Goal: Information Seeking & Learning: Learn about a topic

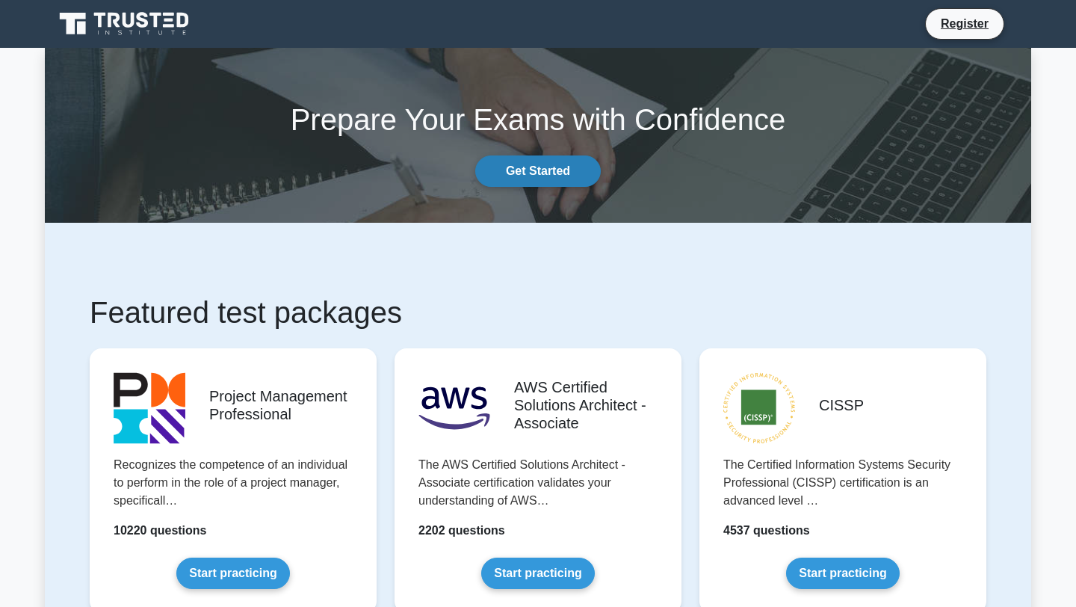
click at [563, 170] on link "Get Started" at bounding box center [538, 170] width 126 height 31
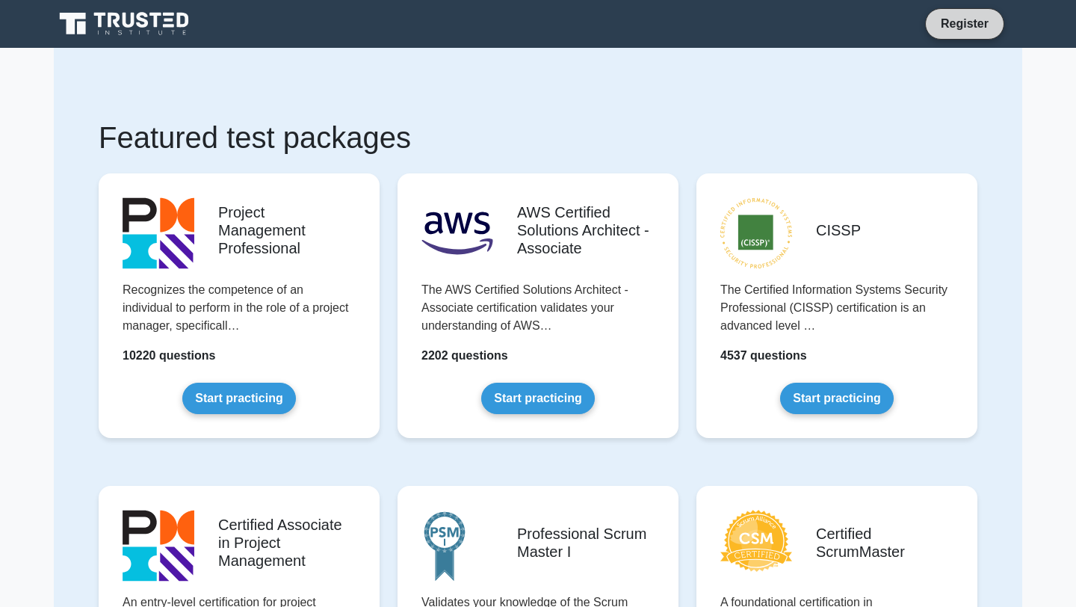
click at [943, 22] on link "Register" at bounding box center [965, 23] width 66 height 19
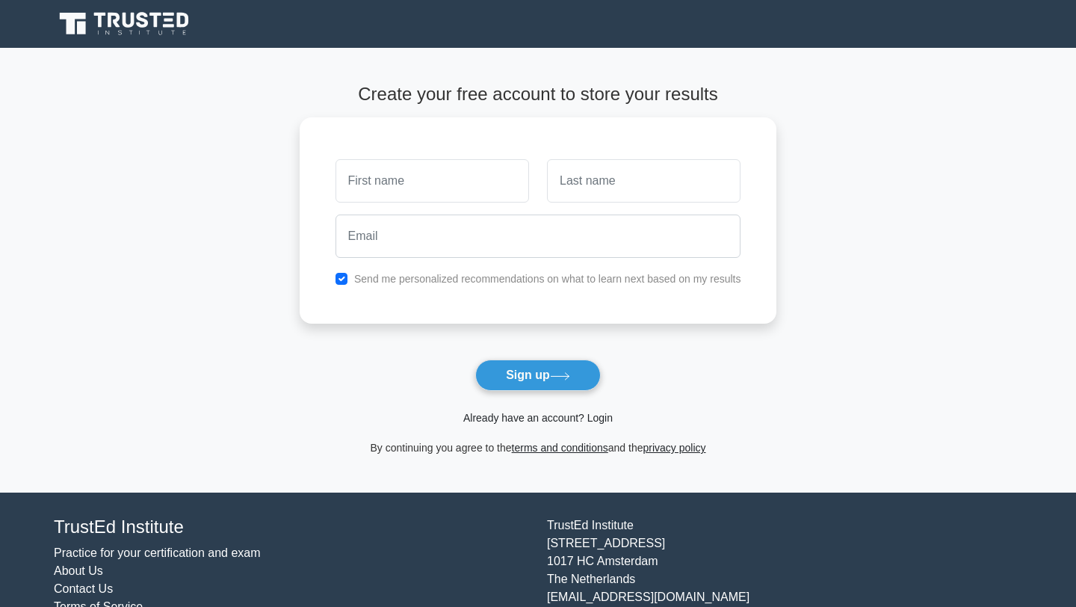
click at [503, 416] on link "Already have an account? Login" at bounding box center [537, 418] width 149 height 12
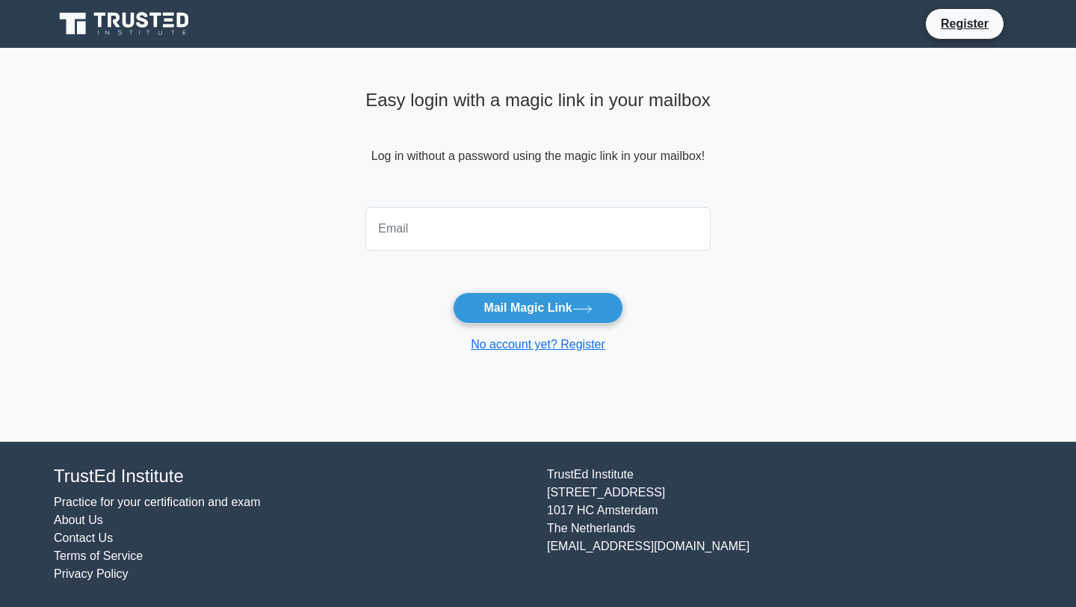
click at [433, 232] on input "email" at bounding box center [537, 228] width 345 height 43
type input "[EMAIL_ADDRESS][DOMAIN_NAME]"
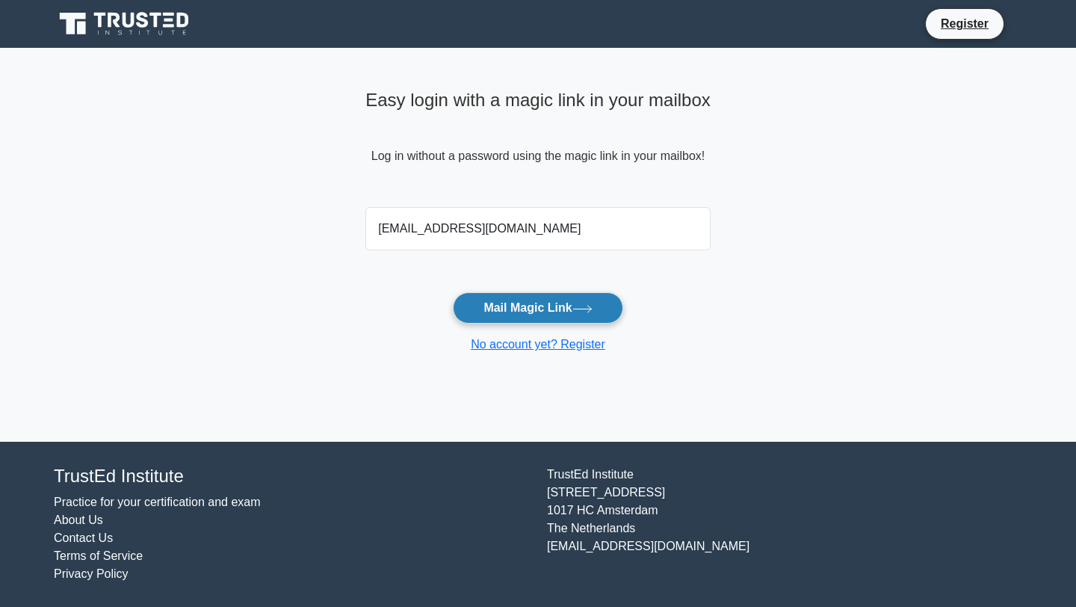
click at [547, 316] on button "Mail Magic Link" at bounding box center [538, 307] width 170 height 31
click at [572, 308] on button "Mail Magic Link" at bounding box center [538, 307] width 170 height 31
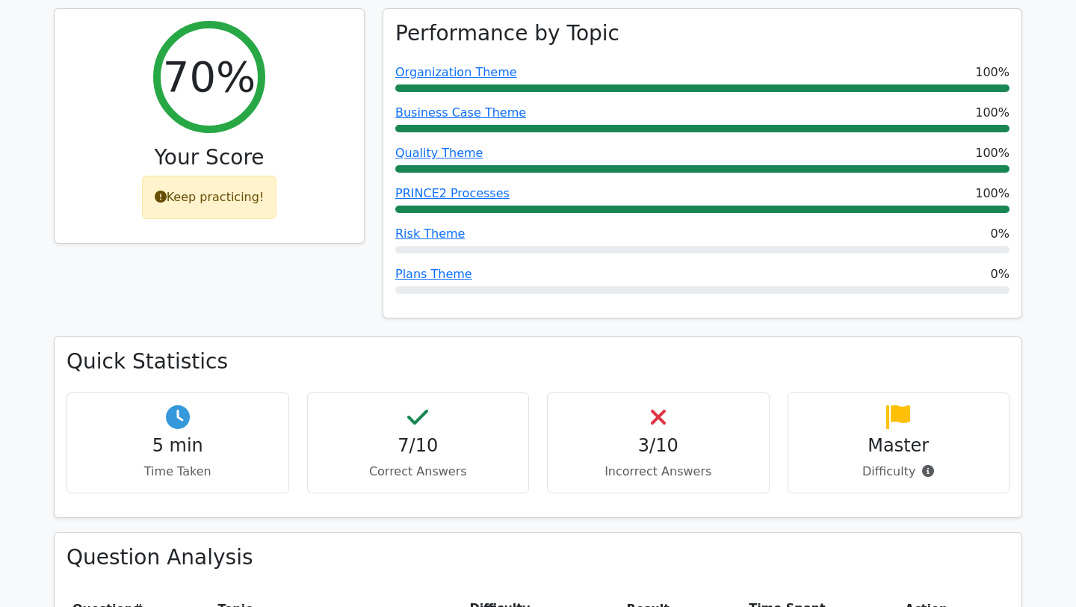
scroll to position [205, 0]
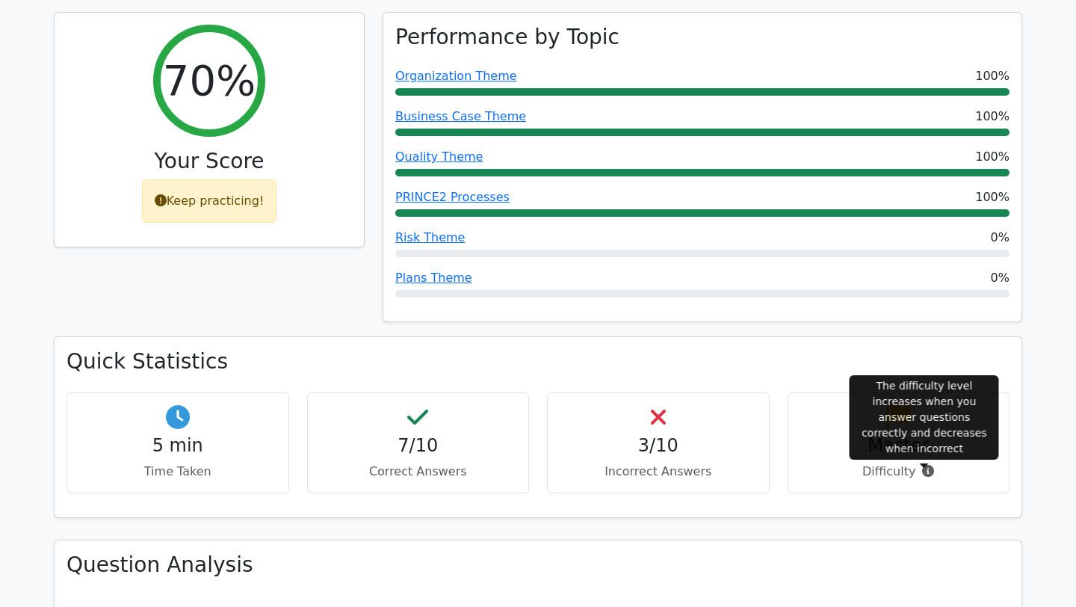
click at [929, 474] on icon at bounding box center [928, 471] width 12 height 12
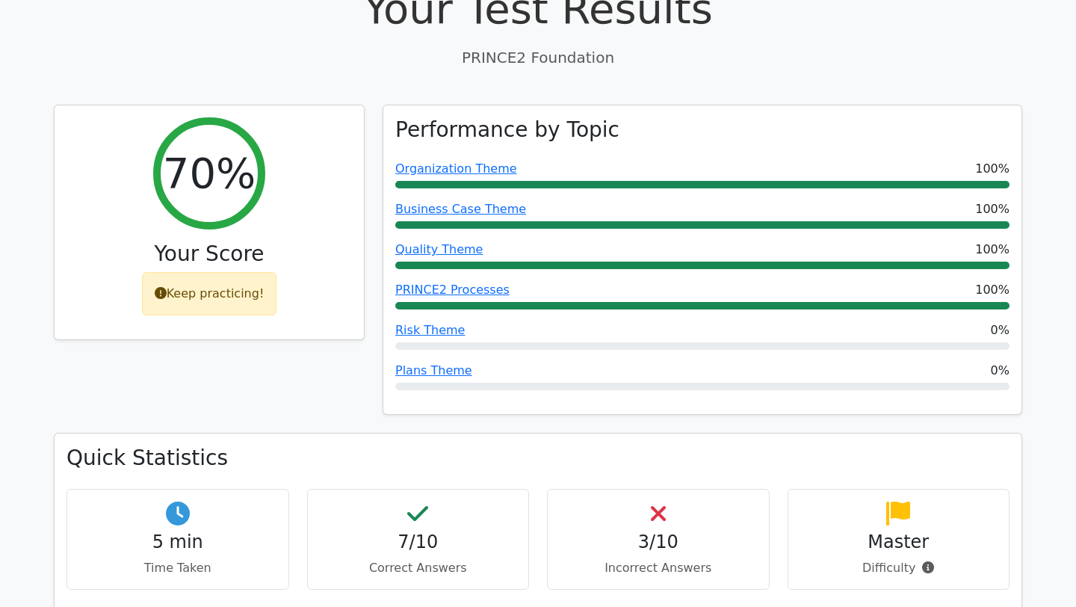
scroll to position [0, 0]
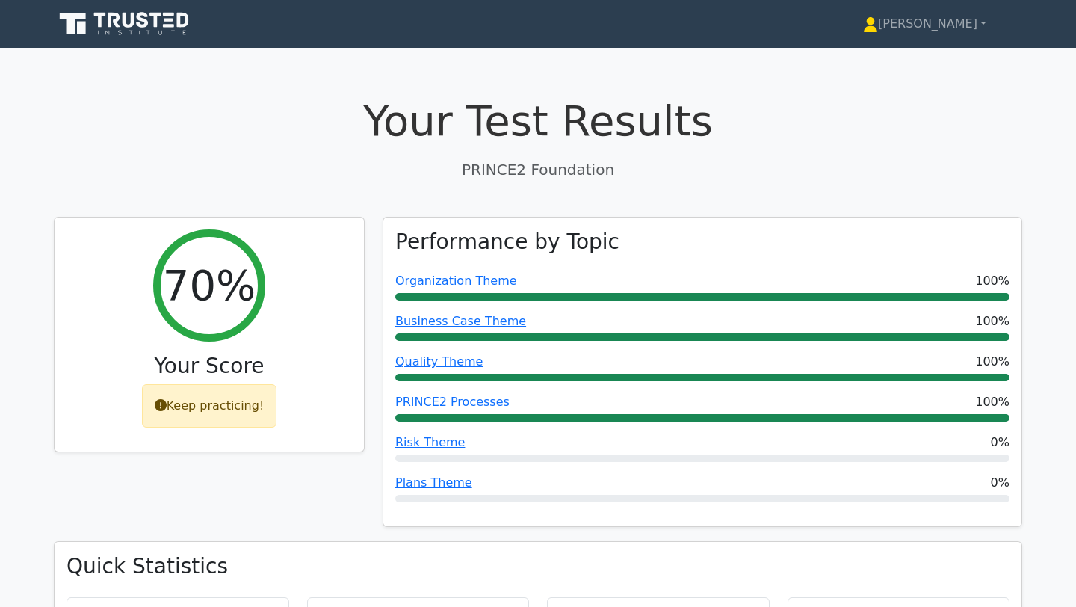
click at [122, 15] on icon at bounding box center [125, 24] width 143 height 28
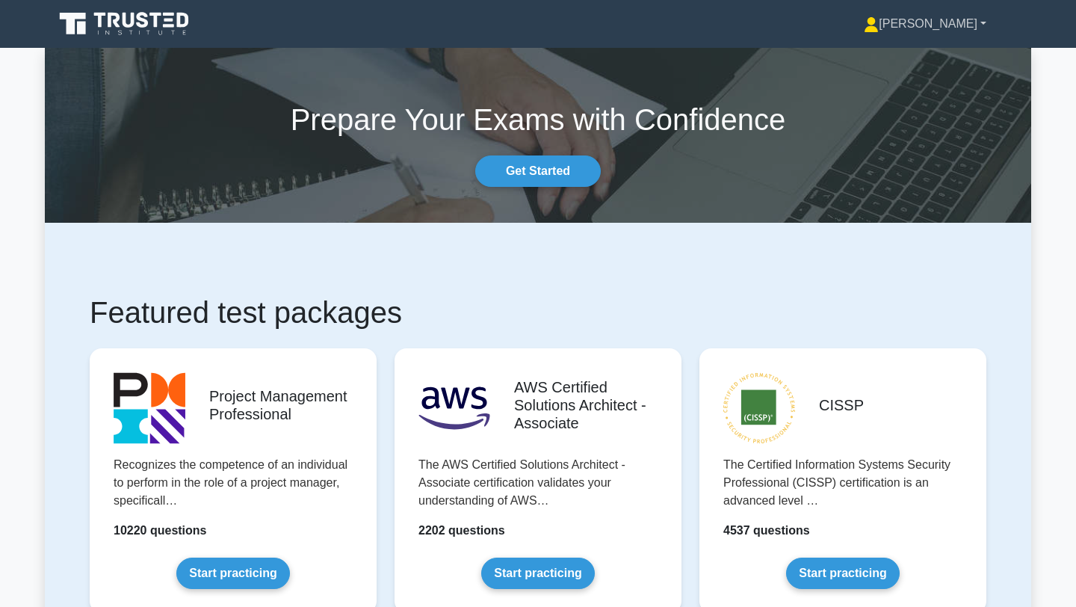
click at [944, 24] on link "Toni-Louise" at bounding box center [925, 24] width 194 height 30
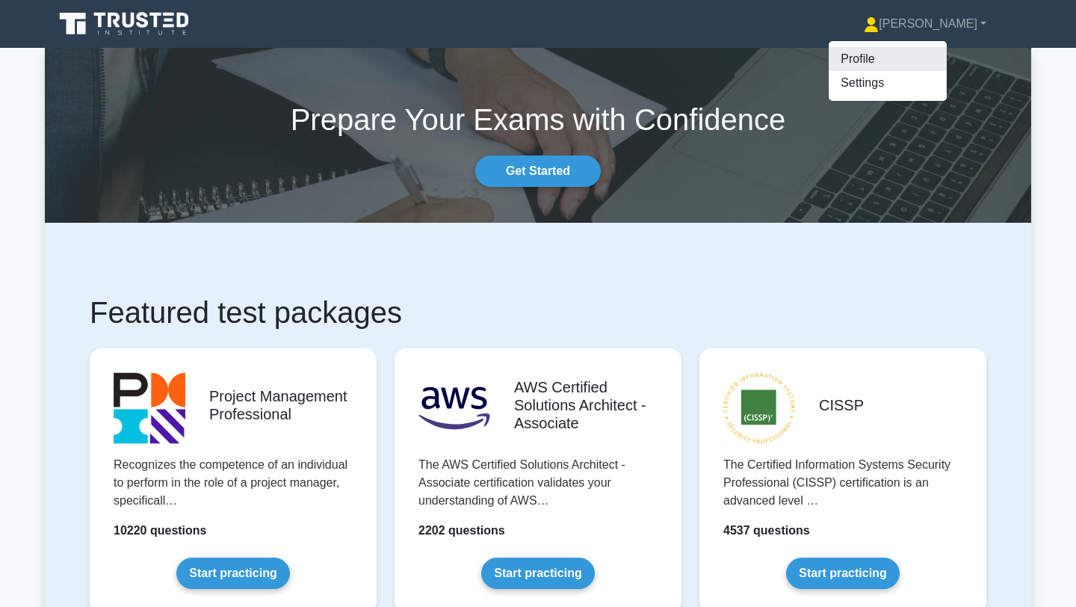
click at [883, 68] on link "Profile" at bounding box center [888, 59] width 118 height 24
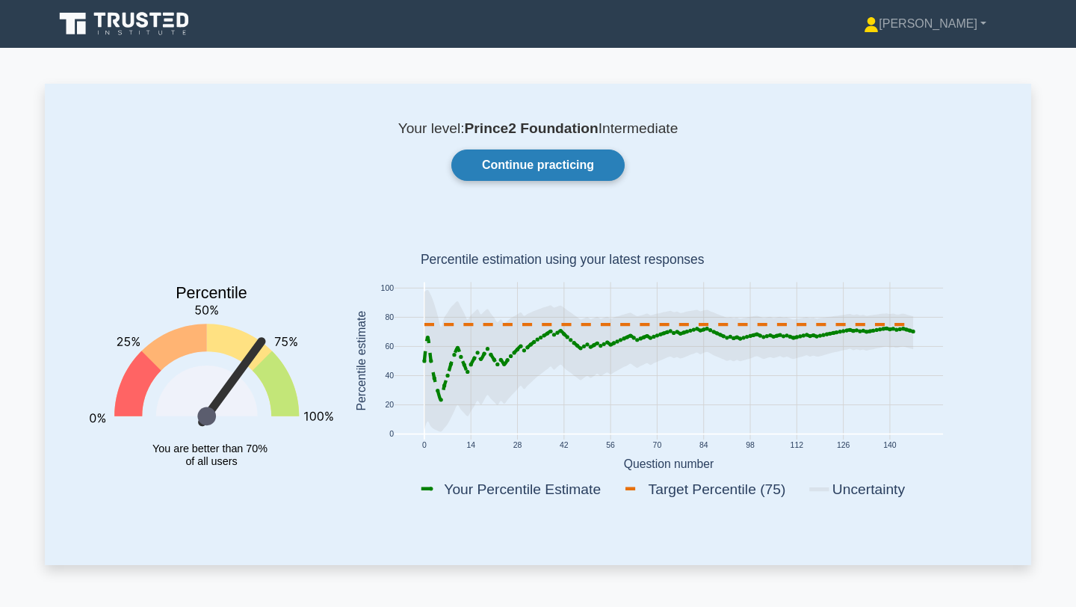
click at [535, 171] on link "Continue practicing" at bounding box center [537, 164] width 173 height 31
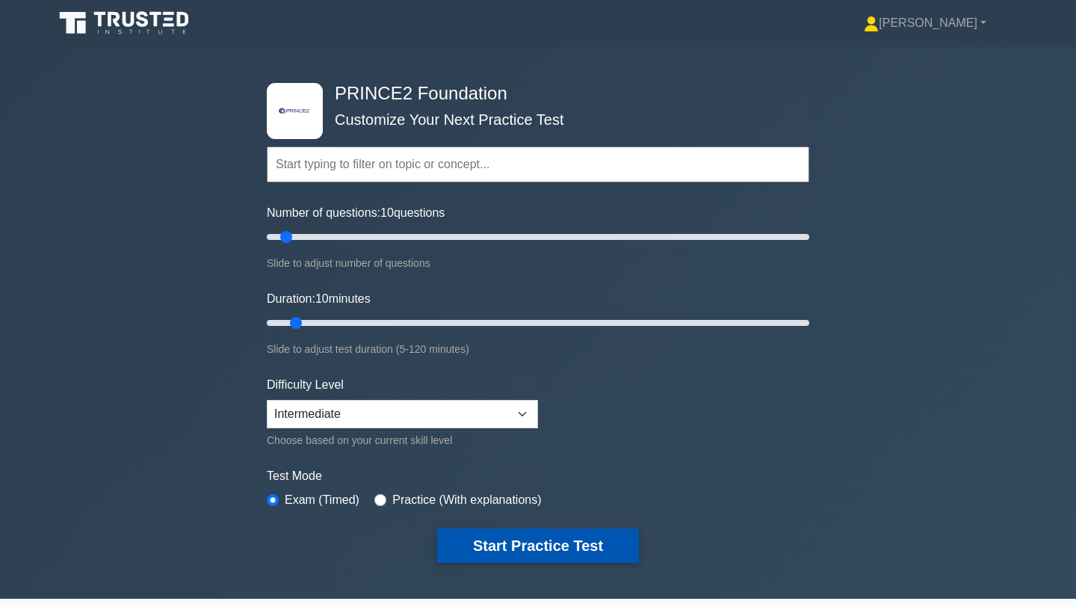
scroll to position [1, 0]
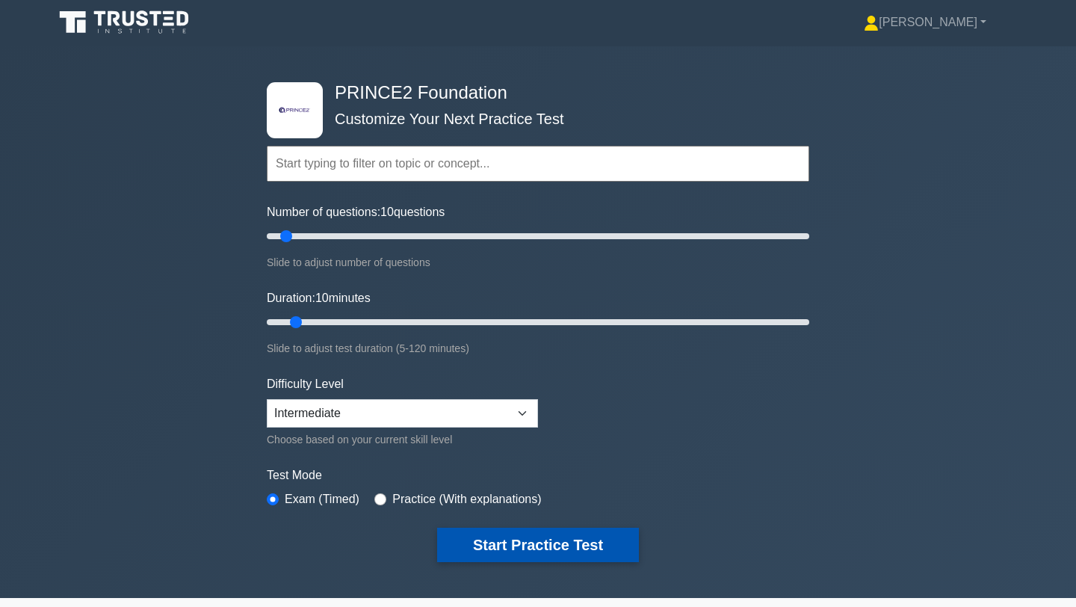
click at [559, 553] on button "Start Practice Test" at bounding box center [538, 545] width 202 height 34
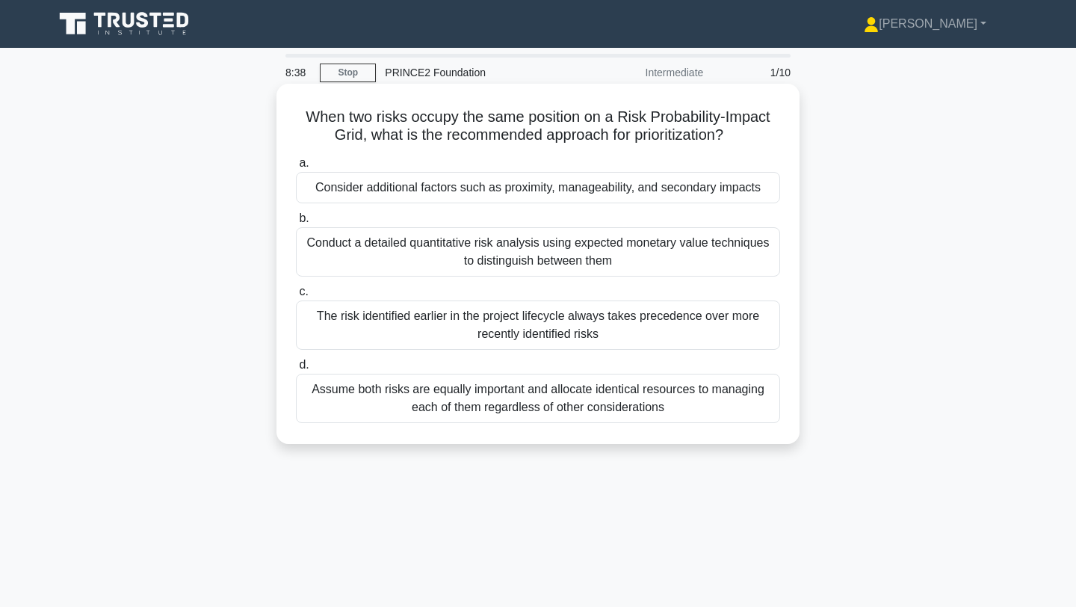
click at [612, 186] on div "Consider additional factors such as proximity, manageability, and secondary imp…" at bounding box center [538, 187] width 484 height 31
click at [296, 168] on input "a. Consider additional factors such as proximity, manageability, and secondary …" at bounding box center [296, 163] width 0 height 10
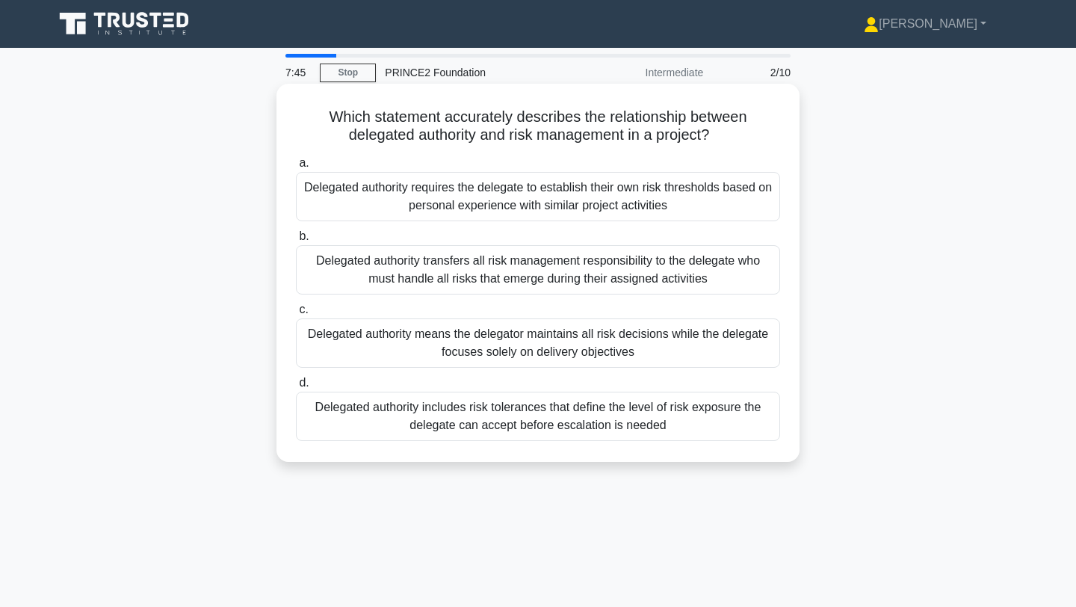
click at [557, 347] on div "Delegated authority means the delegator maintains all risk decisions while the …" at bounding box center [538, 342] width 484 height 49
click at [296, 315] on input "c. Delegated authority means the delegator maintains all risk decisions while t…" at bounding box center [296, 310] width 0 height 10
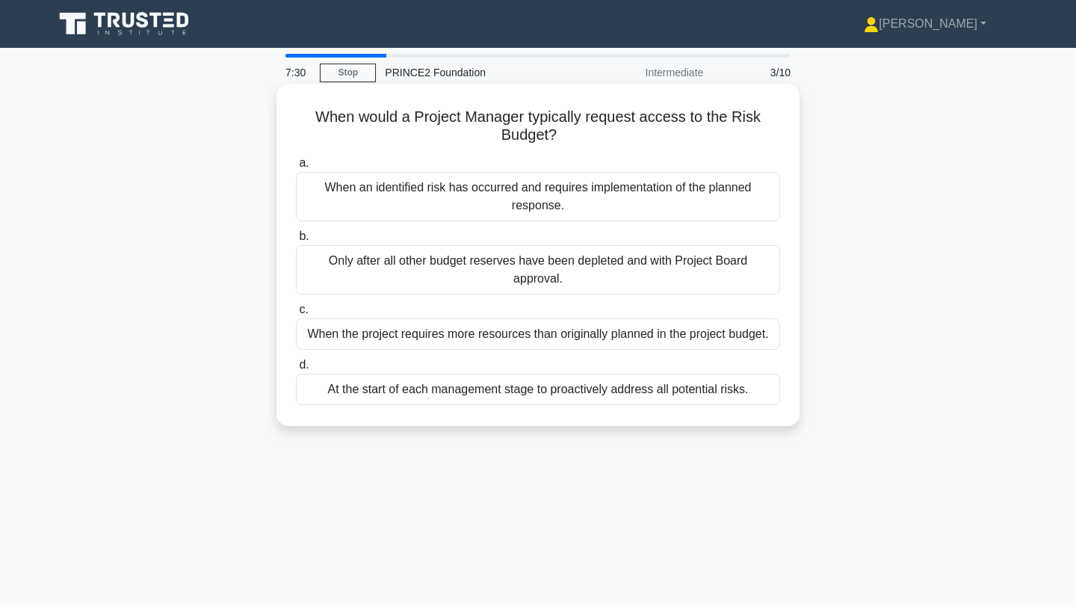
click at [466, 200] on div "When an identified risk has occurred and requires implementation of the planned…" at bounding box center [538, 196] width 484 height 49
click at [296, 168] on input "a. When an identified risk has occurred and requires implementation of the plan…" at bounding box center [296, 163] width 0 height 10
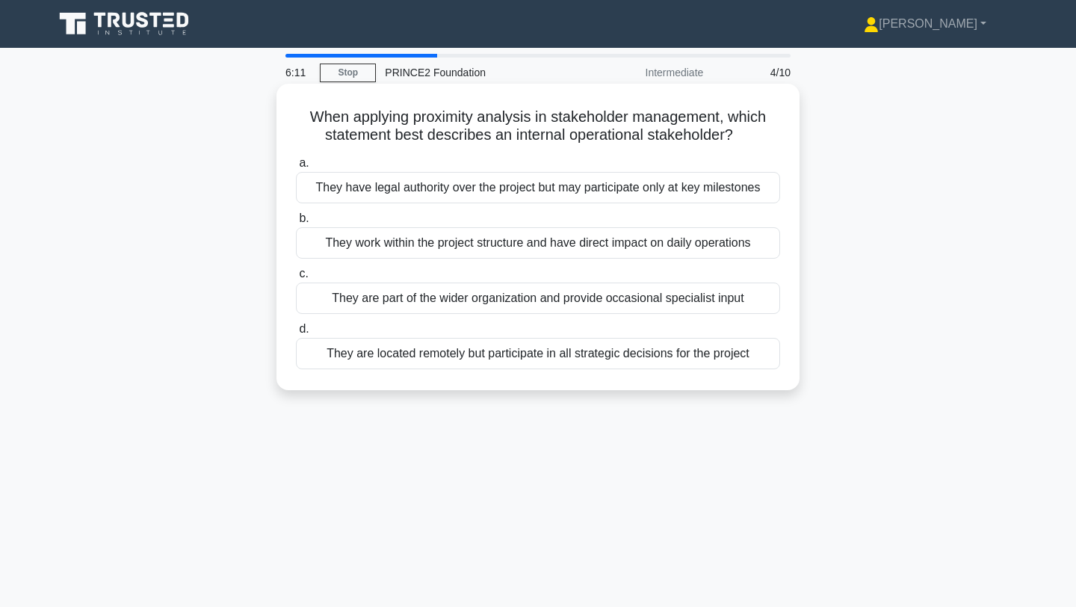
click at [516, 303] on div "They are part of the wider organization and provide occasional specialist input" at bounding box center [538, 297] width 484 height 31
click at [296, 279] on input "c. They are part of the wider organization and provide occasional specialist in…" at bounding box center [296, 274] width 0 height 10
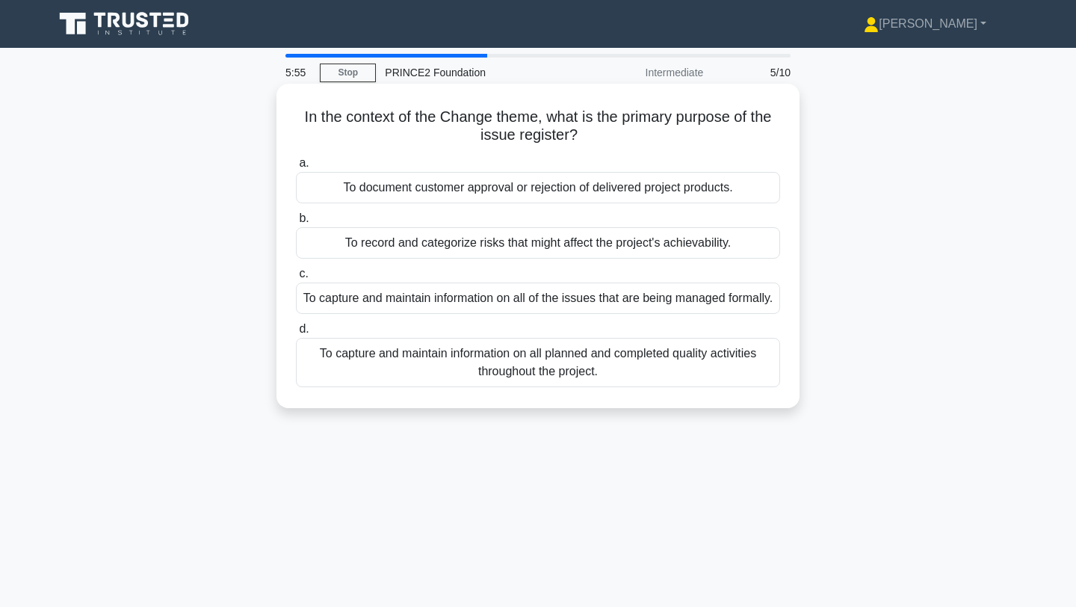
click at [597, 300] on div "To capture and maintain information on all of the issues that are being managed…" at bounding box center [538, 297] width 484 height 31
click at [296, 279] on input "c. To capture and maintain information on all of the issues that are being mana…" at bounding box center [296, 274] width 0 height 10
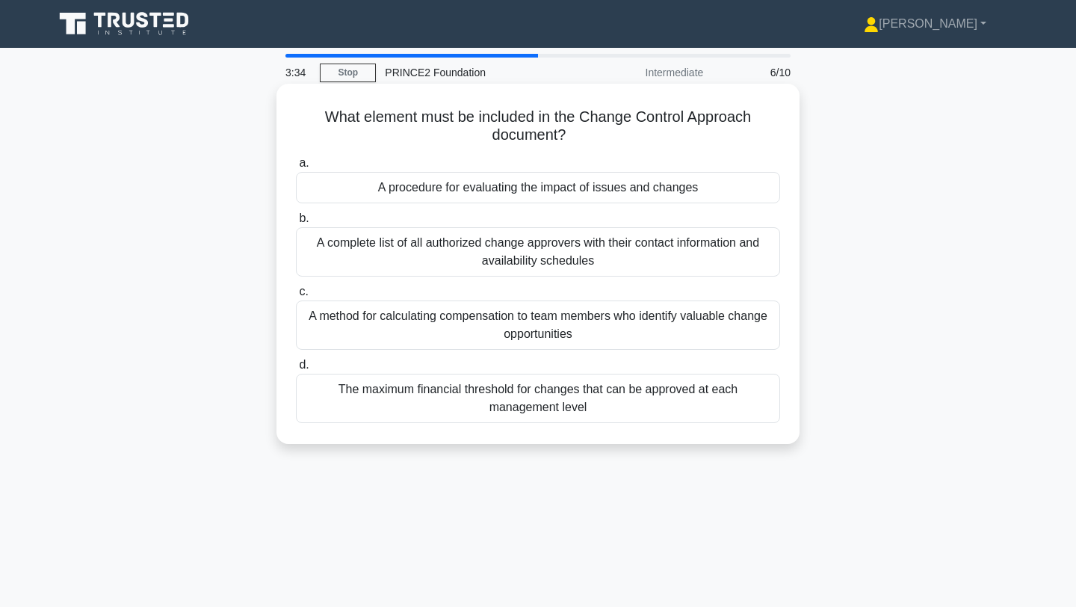
click at [646, 255] on div "A complete list of all authorized change approvers with their contact informati…" at bounding box center [538, 251] width 484 height 49
click at [296, 223] on input "b. A complete list of all authorized change approvers with their contact inform…" at bounding box center [296, 219] width 0 height 10
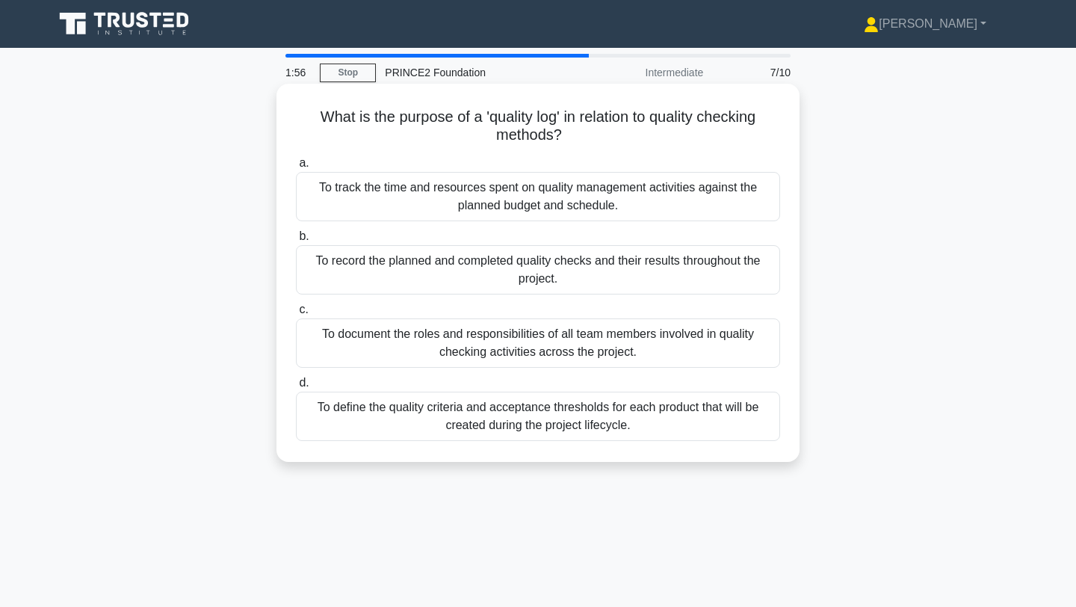
click at [538, 408] on div "To define the quality criteria and acceptance thresholds for each product that …" at bounding box center [538, 416] width 484 height 49
click at [296, 388] on input "d. To define the quality criteria and acceptance thresholds for each product th…" at bounding box center [296, 383] width 0 height 10
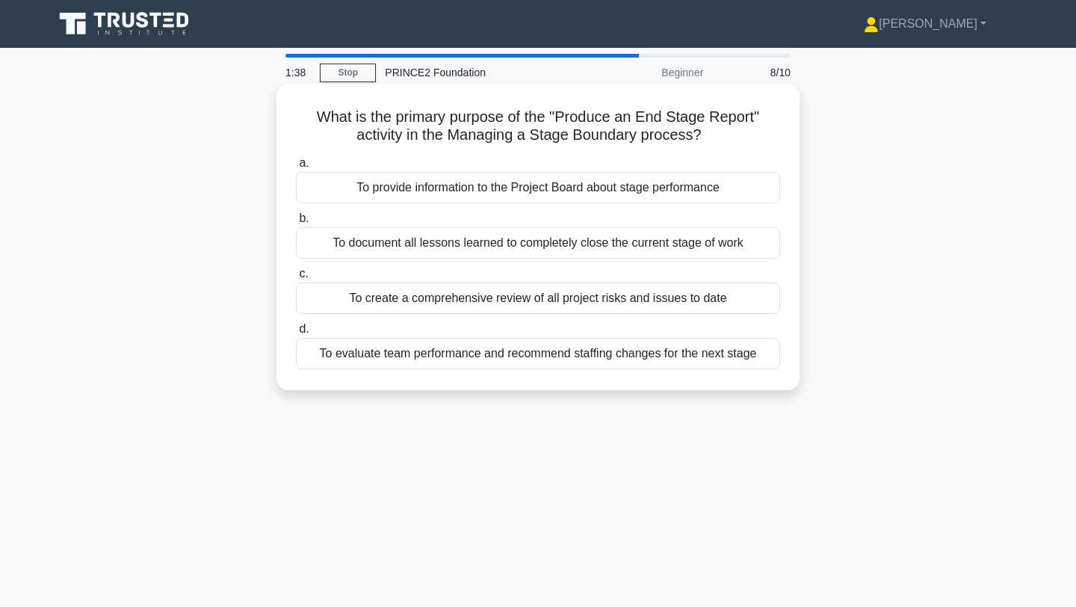
click at [538, 194] on div "To provide information to the Project Board about stage performance" at bounding box center [538, 187] width 484 height 31
click at [296, 168] on input "a. To provide information to the Project Board about stage performance" at bounding box center [296, 163] width 0 height 10
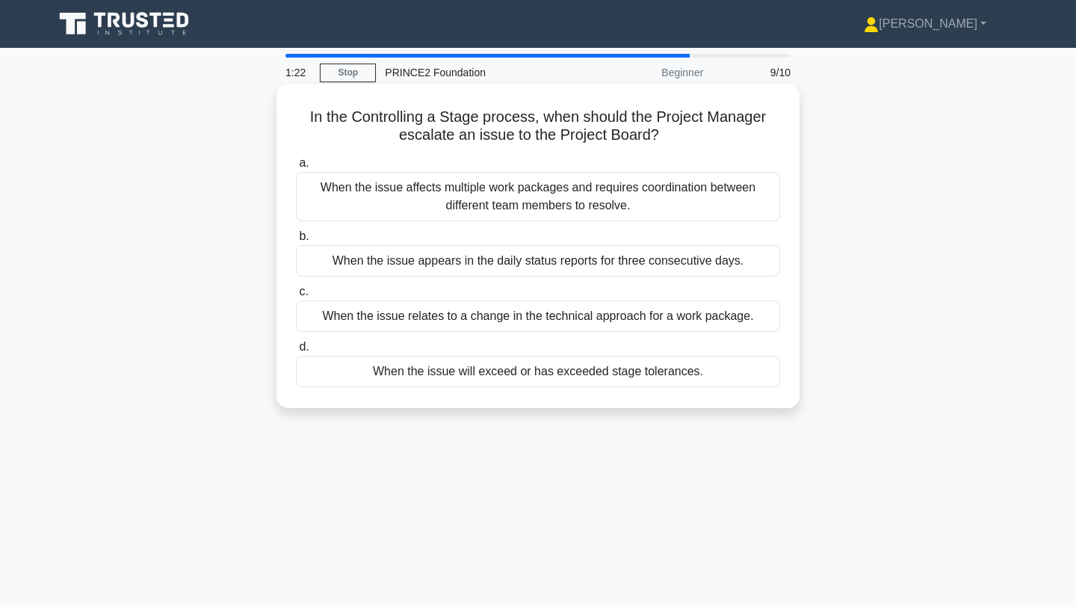
click at [425, 369] on div "When the issue will exceed or has exceeded stage tolerances." at bounding box center [538, 371] width 484 height 31
click at [296, 352] on input "d. When the issue will exceed or has exceeded stage tolerances." at bounding box center [296, 347] width 0 height 10
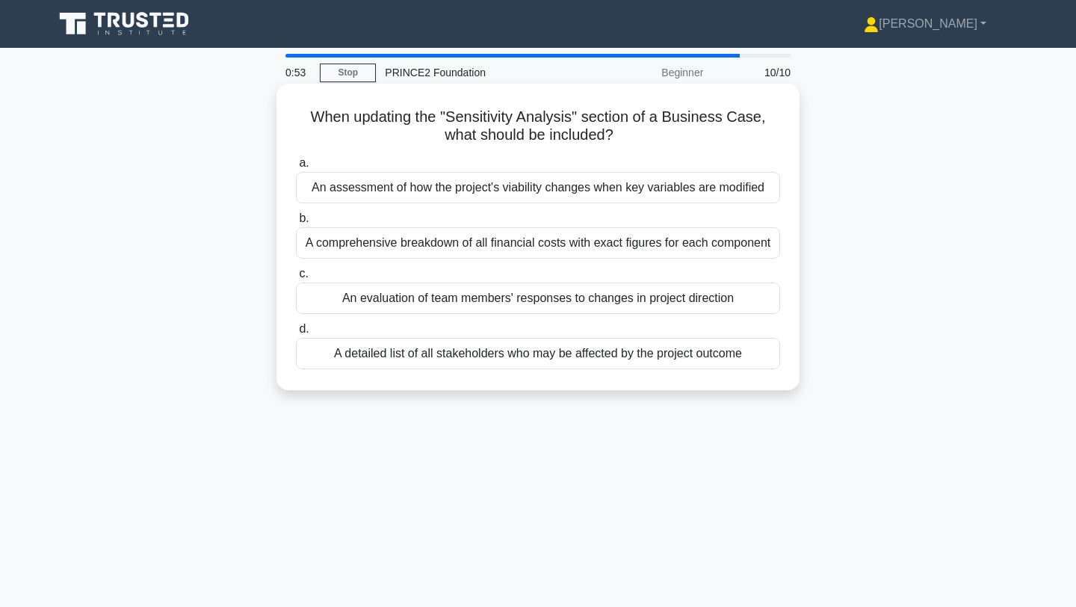
click at [534, 194] on div "An assessment of how the project's viability changes when key variables are mod…" at bounding box center [538, 187] width 484 height 31
click at [416, 181] on div "An assessment of how the project's viability changes when key variables are mod…" at bounding box center [538, 187] width 484 height 31
click at [296, 168] on input "a. An assessment of how the project's viability changes when key variables are …" at bounding box center [296, 163] width 0 height 10
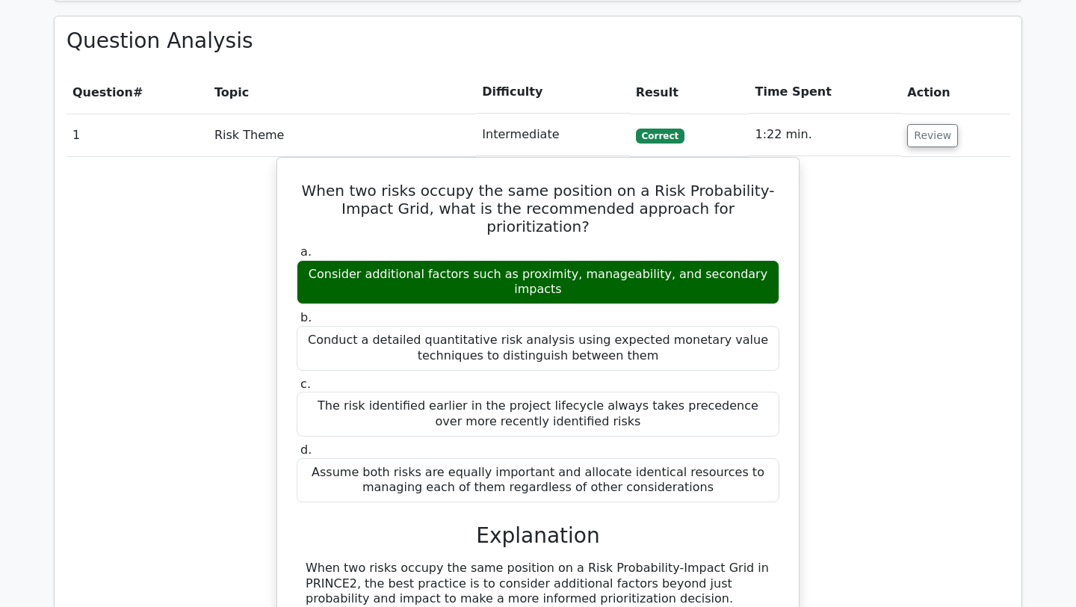
scroll to position [764, 0]
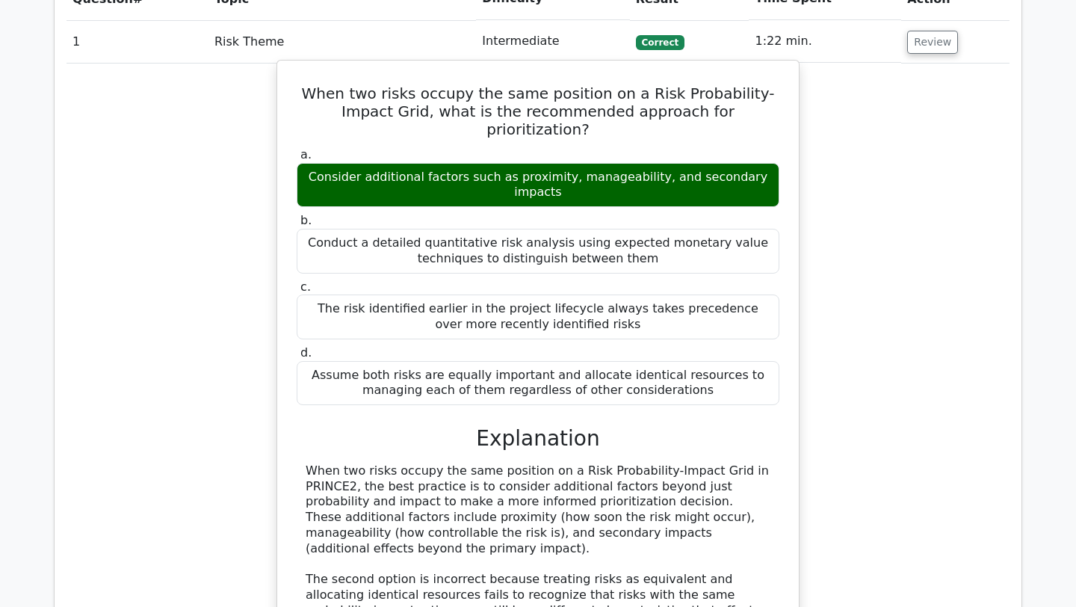
click at [598, 229] on div "Conduct a detailed quantitative risk analysis using expected monetary value tec…" at bounding box center [538, 251] width 483 height 45
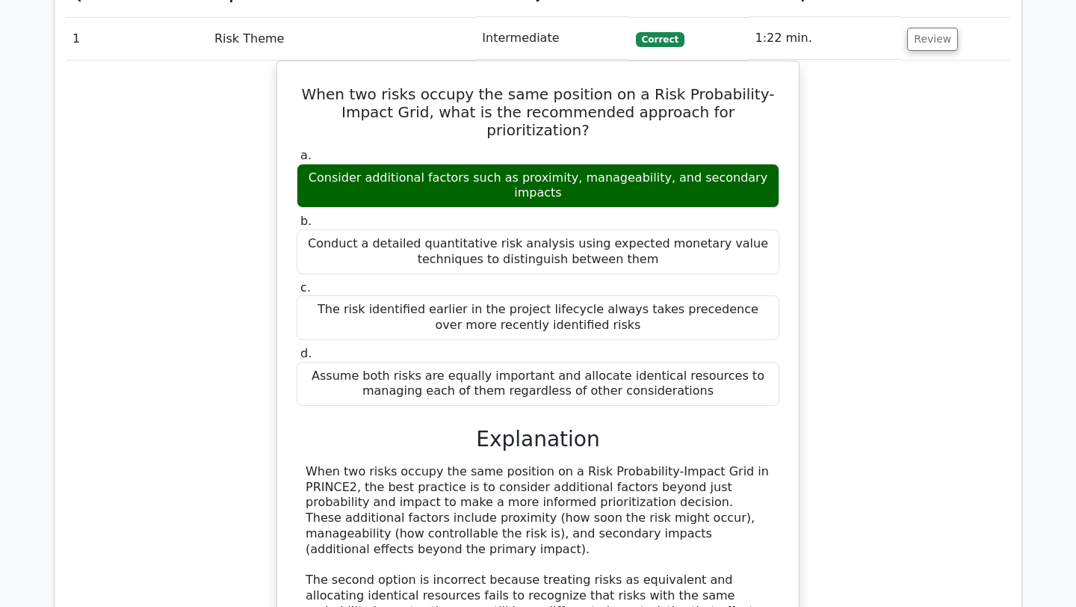
click at [565, 43] on td "Intermediate" at bounding box center [552, 38] width 153 height 43
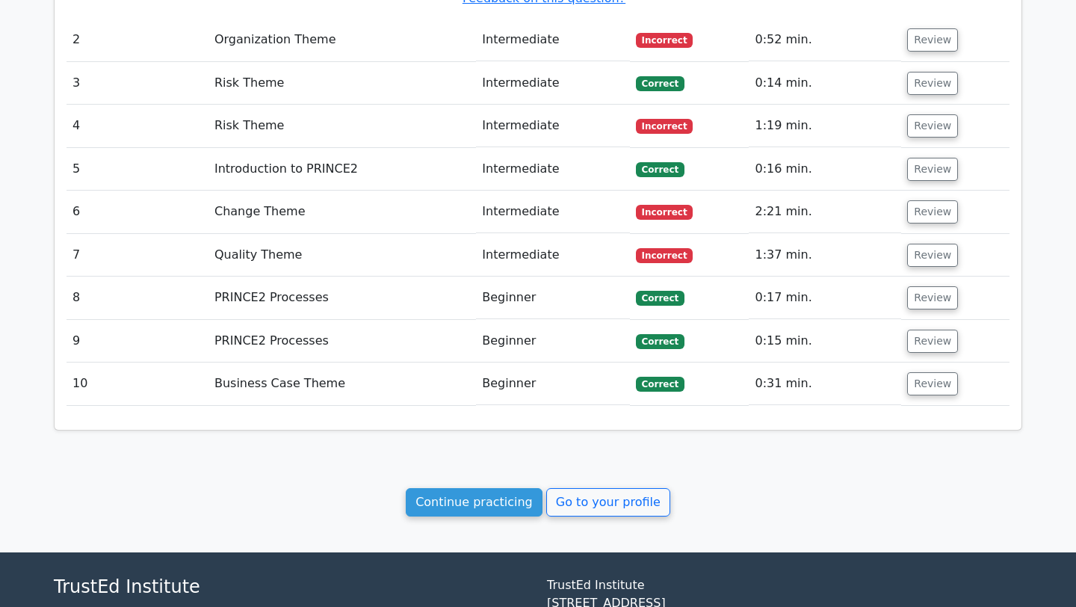
scroll to position [1788, 0]
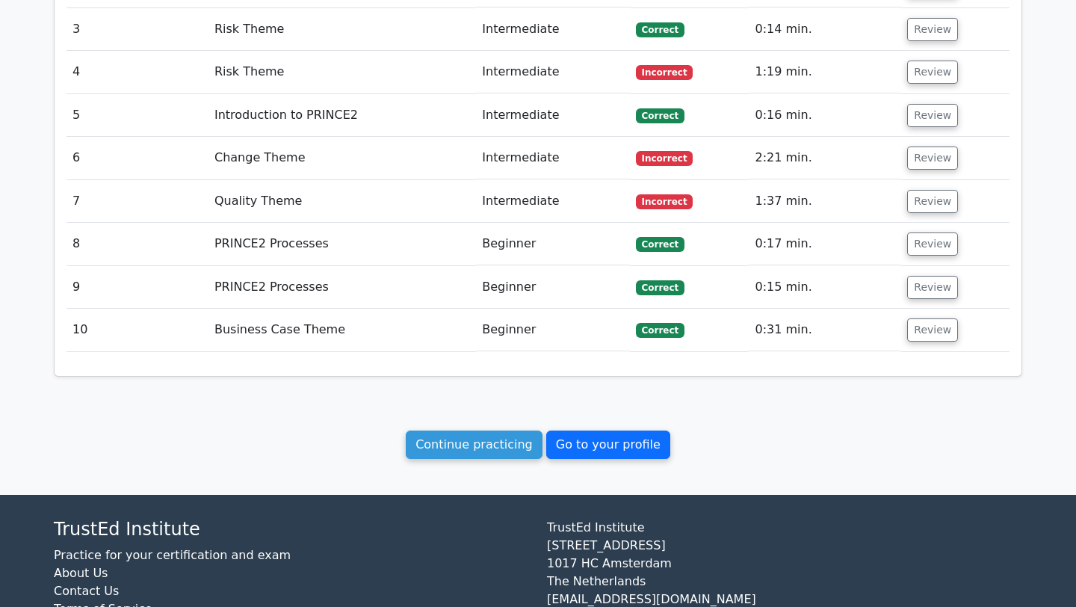
click at [619, 430] on link "Go to your profile" at bounding box center [608, 444] width 124 height 28
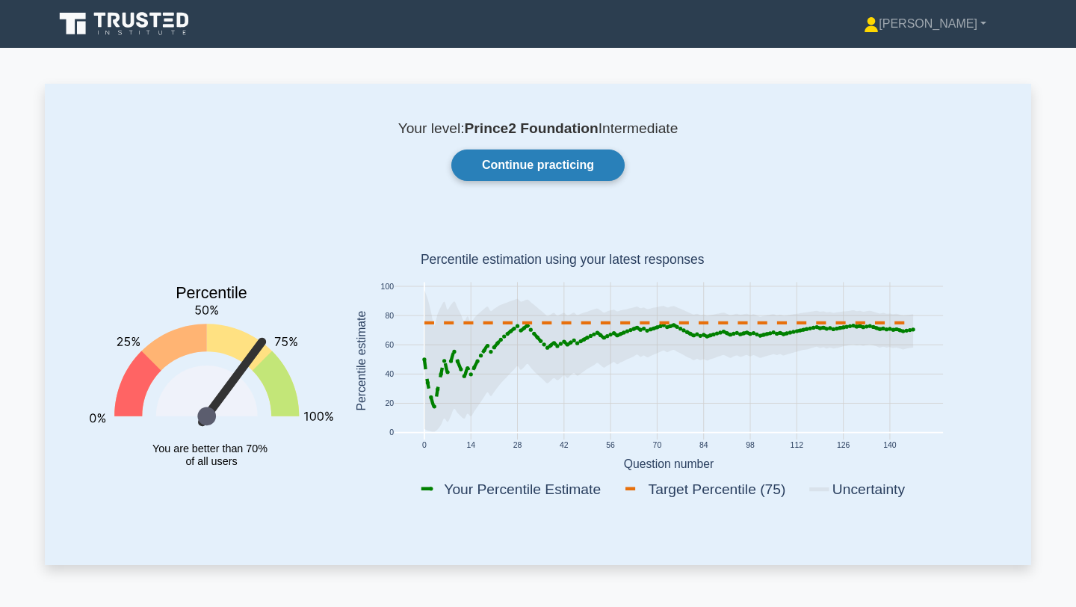
click at [544, 178] on link "Continue practicing" at bounding box center [537, 164] width 173 height 31
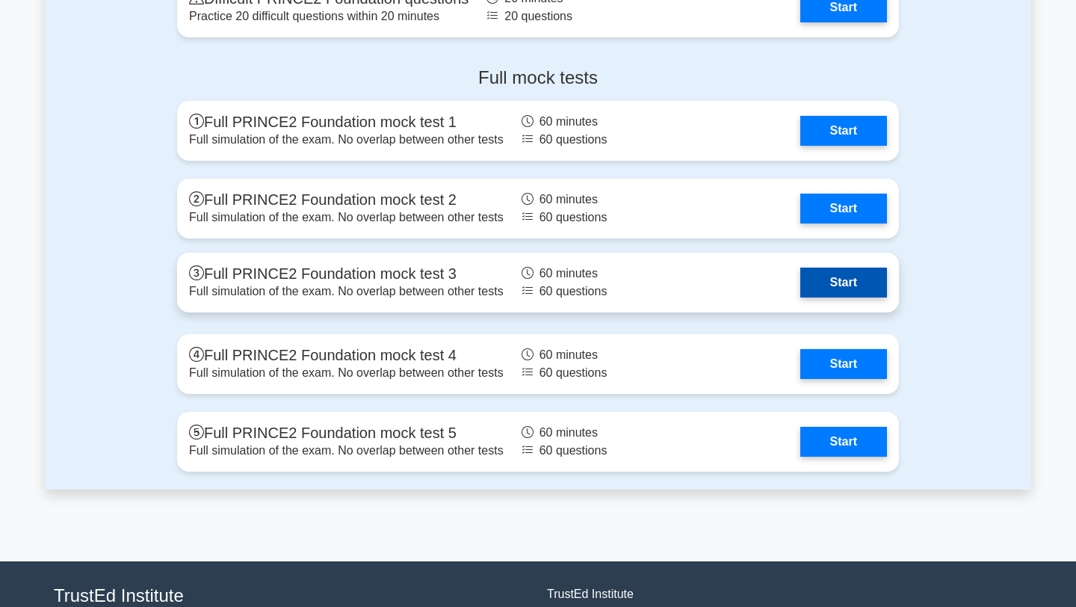
scroll to position [1936, 0]
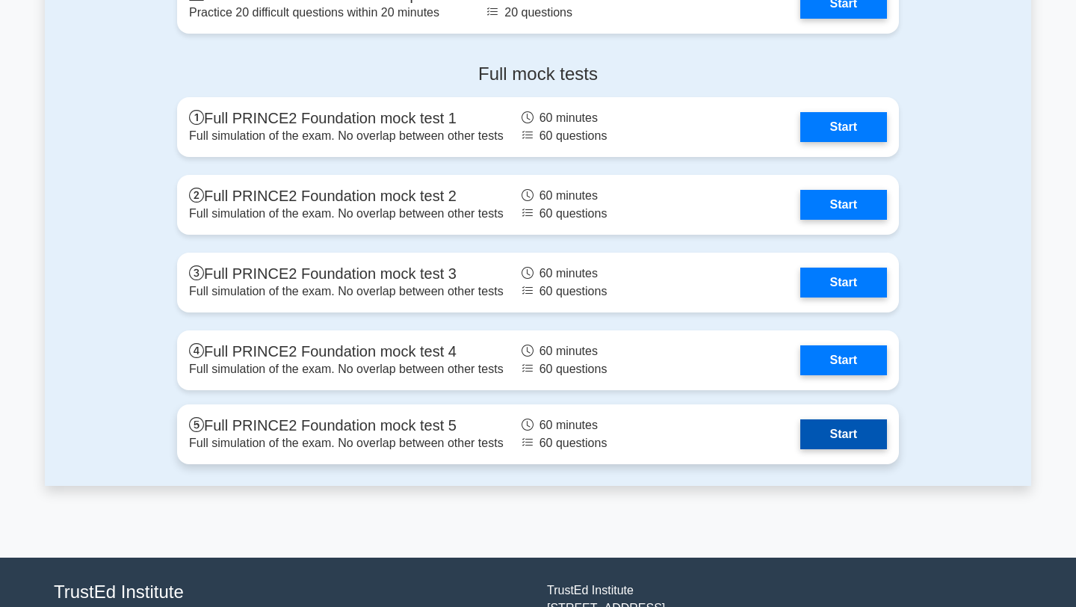
click at [826, 443] on link "Start" at bounding box center [843, 434] width 87 height 30
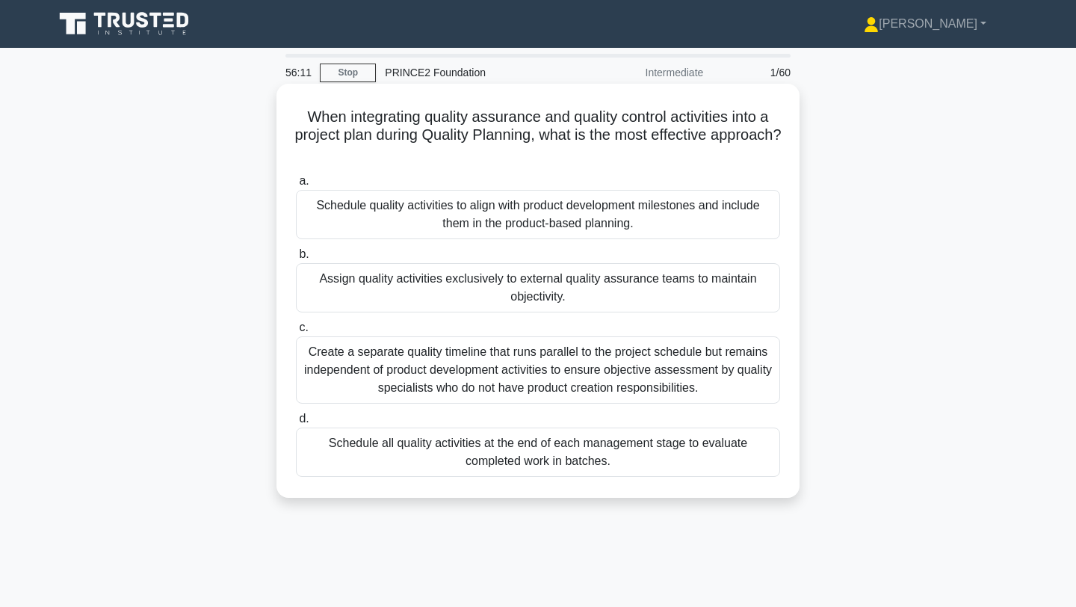
click at [493, 371] on div "Create a separate quality timeline that runs parallel to the project schedule b…" at bounding box center [538, 369] width 484 height 67
click at [296, 333] on input "c. Create a separate quality timeline that runs parallel to the project schedul…" at bounding box center [296, 328] width 0 height 10
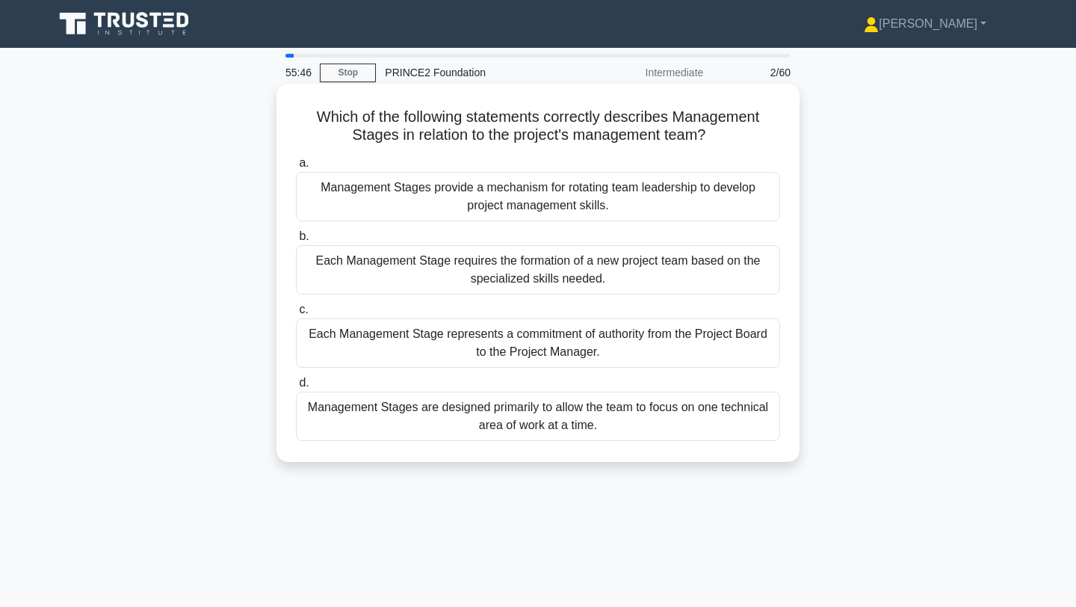
click at [654, 347] on div "Each Management Stage represents a commitment of authority from the Project Boa…" at bounding box center [538, 342] width 484 height 49
click at [296, 315] on input "c. Each Management Stage represents a commitment of authority from the Project …" at bounding box center [296, 310] width 0 height 10
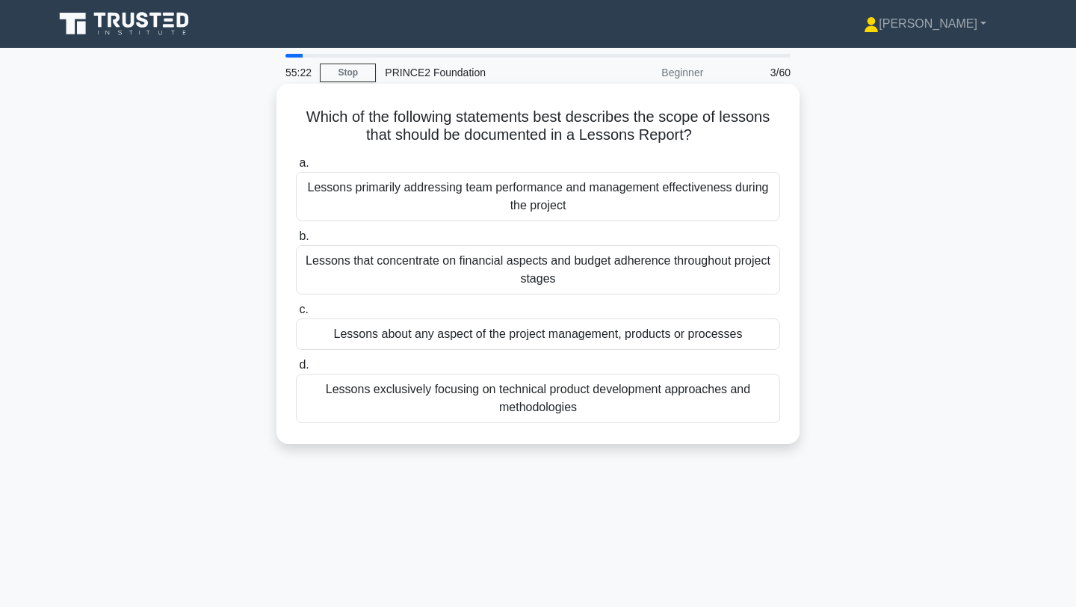
click at [596, 338] on div "Lessons about any aspect of the project management, products or processes" at bounding box center [538, 333] width 484 height 31
click at [296, 315] on input "c. Lessons about any aspect of the project management, products or processes" at bounding box center [296, 310] width 0 height 10
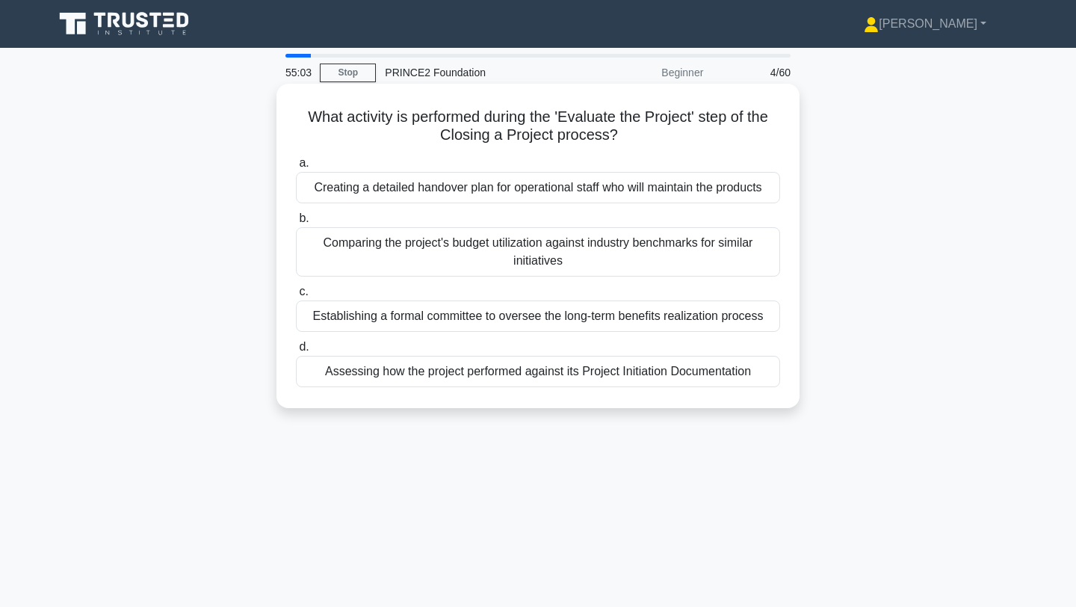
click at [582, 378] on div "Assessing how the project performed against its Project Initiation Documentation" at bounding box center [538, 371] width 484 height 31
click at [296, 352] on input "d. Assessing how the project performed against its Project Initiation Documenta…" at bounding box center [296, 347] width 0 height 10
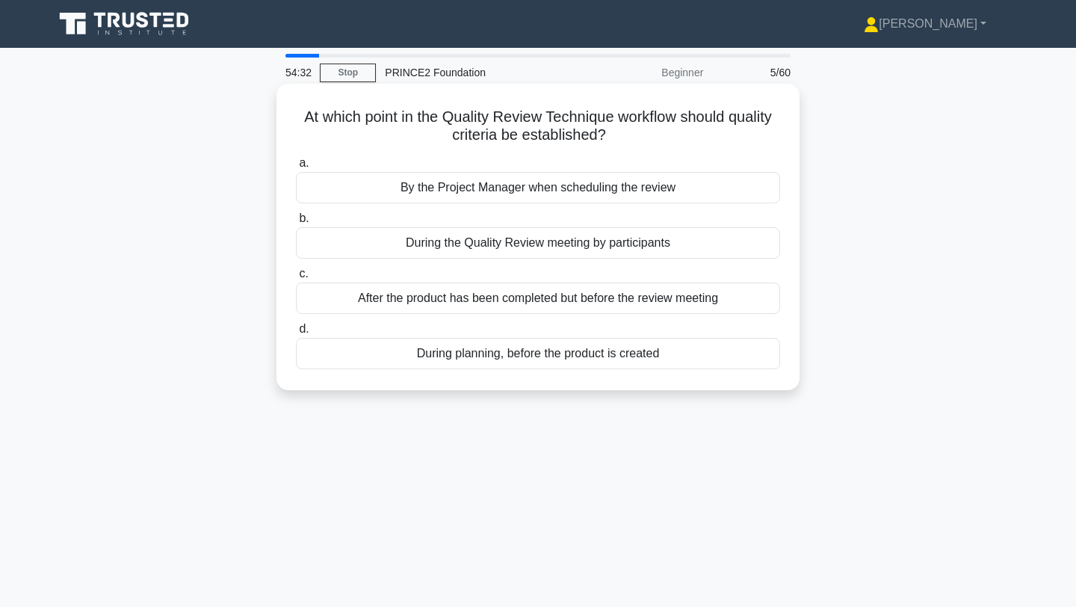
click at [521, 361] on div "During planning, before the product is created" at bounding box center [538, 353] width 484 height 31
click at [296, 334] on input "d. During planning, before the product is created" at bounding box center [296, 329] width 0 height 10
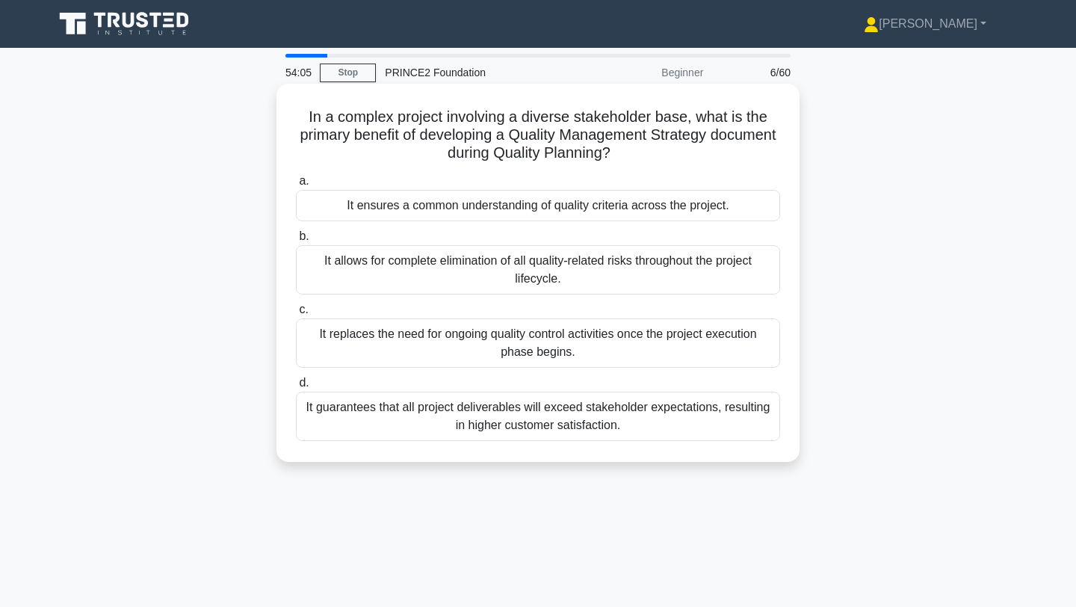
click at [690, 202] on div "It ensures a common understanding of quality criteria across the project." at bounding box center [538, 205] width 484 height 31
click at [296, 186] on input "a. It ensures a common understanding of quality criteria across the project." at bounding box center [296, 181] width 0 height 10
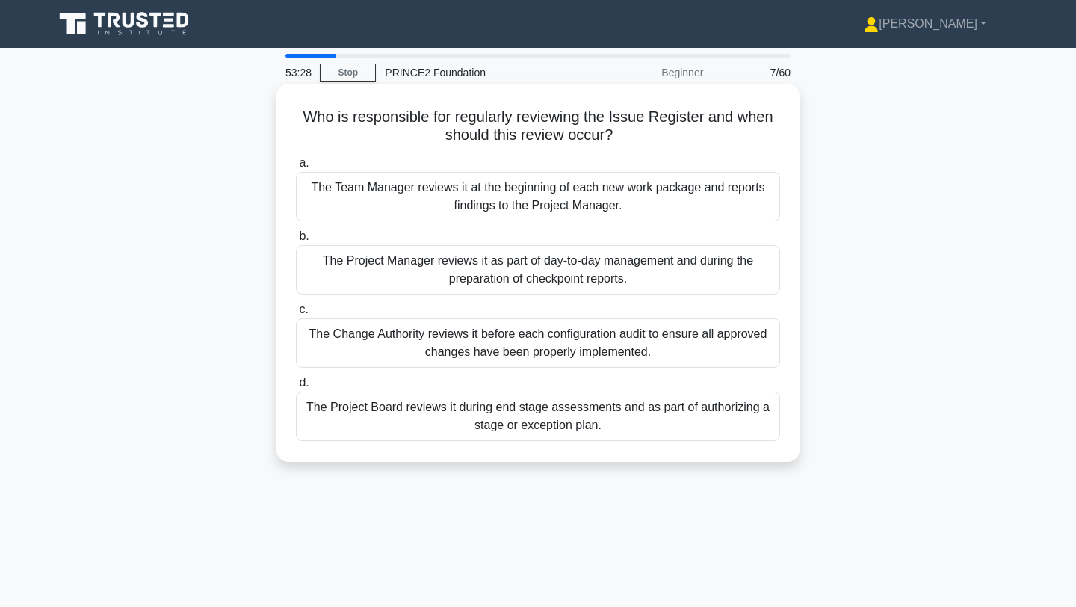
click at [521, 432] on div "The Project Board reviews it during end stage assessments and as part of author…" at bounding box center [538, 416] width 484 height 49
click at [296, 388] on input "d. The Project Board reviews it during end stage assessments and as part of aut…" at bounding box center [296, 383] width 0 height 10
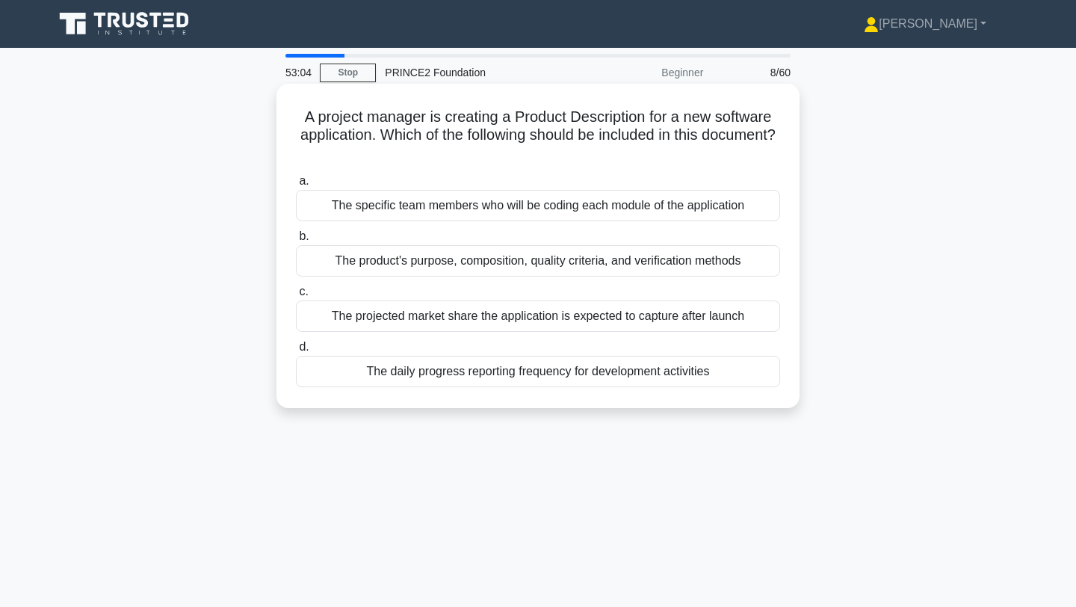
click at [541, 260] on div "The product's purpose, composition, quality criteria, and verification methods" at bounding box center [538, 260] width 484 height 31
click at [296, 241] on input "b. The product's purpose, composition, quality criteria, and verification metho…" at bounding box center [296, 237] width 0 height 10
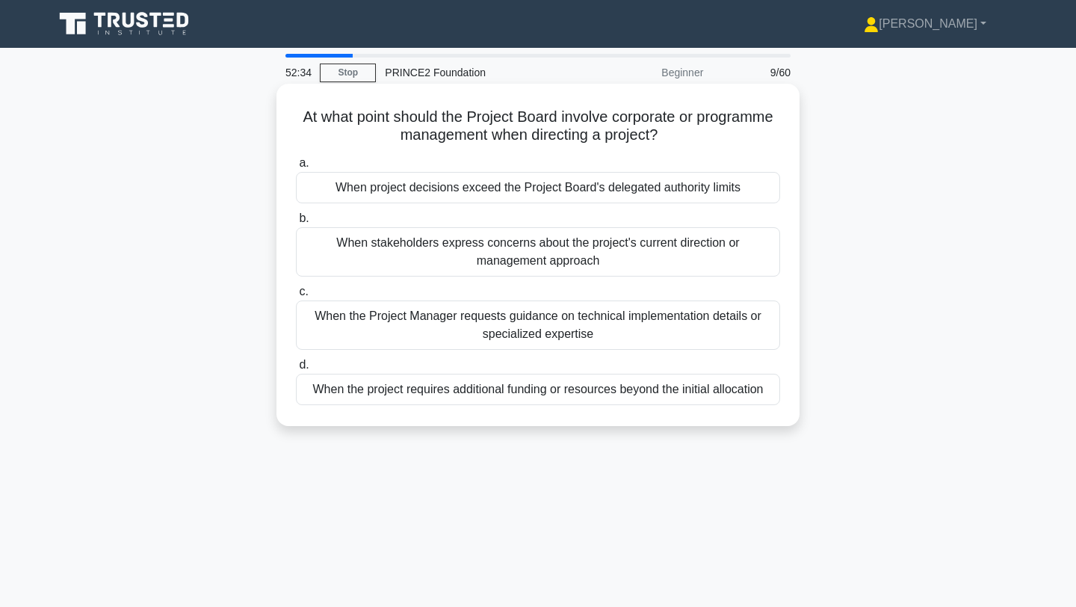
click at [521, 194] on div "When project decisions exceed the Project Board's delegated authority limits" at bounding box center [538, 187] width 484 height 31
click at [296, 168] on input "a. When project decisions exceed the Project Board's delegated authority limits" at bounding box center [296, 163] width 0 height 10
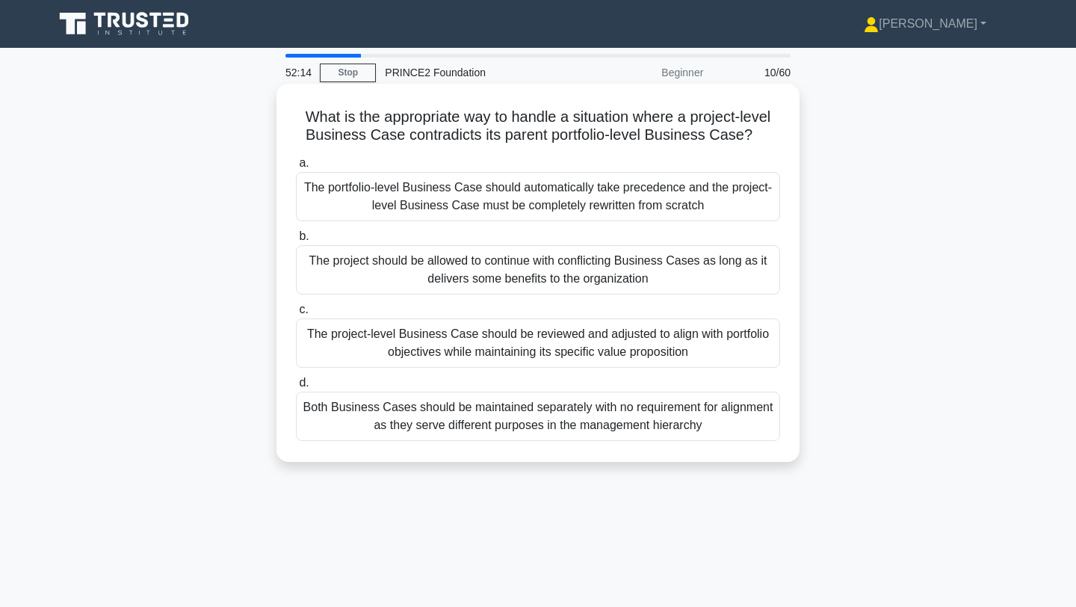
scroll to position [3, 0]
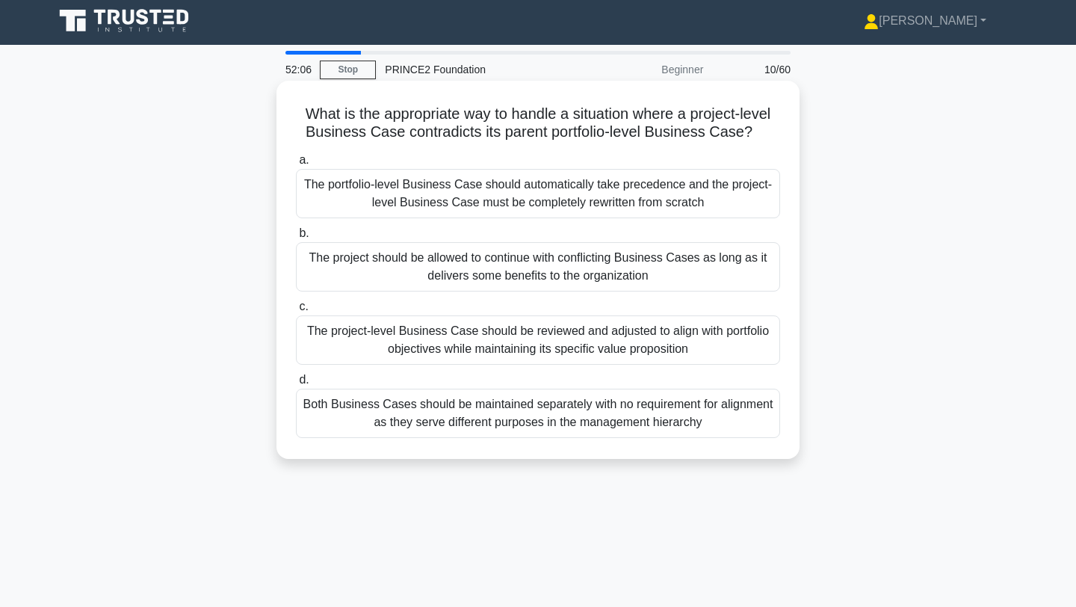
click at [550, 349] on div "The project-level Business Case should be reviewed and adjusted to align with p…" at bounding box center [538, 339] width 484 height 49
click at [296, 312] on input "c. The project-level Business Case should be reviewed and adjusted to align wit…" at bounding box center [296, 307] width 0 height 10
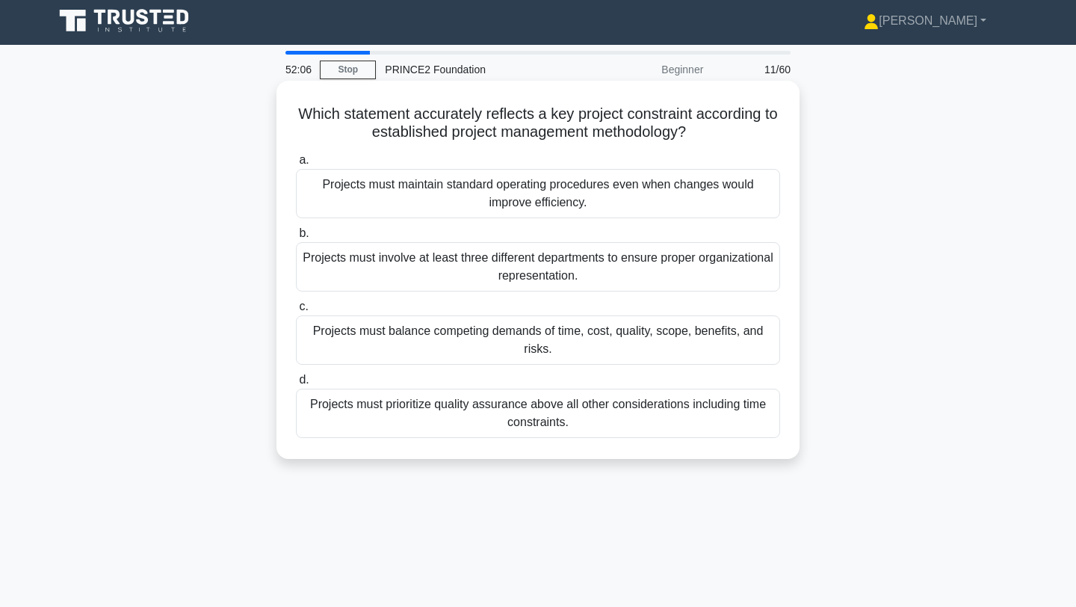
scroll to position [0, 0]
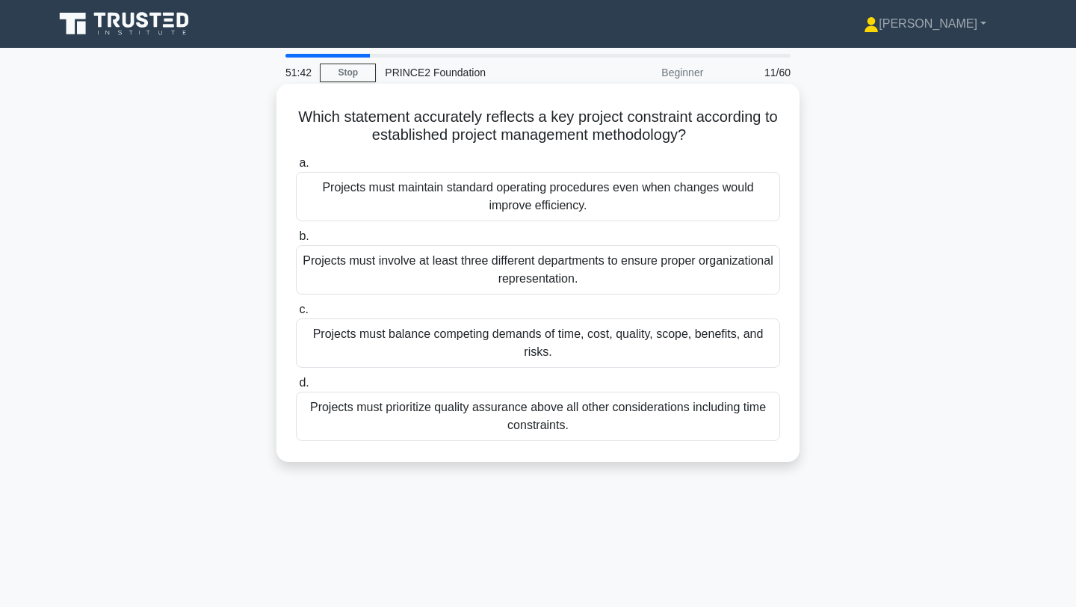
click at [432, 356] on div "Projects must balance competing demands of time, cost, quality, scope, benefits…" at bounding box center [538, 342] width 484 height 49
click at [296, 315] on input "c. Projects must balance competing demands of time, cost, quality, scope, benef…" at bounding box center [296, 310] width 0 height 10
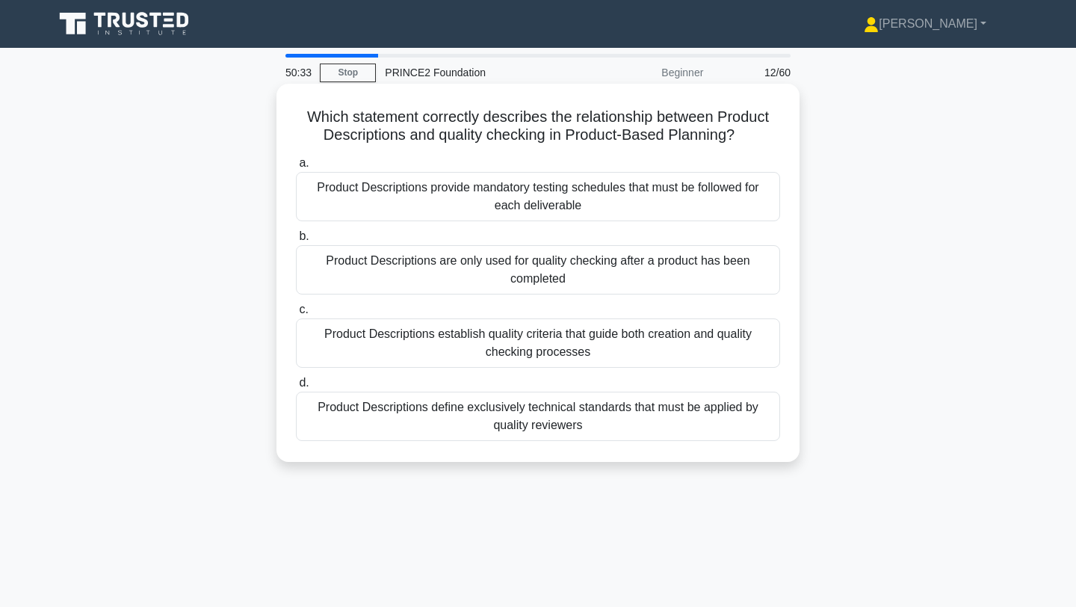
click at [556, 343] on div "Product Descriptions establish quality criteria that guide both creation and qu…" at bounding box center [538, 342] width 484 height 49
click at [374, 336] on div "Product Descriptions establish quality criteria that guide both creation and qu…" at bounding box center [538, 342] width 484 height 49
click at [296, 315] on input "c. Product Descriptions establish quality criteria that guide both creation and…" at bounding box center [296, 310] width 0 height 10
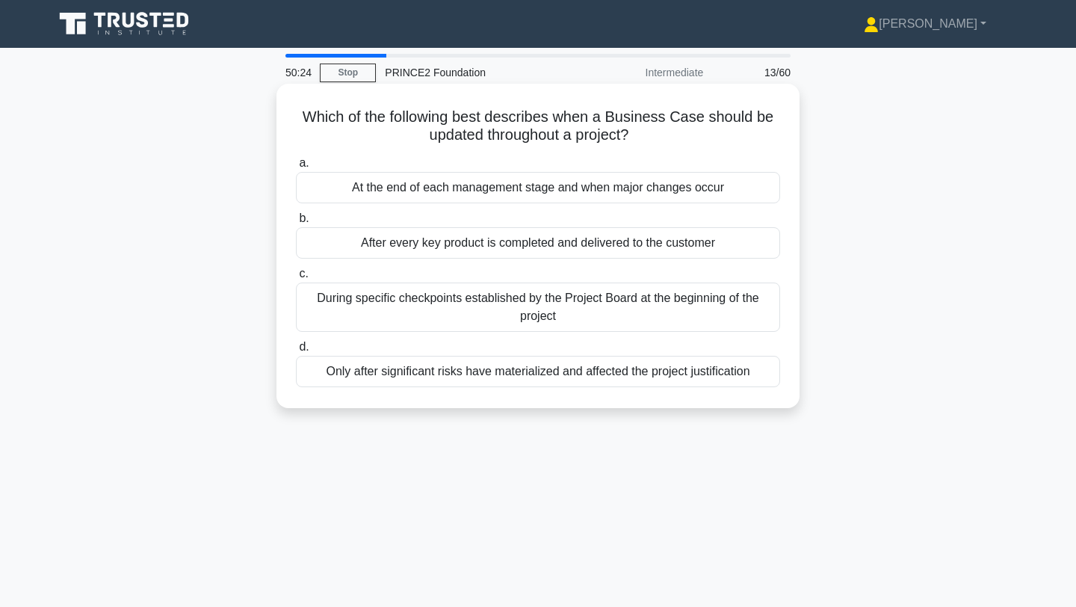
click at [451, 324] on div "During specific checkpoints established by the Project Board at the beginning o…" at bounding box center [538, 306] width 484 height 49
click at [296, 279] on input "c. During specific checkpoints established by the Project Board at the beginnin…" at bounding box center [296, 274] width 0 height 10
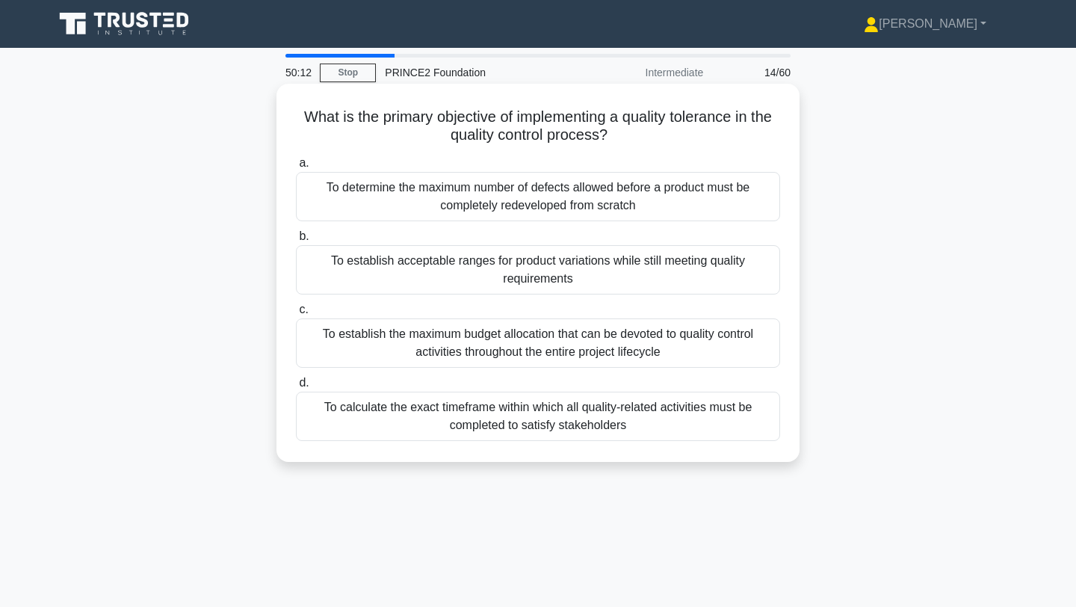
click at [455, 285] on div "To establish acceptable ranges for product variations while still meeting quali…" at bounding box center [538, 269] width 484 height 49
click at [296, 241] on input "b. To establish acceptable ranges for product variations while still meeting qu…" at bounding box center [296, 237] width 0 height 10
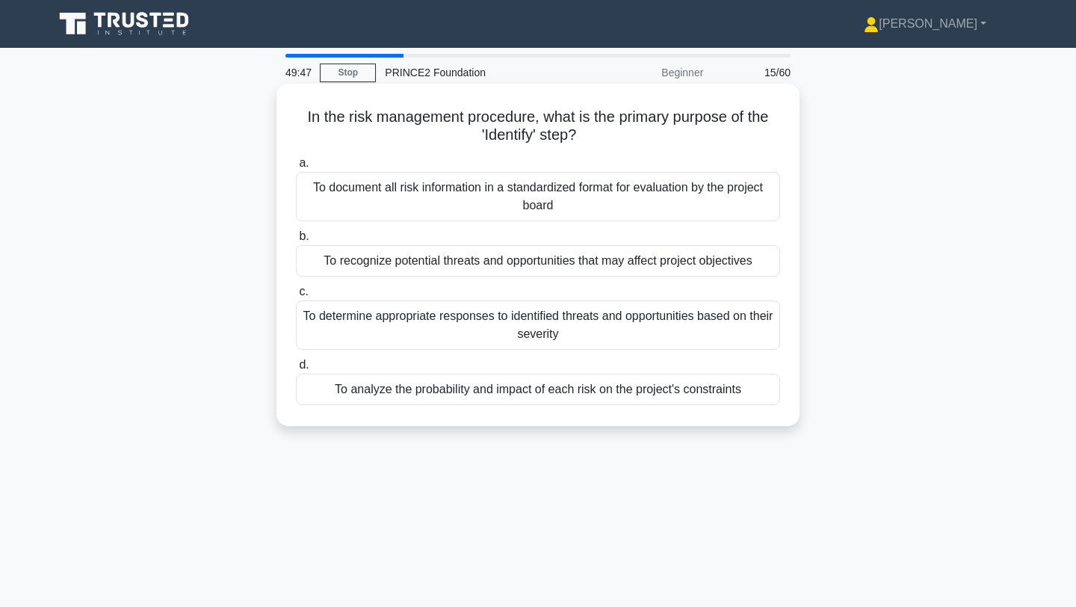
click at [466, 268] on div "To recognize potential threats and opportunities that may affect project object…" at bounding box center [538, 260] width 484 height 31
click at [296, 241] on input "b. To recognize potential threats and opportunities that may affect project obj…" at bounding box center [296, 237] width 0 height 10
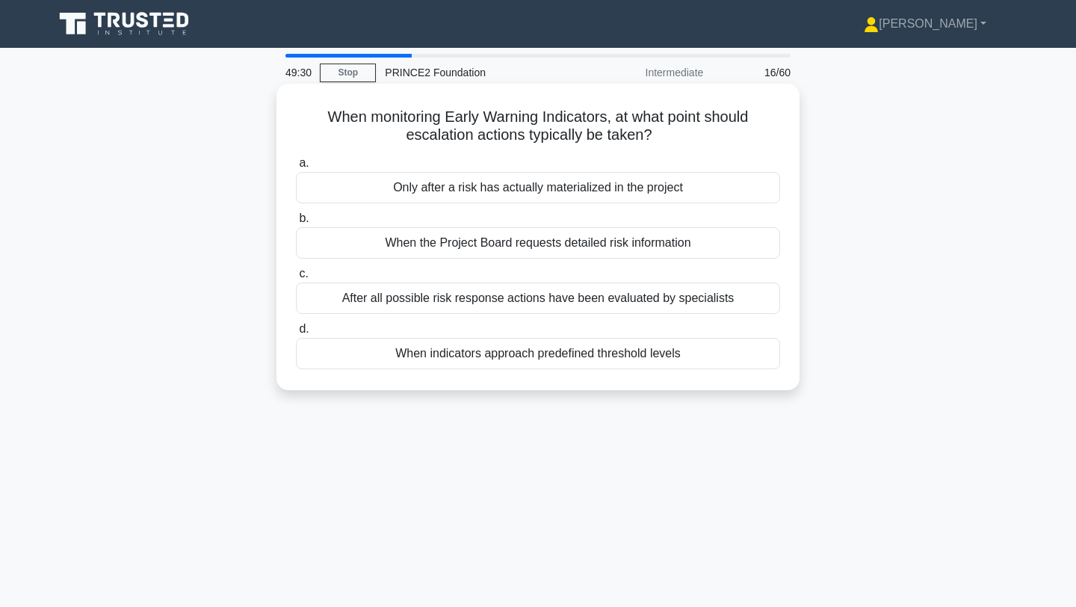
click at [557, 364] on div "When indicators approach predefined threshold levels" at bounding box center [538, 353] width 484 height 31
click at [296, 334] on input "d. When indicators approach predefined threshold levels" at bounding box center [296, 329] width 0 height 10
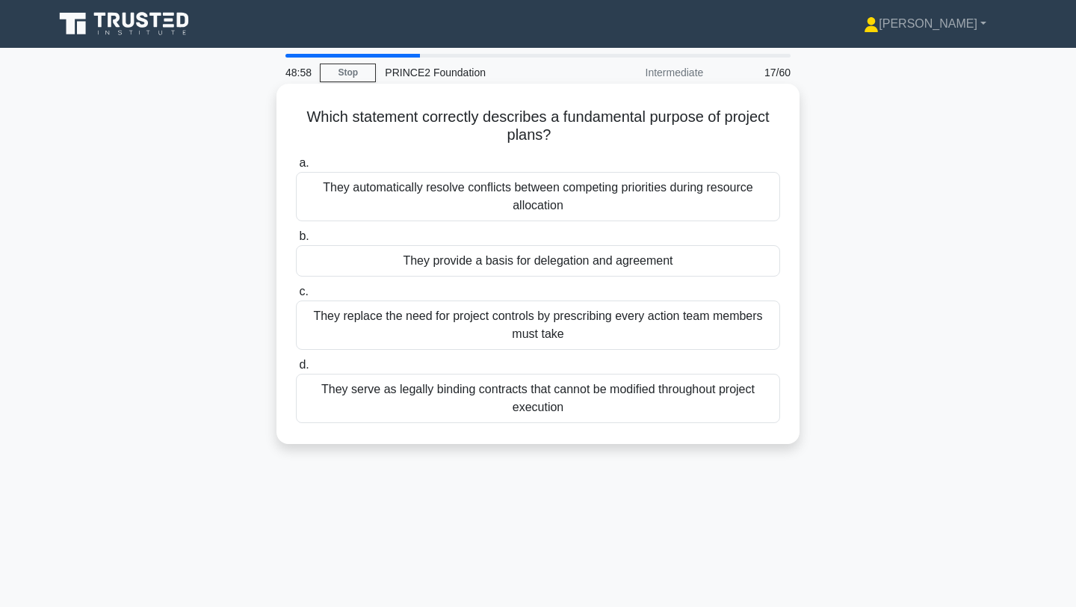
click at [509, 266] on div "They provide a basis for delegation and agreement" at bounding box center [538, 260] width 484 height 31
click at [296, 241] on input "b. They provide a basis for delegation and agreement" at bounding box center [296, 237] width 0 height 10
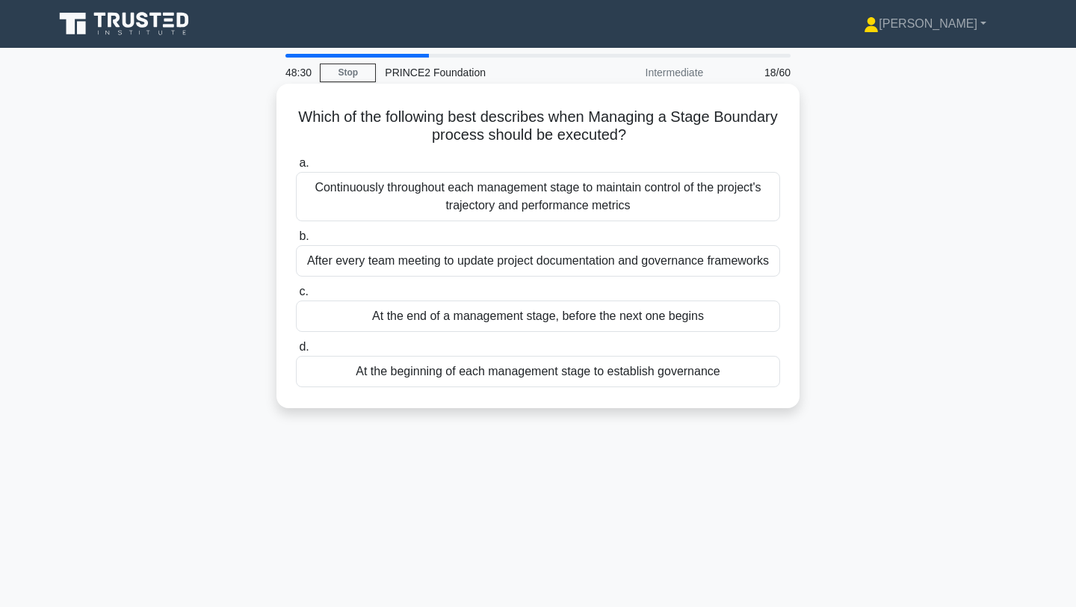
click at [494, 208] on div "Continuously throughout each management stage to maintain control of the projec…" at bounding box center [538, 196] width 484 height 49
click at [296, 168] on input "a. Continuously throughout each management stage to maintain control of the pro…" at bounding box center [296, 163] width 0 height 10
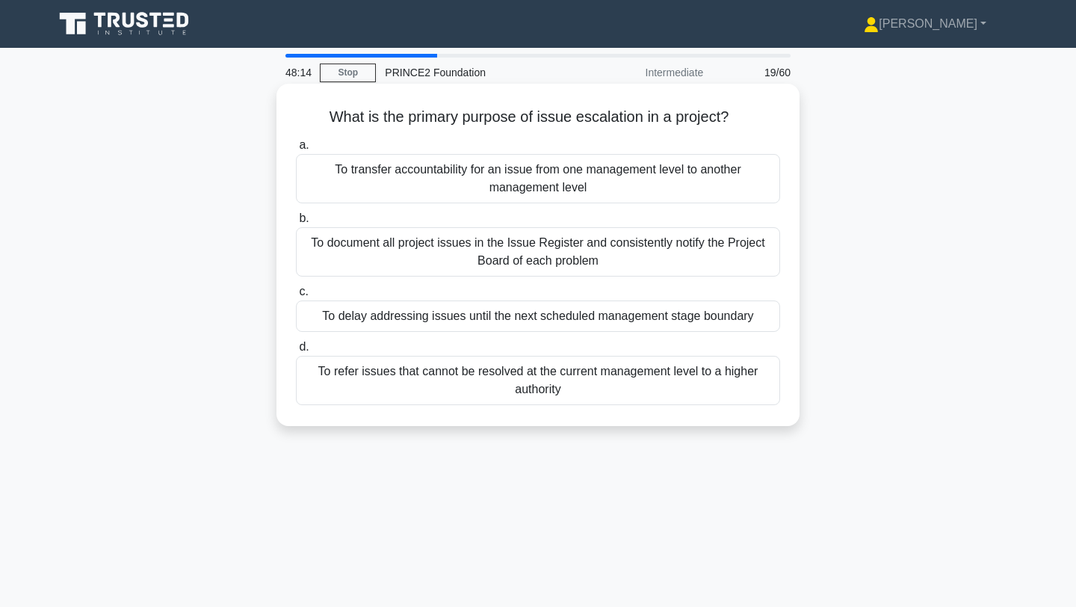
click at [483, 270] on div "To document all project issues in the Issue Register and consistently notify th…" at bounding box center [538, 251] width 484 height 49
click at [296, 223] on input "b. To document all project issues in the Issue Register and consistently notify…" at bounding box center [296, 219] width 0 height 10
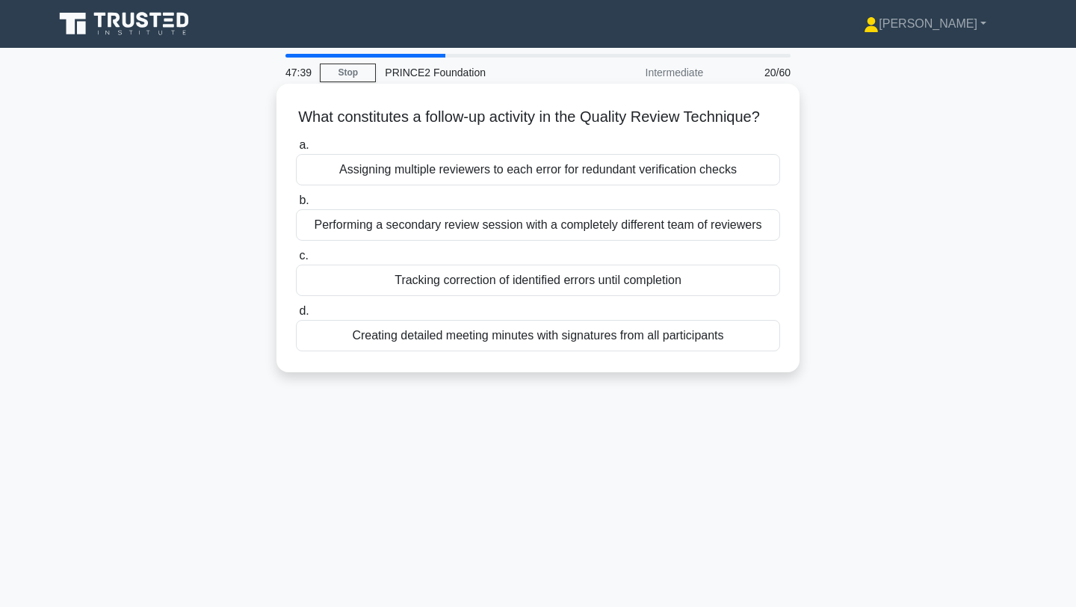
click at [492, 226] on div "Performing a secondary review session with a completely different team of revie…" at bounding box center [538, 224] width 484 height 31
click at [296, 205] on input "b. Performing a secondary review session with a completely different team of re…" at bounding box center [296, 201] width 0 height 10
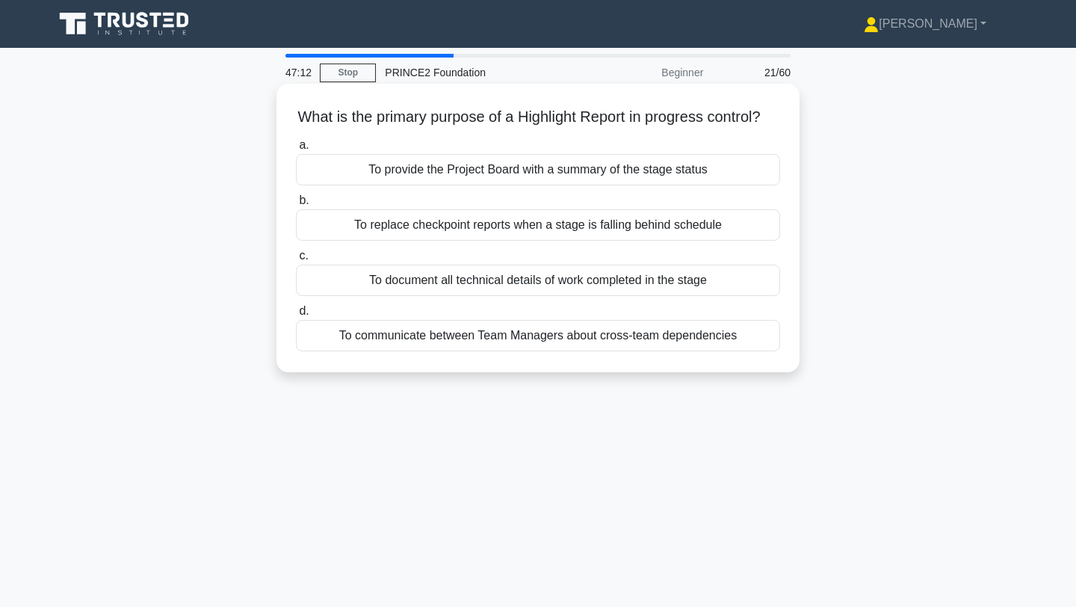
click at [513, 179] on div "To provide the Project Board with a summary of the stage status" at bounding box center [538, 169] width 484 height 31
click at [296, 150] on input "a. To provide the Project Board with a summary of the stage status" at bounding box center [296, 145] width 0 height 10
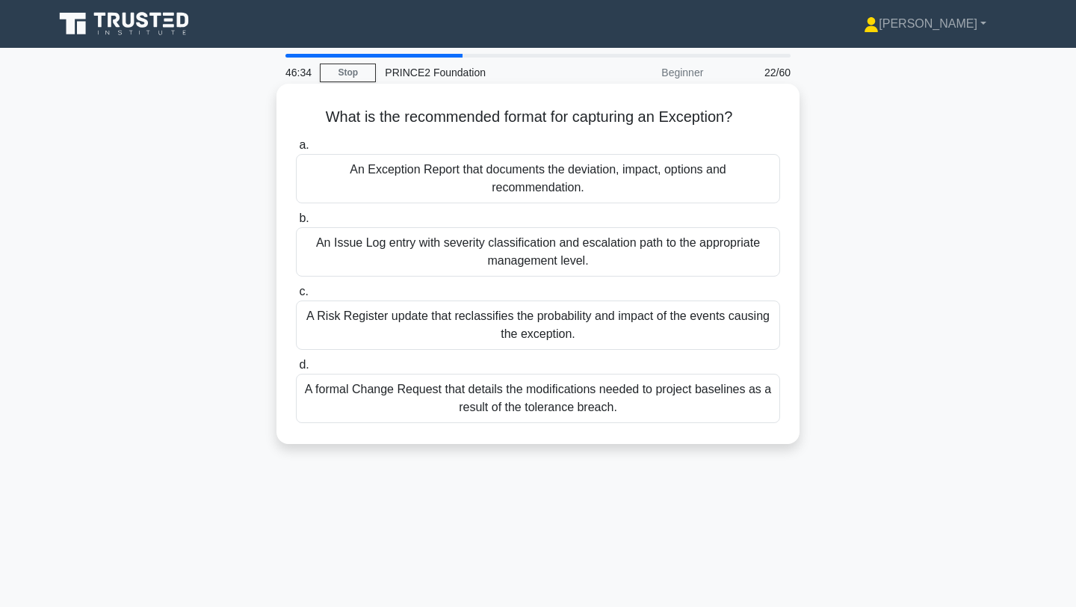
click at [415, 401] on div "A formal Change Request that details the modifications needed to project baseli…" at bounding box center [538, 398] width 484 height 49
click at [296, 370] on input "d. A formal Change Request that details the modifications needed to project bas…" at bounding box center [296, 365] width 0 height 10
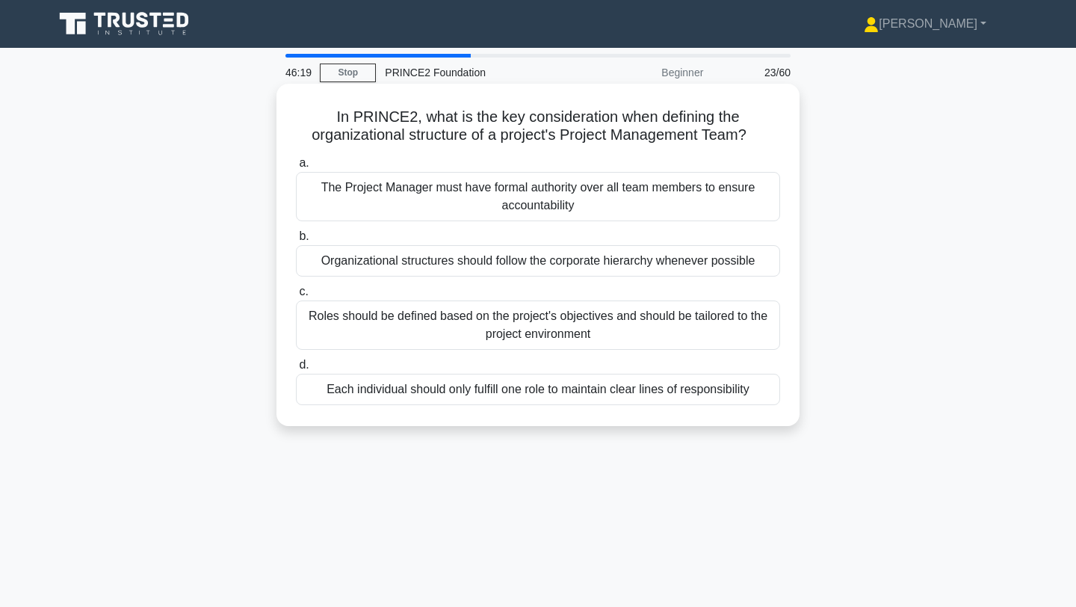
click at [508, 336] on div "Roles should be defined based on the project's objectives and should be tailore…" at bounding box center [538, 324] width 484 height 49
click at [296, 297] on input "c. Roles should be defined based on the project's objectives and should be tail…" at bounding box center [296, 292] width 0 height 10
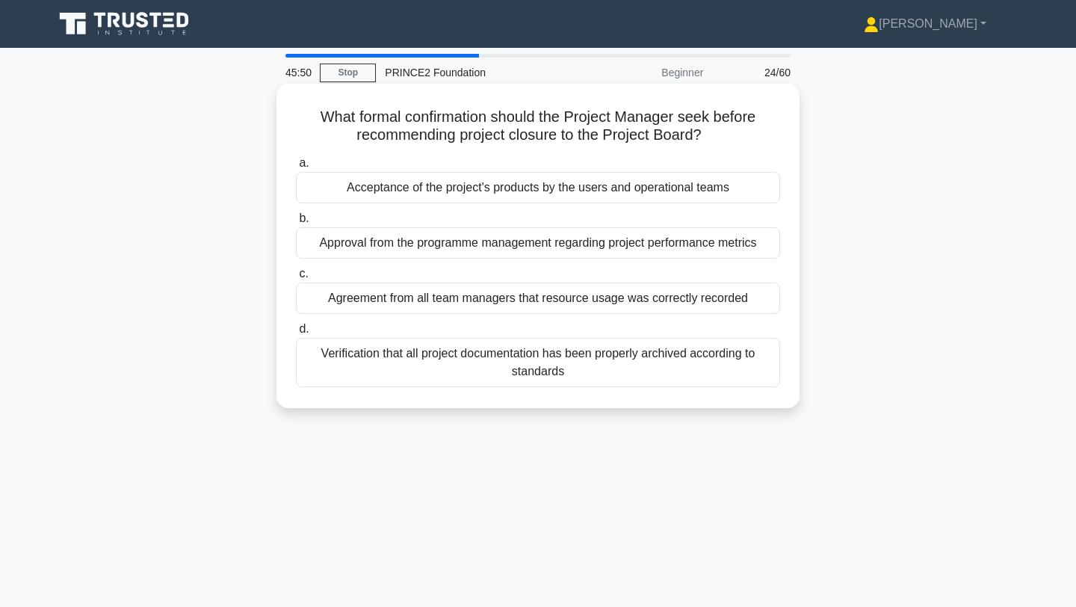
click at [563, 181] on div "Acceptance of the project's products by the users and operational teams" at bounding box center [538, 187] width 484 height 31
click at [296, 168] on input "a. Acceptance of the project's products by the users and operational teams" at bounding box center [296, 163] width 0 height 10
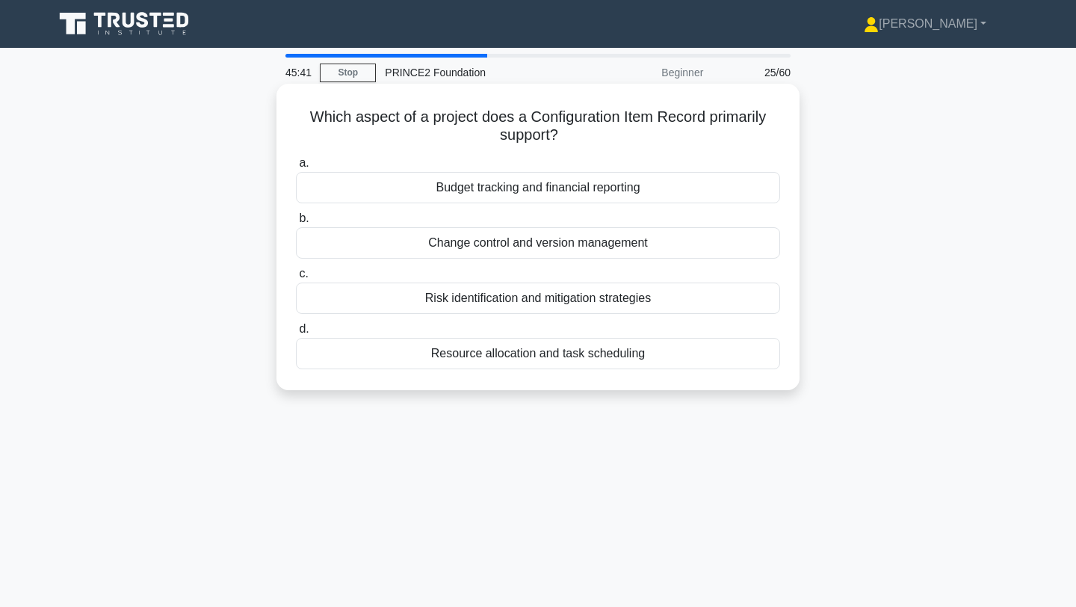
click at [563, 356] on div "Resource allocation and task scheduling" at bounding box center [538, 353] width 484 height 31
click at [296, 334] on input "d. Resource allocation and task scheduling" at bounding box center [296, 329] width 0 height 10
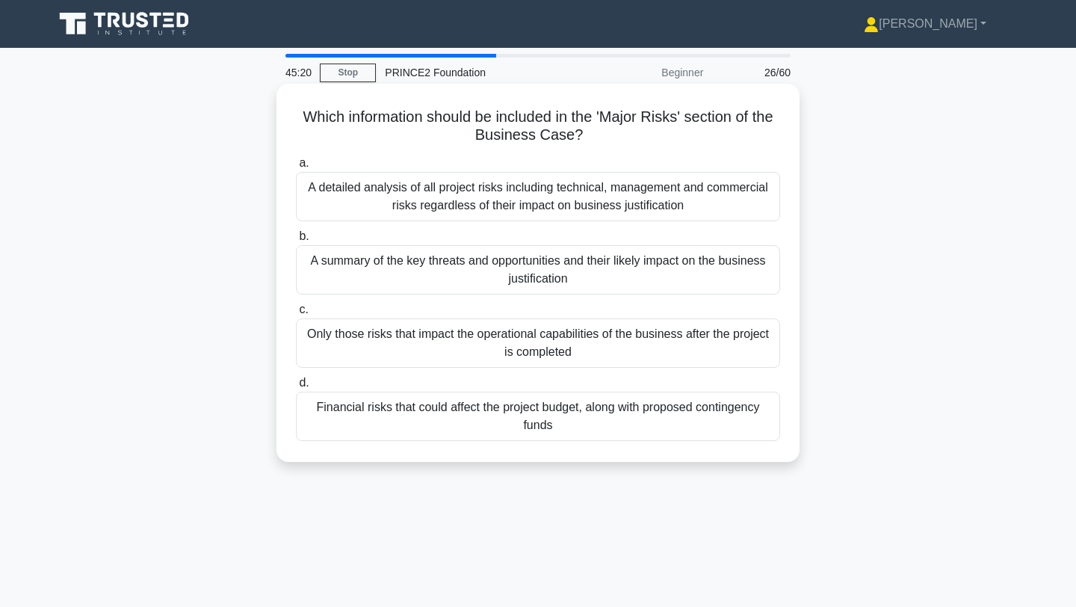
click at [415, 273] on div "A summary of the key threats and opportunities and their likely impact on the b…" at bounding box center [538, 269] width 484 height 49
click at [296, 241] on input "b. A summary of the key threats and opportunities and their likely impact on th…" at bounding box center [296, 237] width 0 height 10
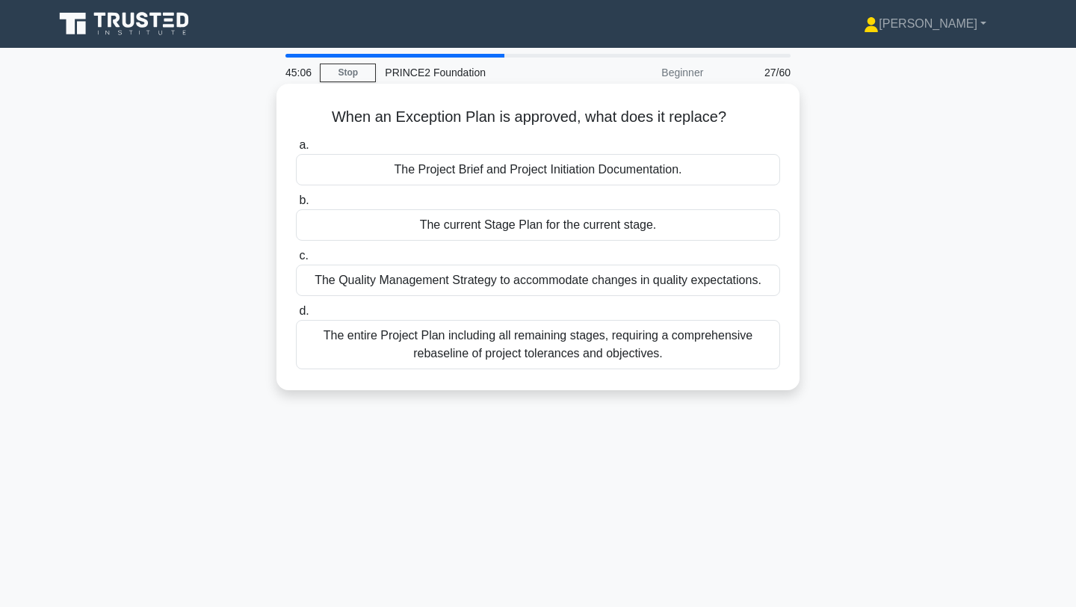
click at [448, 229] on div "The current Stage Plan for the current stage." at bounding box center [538, 224] width 484 height 31
click at [296, 205] on input "b. The current Stage Plan for the current stage." at bounding box center [296, 201] width 0 height 10
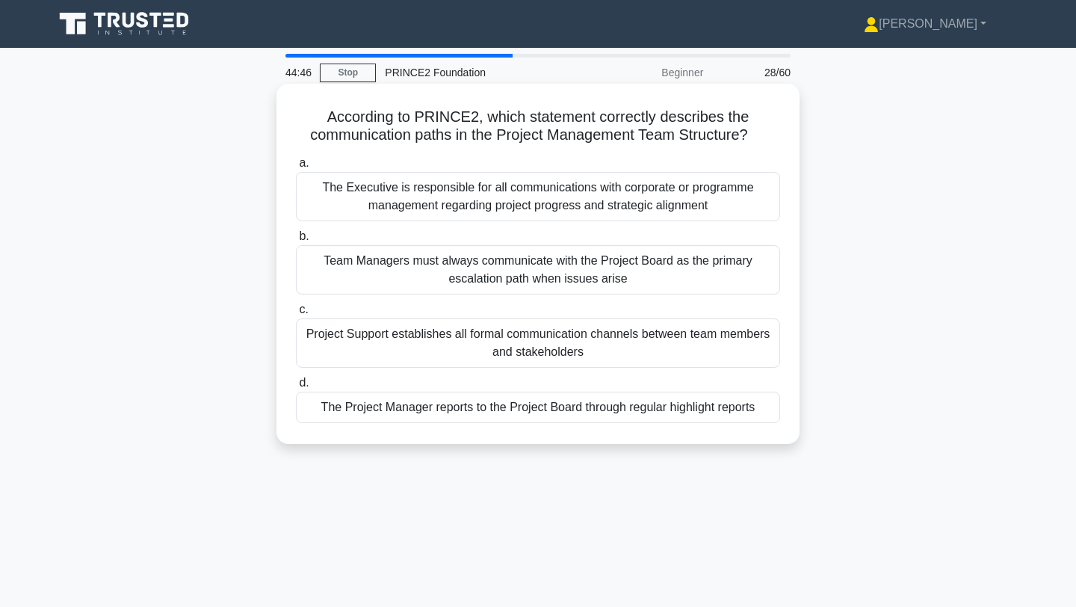
click at [550, 414] on div "The Project Manager reports to the Project Board through regular highlight repo…" at bounding box center [538, 407] width 484 height 31
click at [296, 388] on input "d. The Project Manager reports to the Project Board through regular highlight r…" at bounding box center [296, 383] width 0 height 10
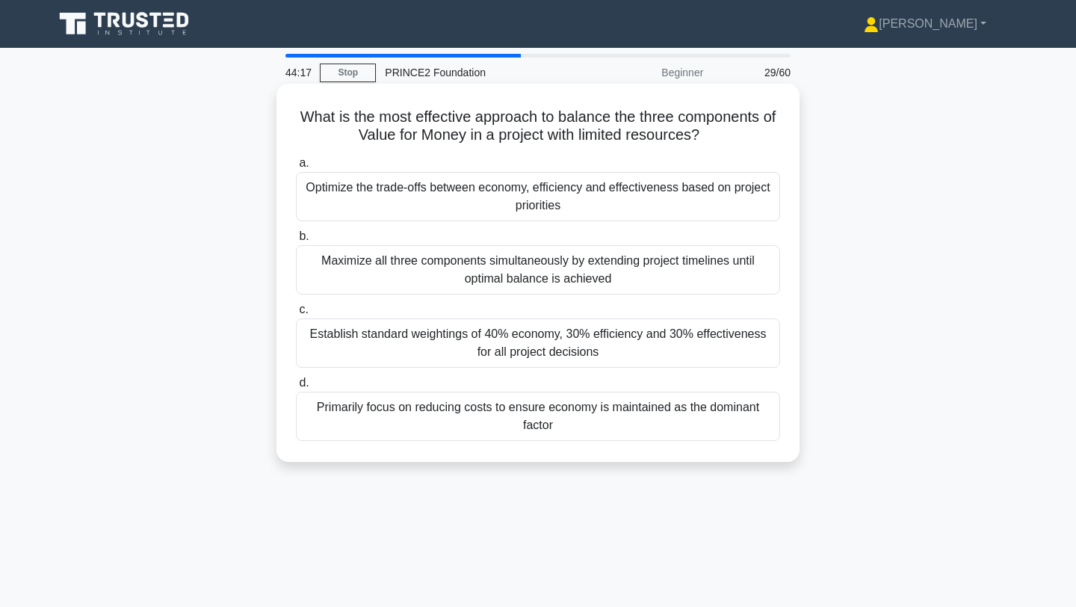
click at [593, 419] on div "Primarily focus on reducing costs to ensure economy is maintained as the domina…" at bounding box center [538, 416] width 484 height 49
click at [296, 388] on input "d. Primarily focus on reducing costs to ensure economy is maintained as the dom…" at bounding box center [296, 383] width 0 height 10
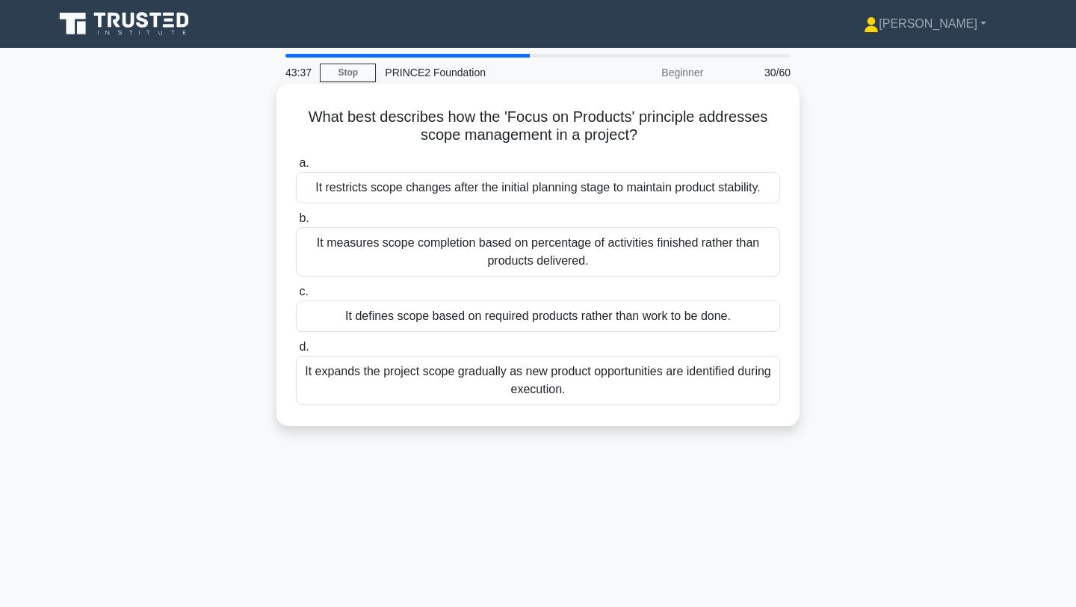
click at [474, 251] on div "It measures scope completion based on percentage of activities finished rather …" at bounding box center [538, 251] width 484 height 49
click at [296, 223] on input "b. It measures scope completion based on percentage of activities finished rath…" at bounding box center [296, 219] width 0 height 10
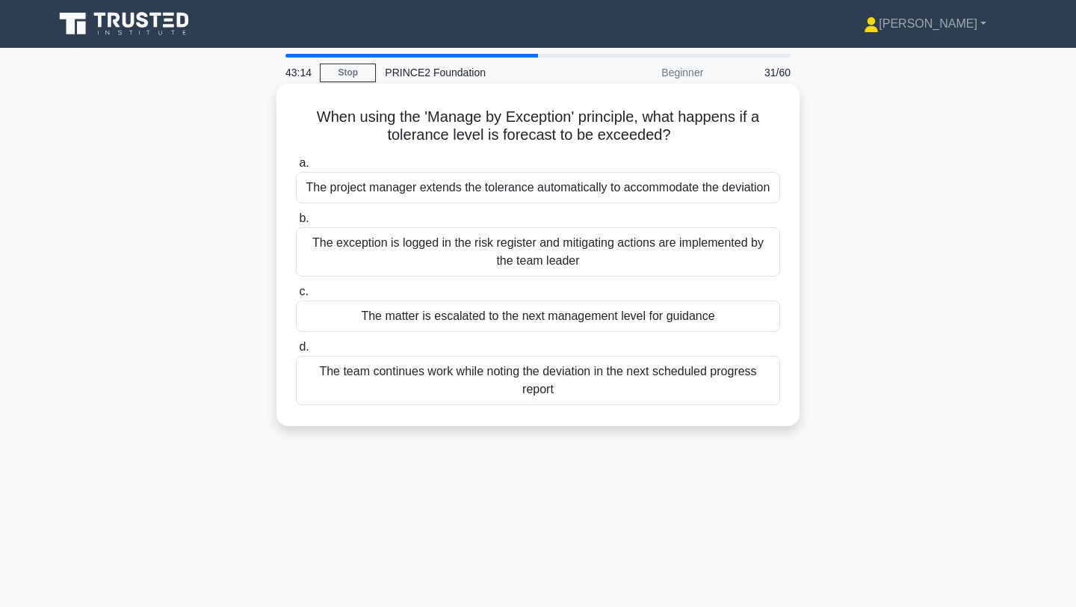
click at [593, 259] on div "The exception is logged in the risk register and mitigating actions are impleme…" at bounding box center [538, 251] width 484 height 49
click at [296, 223] on input "b. The exception is logged in the risk register and mitigating actions are impl…" at bounding box center [296, 219] width 0 height 10
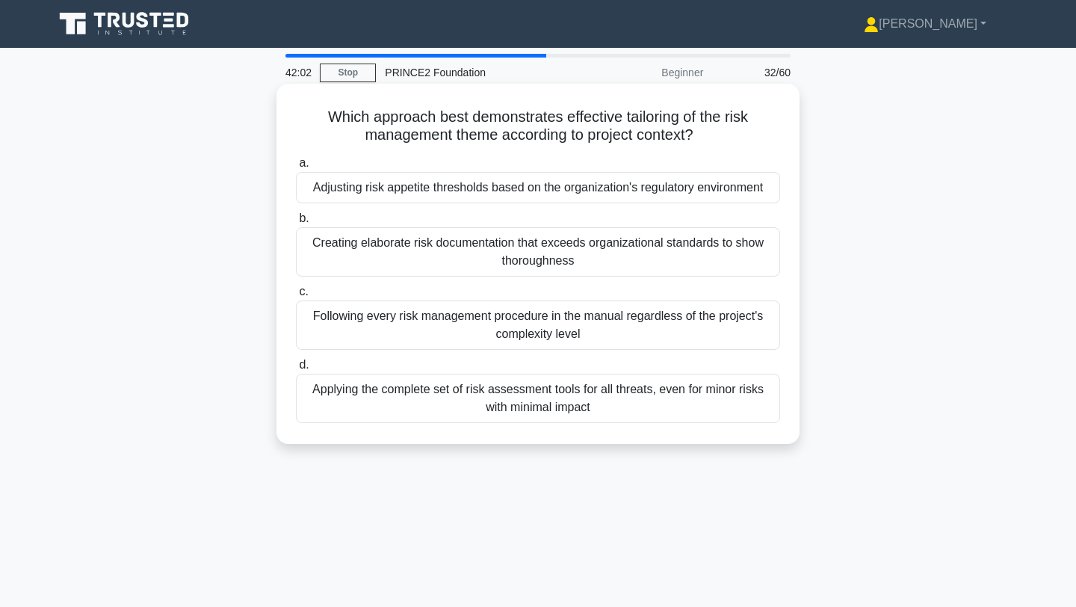
click at [469, 400] on div "Applying the complete set of risk assessment tools for all threats, even for mi…" at bounding box center [538, 398] width 484 height 49
click at [296, 370] on input "d. Applying the complete set of risk assessment tools for all threats, even for…" at bounding box center [296, 365] width 0 height 10
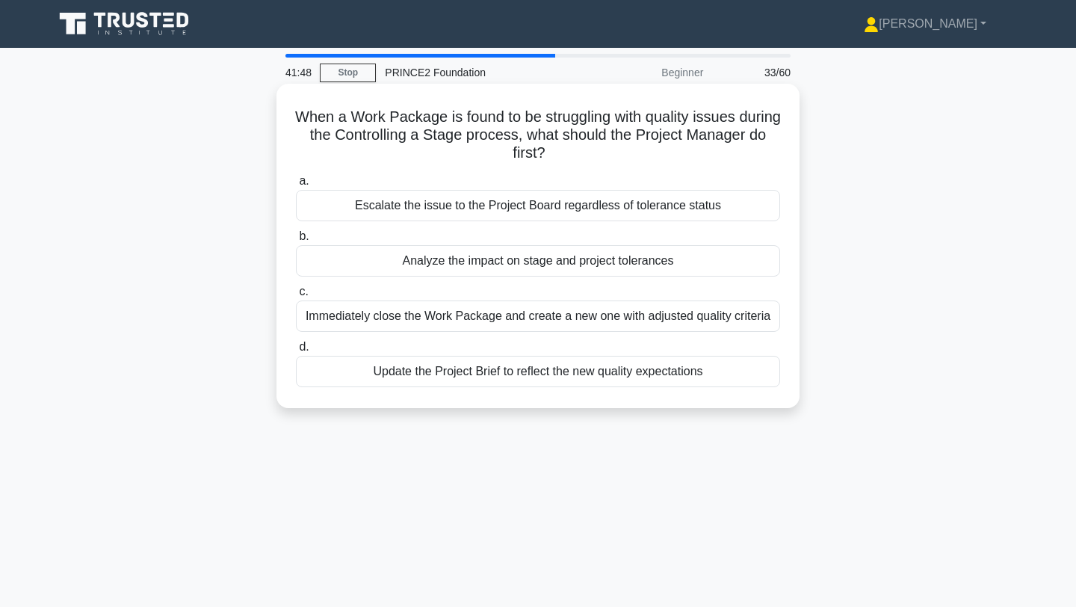
click at [494, 262] on div "Analyze the impact on stage and project tolerances" at bounding box center [538, 260] width 484 height 31
click at [296, 241] on input "b. Analyze the impact on stage and project tolerances" at bounding box center [296, 237] width 0 height 10
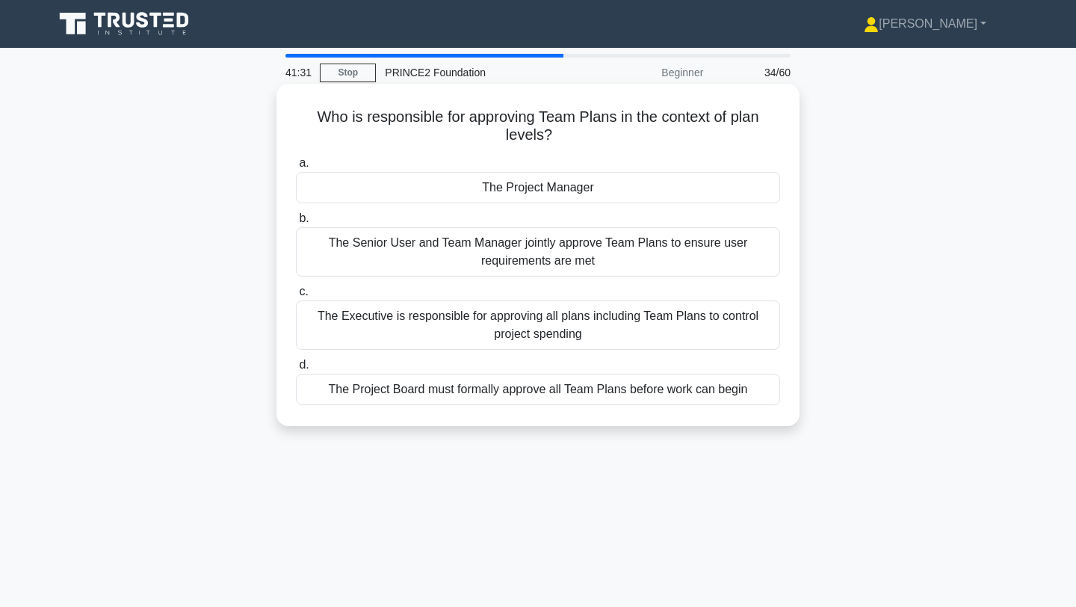
click at [530, 397] on div "The Project Board must formally approve all Team Plans before work can begin" at bounding box center [538, 389] width 484 height 31
click at [296, 370] on input "d. The Project Board must formally approve all Team Plans before work can begin" at bounding box center [296, 365] width 0 height 10
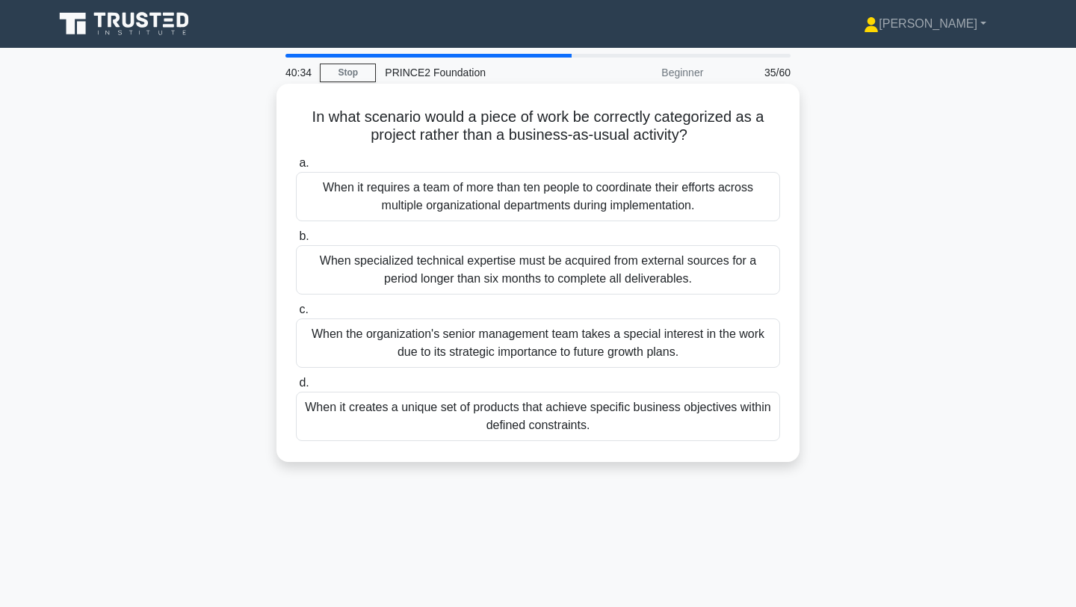
click at [434, 425] on div "When it creates a unique set of products that achieve specific business objecti…" at bounding box center [538, 416] width 484 height 49
click at [296, 388] on input "d. When it creates a unique set of products that achieve specific business obje…" at bounding box center [296, 383] width 0 height 10
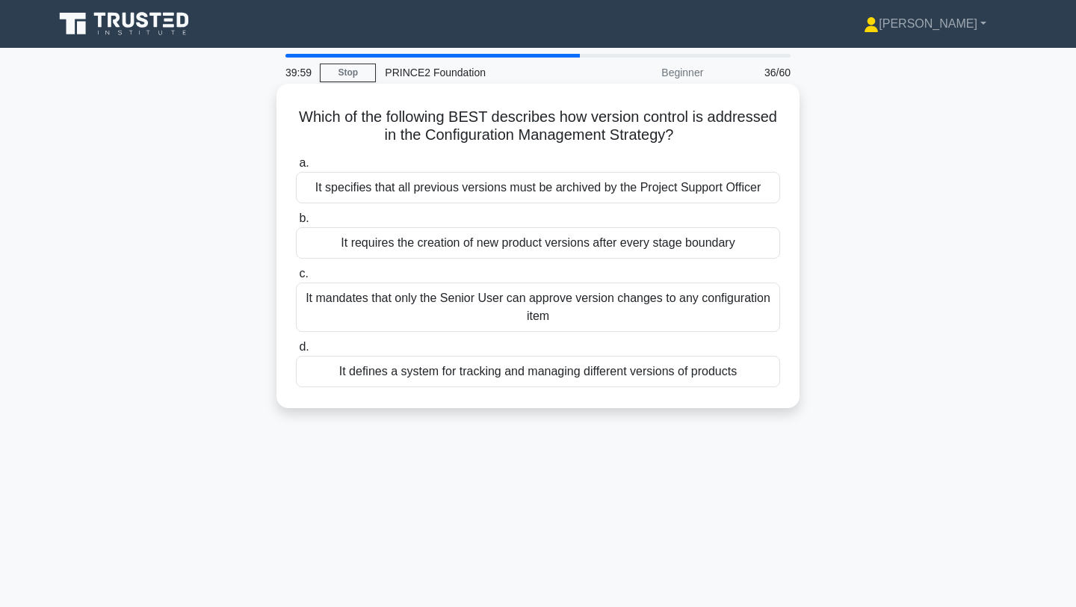
click at [453, 318] on div "It mandates that only the Senior User can approve version changes to any config…" at bounding box center [538, 306] width 484 height 49
click at [296, 279] on input "c. It mandates that only the Senior User can approve version changes to any con…" at bounding box center [296, 274] width 0 height 10
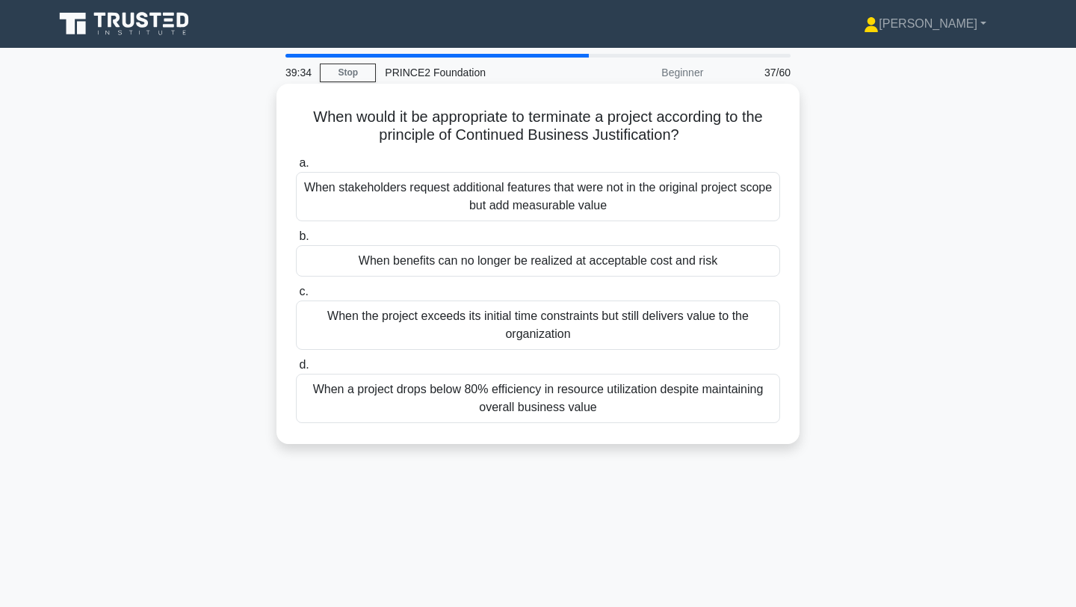
click at [655, 269] on div "When benefits can no longer be realized at acceptable cost and risk" at bounding box center [538, 260] width 484 height 31
click at [296, 241] on input "b. When benefits can no longer be realized at acceptable cost and risk" at bounding box center [296, 237] width 0 height 10
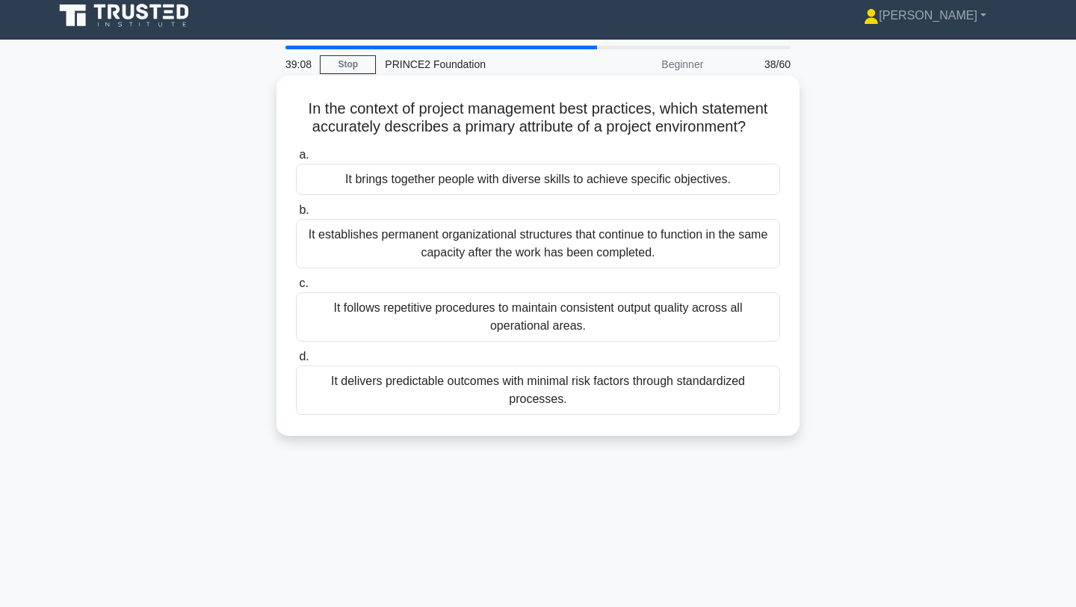
scroll to position [5, 0]
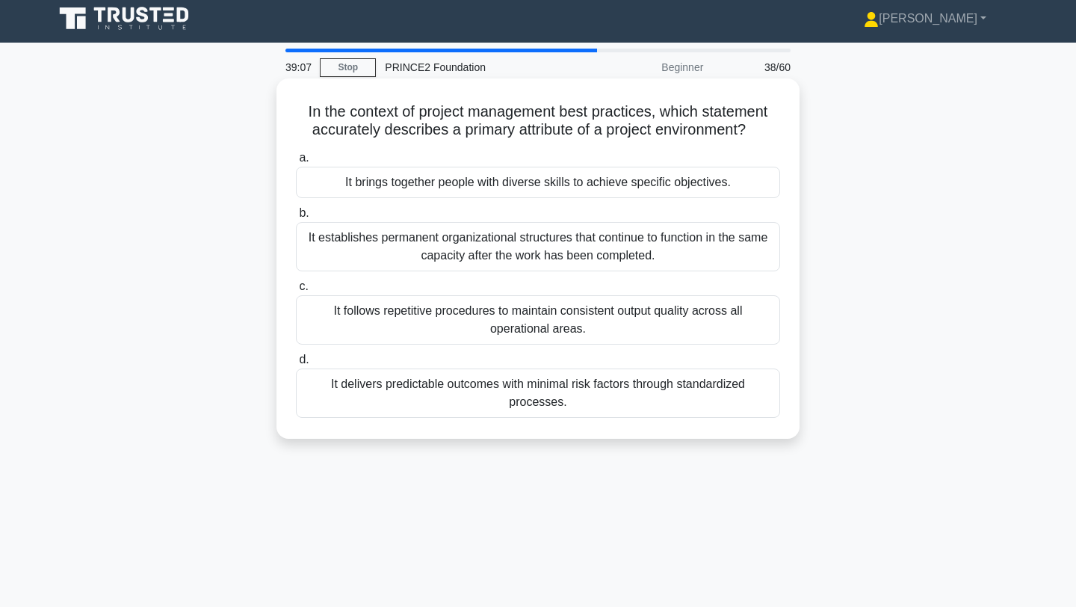
click at [528, 178] on div "It brings together people with diverse skills to achieve specific objectives." at bounding box center [538, 182] width 484 height 31
click at [296, 163] on input "a. It brings together people with diverse skills to achieve specific objectives." at bounding box center [296, 158] width 0 height 10
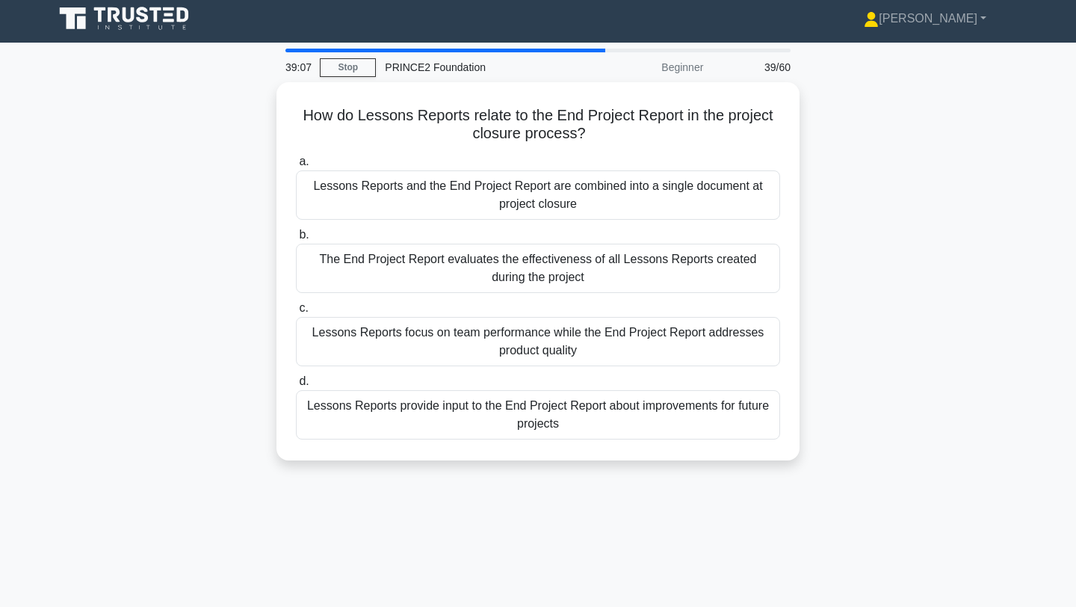
scroll to position [0, 0]
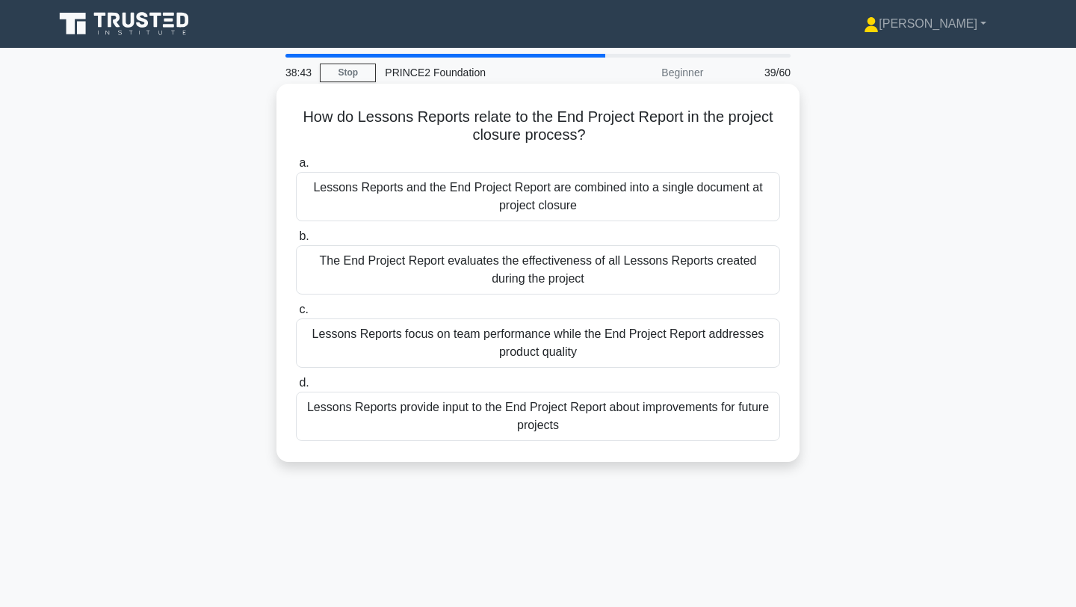
click at [583, 433] on div "Lessons Reports provide input to the End Project Report about improvements for …" at bounding box center [538, 416] width 484 height 49
click at [296, 388] on input "d. Lessons Reports provide input to the End Project Report about improvements f…" at bounding box center [296, 383] width 0 height 10
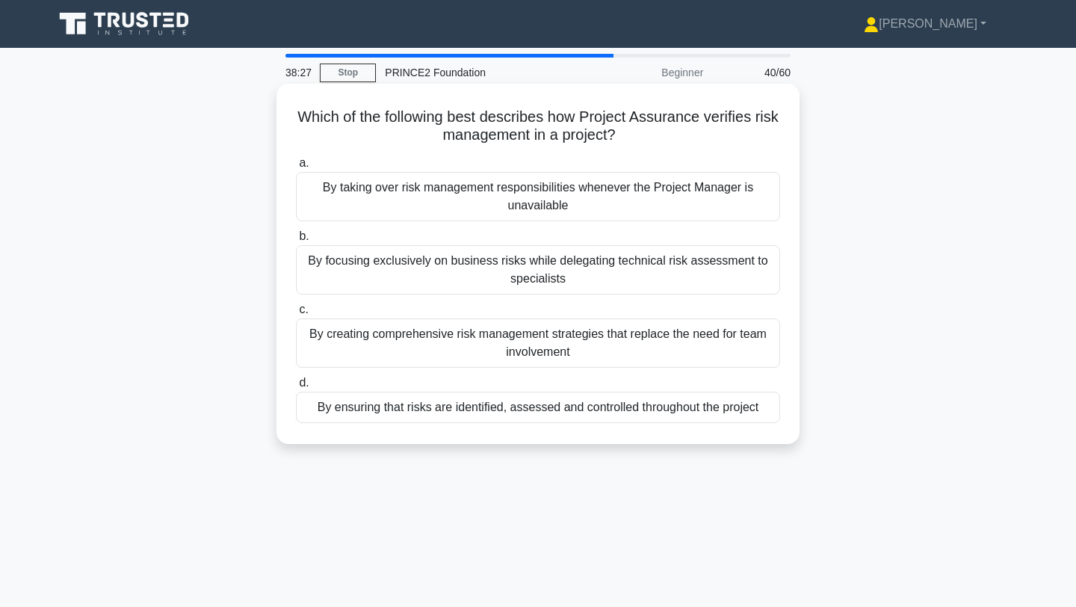
click at [578, 410] on div "By ensuring that risks are identified, assessed and controlled throughout the p…" at bounding box center [538, 407] width 484 height 31
click at [296, 388] on input "d. By ensuring that risks are identified, assessed and controlled throughout th…" at bounding box center [296, 383] width 0 height 10
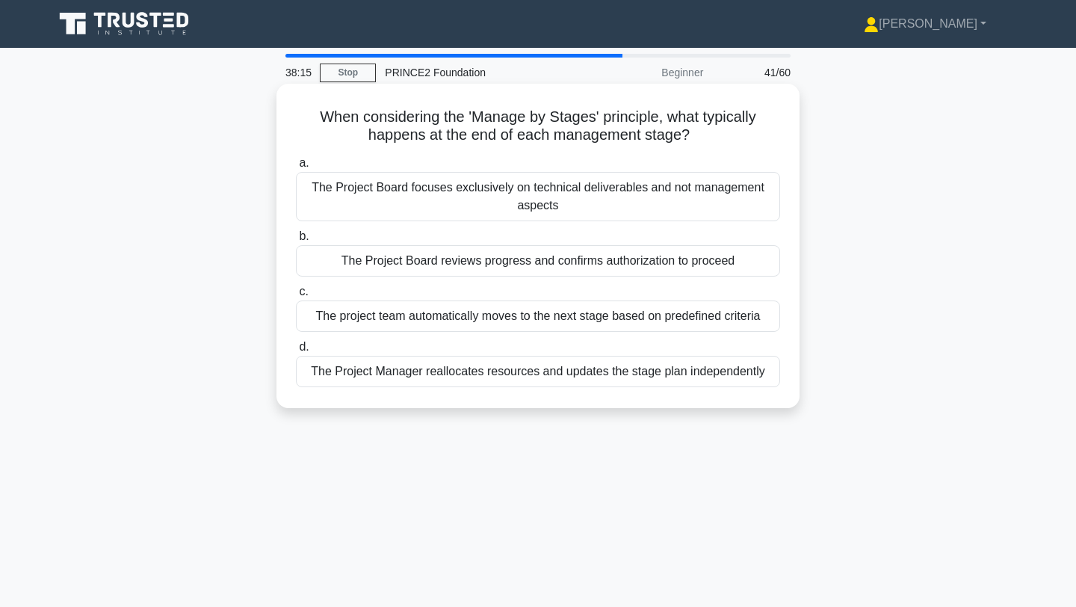
click at [557, 265] on div "The Project Board reviews progress and confirms authorization to proceed" at bounding box center [538, 260] width 484 height 31
click at [296, 241] on input "b. The Project Board reviews progress and confirms authorization to proceed" at bounding box center [296, 237] width 0 height 10
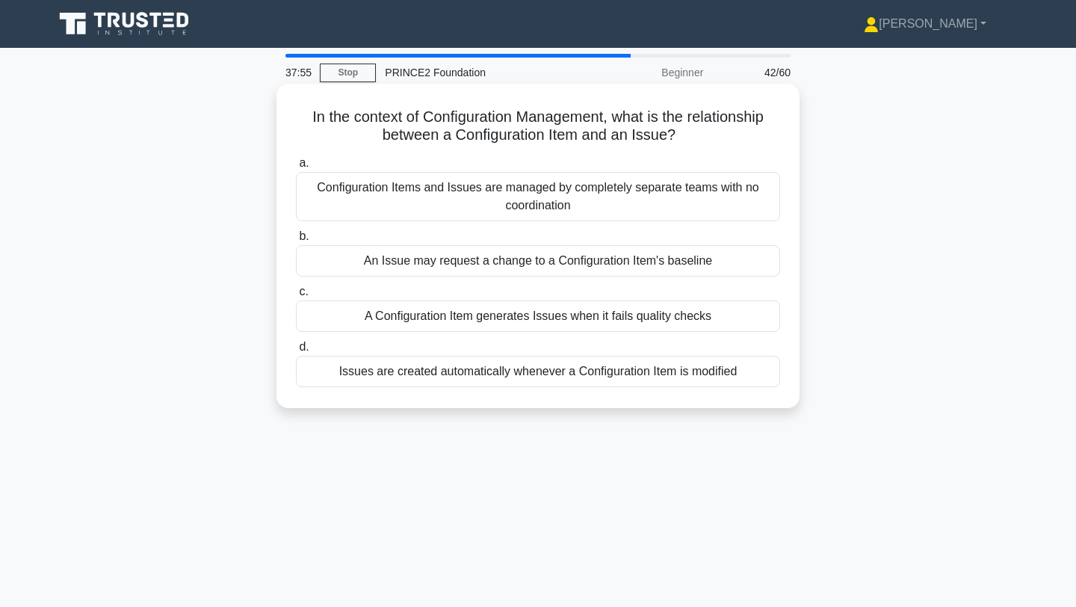
click at [599, 268] on div "An Issue may request a change to a Configuration Item's baseline" at bounding box center [538, 260] width 484 height 31
click at [296, 241] on input "b. An Issue may request a change to a Configuration Item's baseline" at bounding box center [296, 237] width 0 height 10
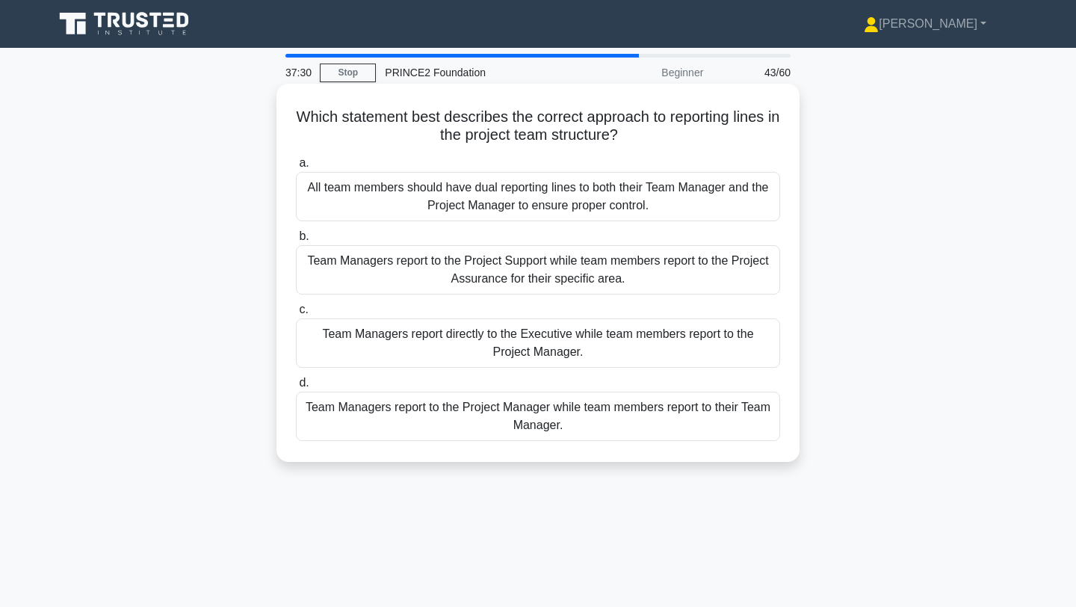
click at [491, 418] on div "Team Managers report to the Project Manager while team members report to their …" at bounding box center [538, 416] width 484 height 49
click at [296, 388] on input "d. Team Managers report to the Project Manager while team members report to the…" at bounding box center [296, 383] width 0 height 10
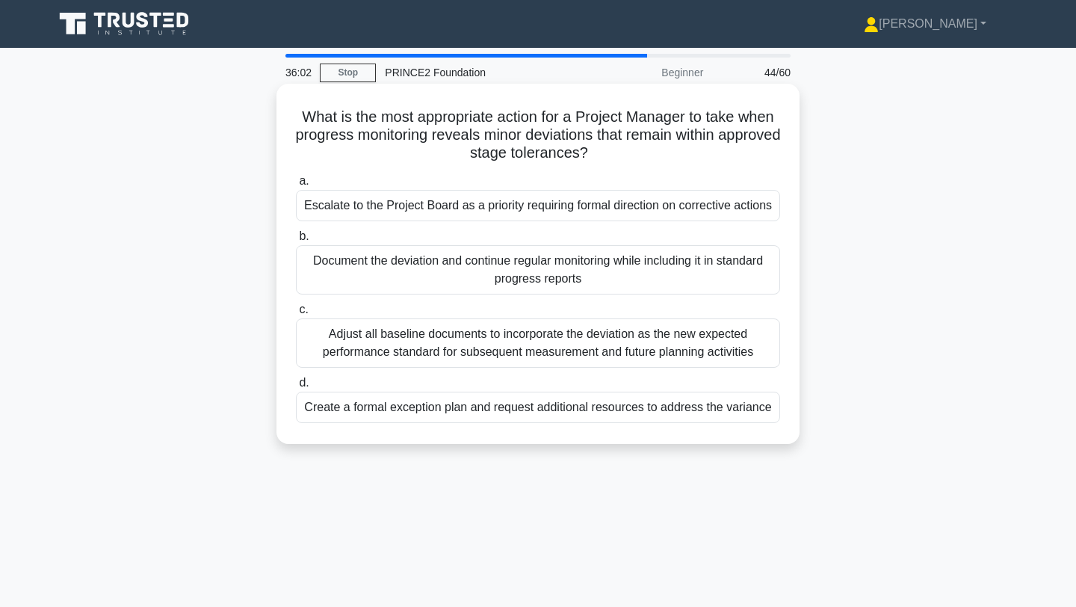
click at [485, 267] on div "Document the deviation and continue regular monitoring while including it in st…" at bounding box center [538, 269] width 484 height 49
click at [296, 241] on input "b. Document the deviation and continue regular monitoring while including it in…" at bounding box center [296, 237] width 0 height 10
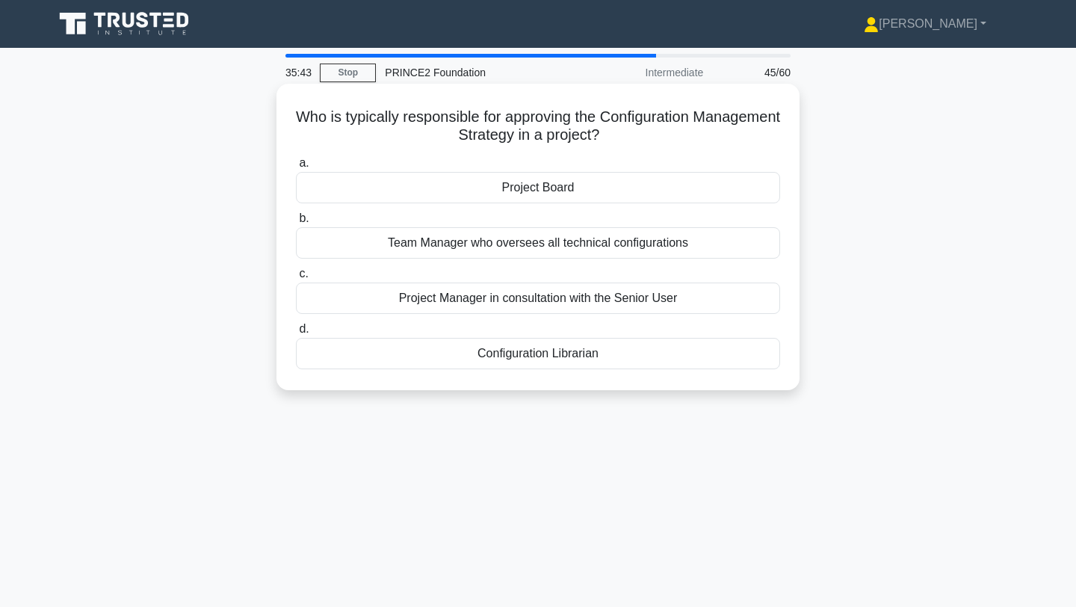
click at [569, 175] on div "Project Board" at bounding box center [538, 187] width 484 height 31
click at [296, 168] on input "a. Project Board" at bounding box center [296, 163] width 0 height 10
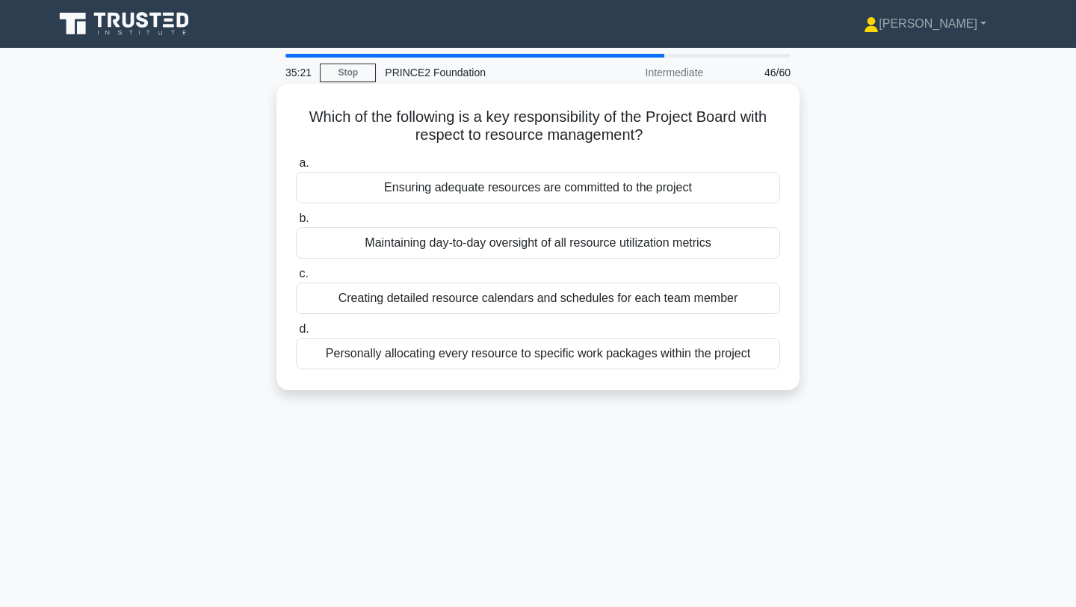
click at [643, 241] on div "Maintaining day-to-day oversight of all resource utilization metrics" at bounding box center [538, 242] width 484 height 31
click at [296, 223] on input "b. Maintaining day-to-day oversight of all resource utilization metrics" at bounding box center [296, 219] width 0 height 10
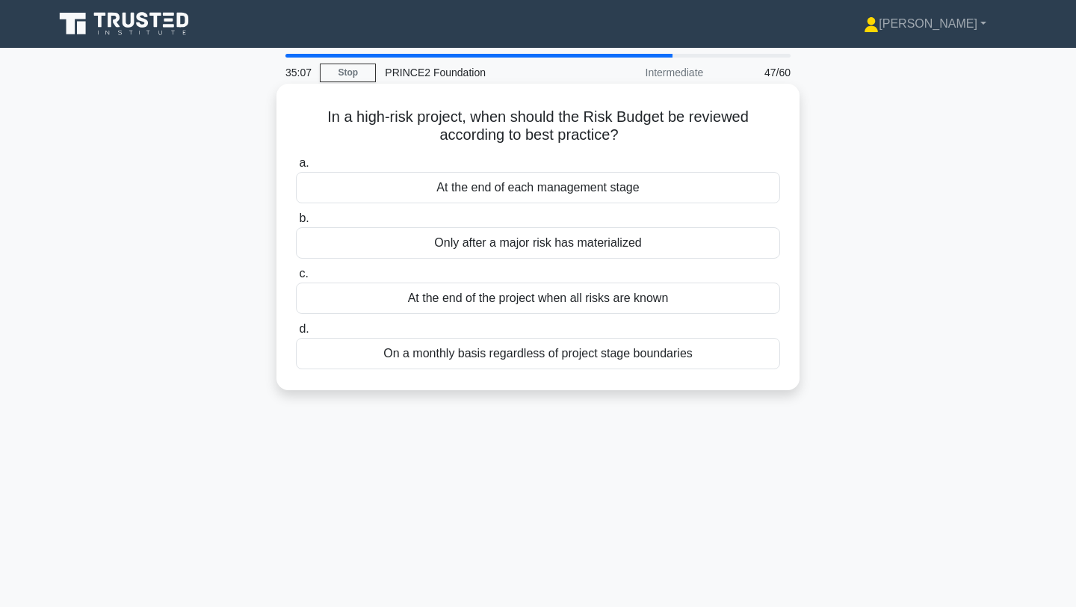
click at [589, 185] on div "At the end of each management stage" at bounding box center [538, 187] width 484 height 31
click at [296, 168] on input "a. At the end of each management stage" at bounding box center [296, 163] width 0 height 10
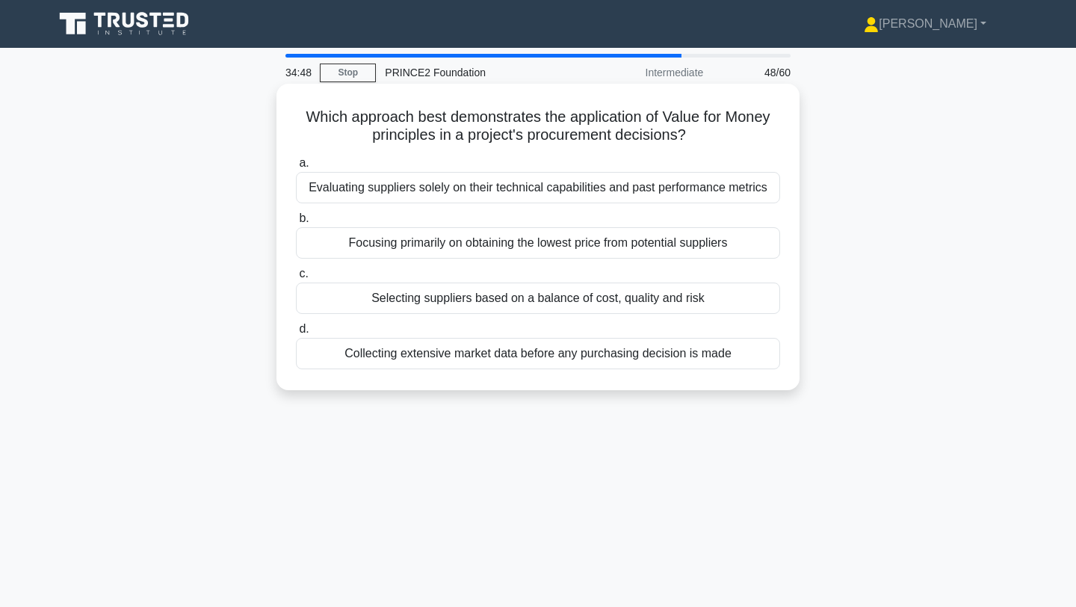
click at [566, 355] on div "Collecting extensive market data before any purchasing decision is made" at bounding box center [538, 353] width 484 height 31
click at [296, 334] on input "d. Collecting extensive market data before any purchasing decision is made" at bounding box center [296, 329] width 0 height 10
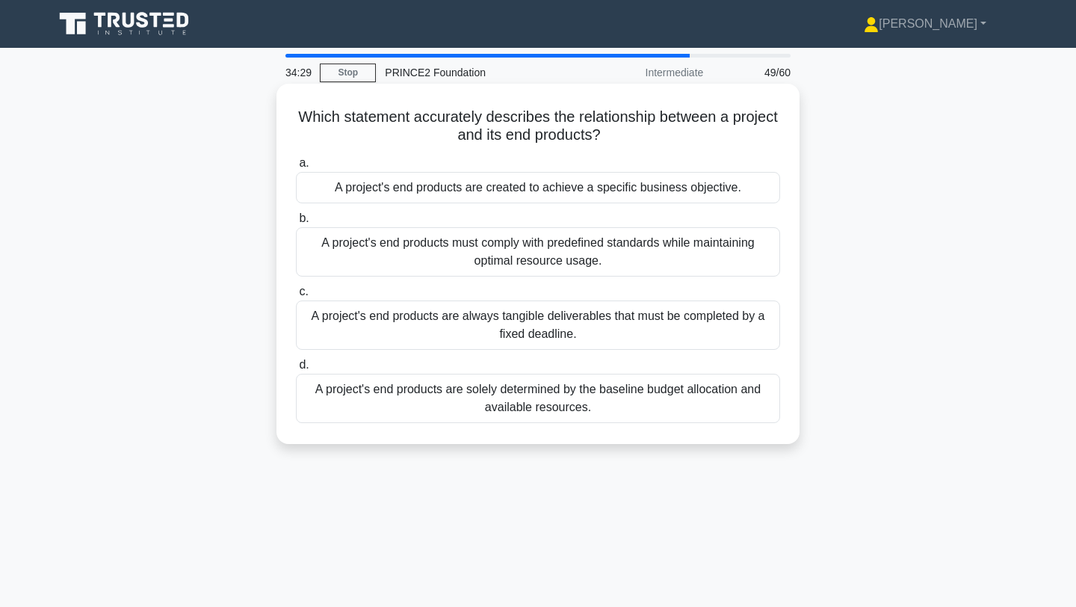
click at [612, 193] on div "A project's end products are created to achieve a specific business objective." at bounding box center [538, 187] width 484 height 31
click at [296, 168] on input "a. A project's end products are created to achieve a specific business objectiv…" at bounding box center [296, 163] width 0 height 10
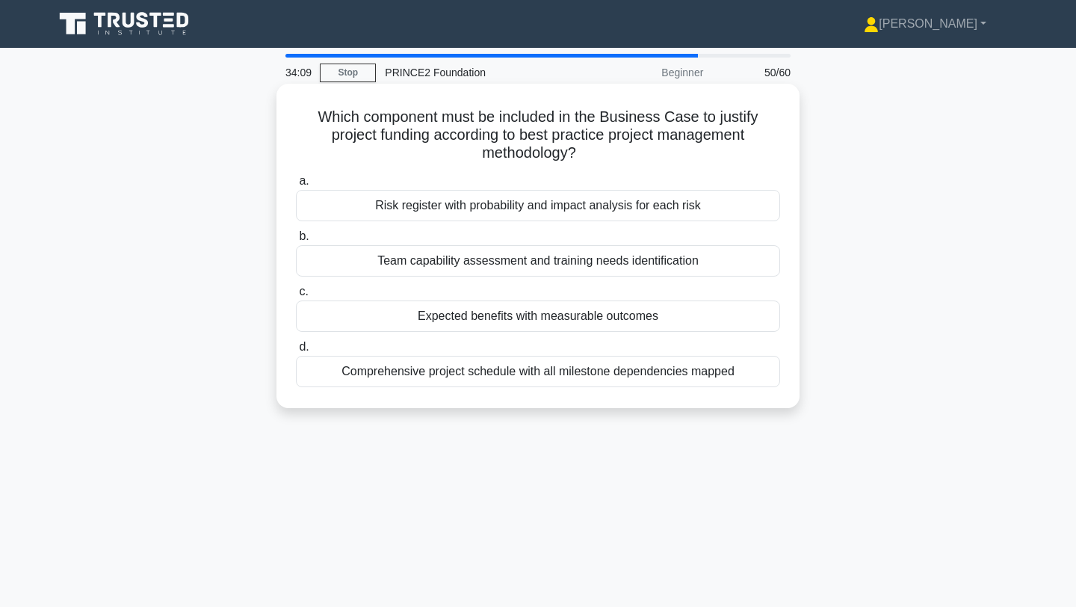
click at [547, 321] on div "Expected benefits with measurable outcomes" at bounding box center [538, 315] width 484 height 31
click at [296, 297] on input "c. Expected benefits with measurable outcomes" at bounding box center [296, 292] width 0 height 10
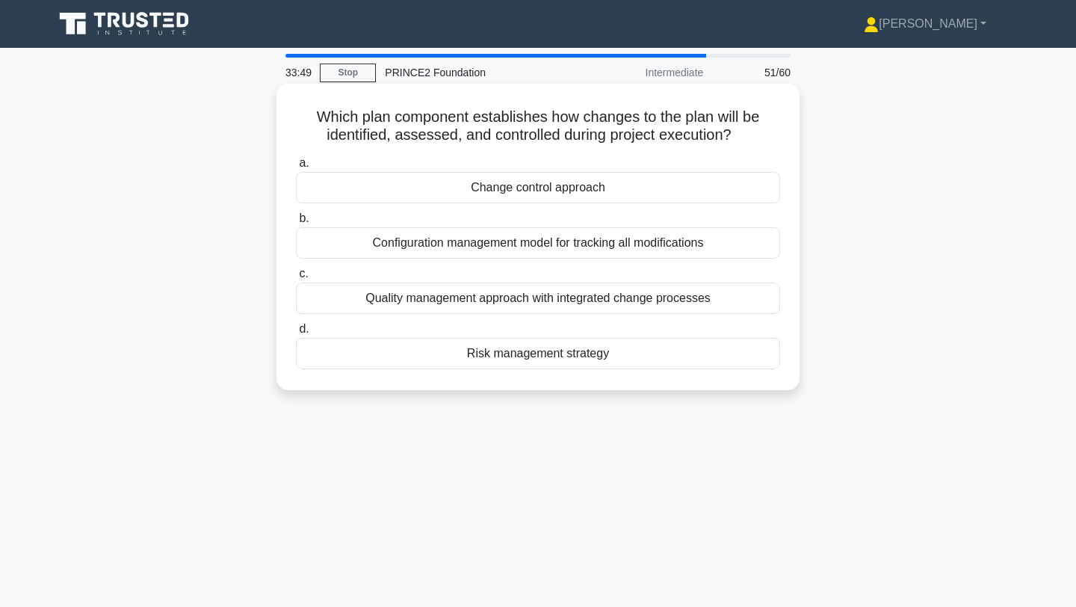
click at [578, 353] on div "Risk management strategy" at bounding box center [538, 353] width 484 height 31
click at [296, 334] on input "d. Risk management strategy" at bounding box center [296, 329] width 0 height 10
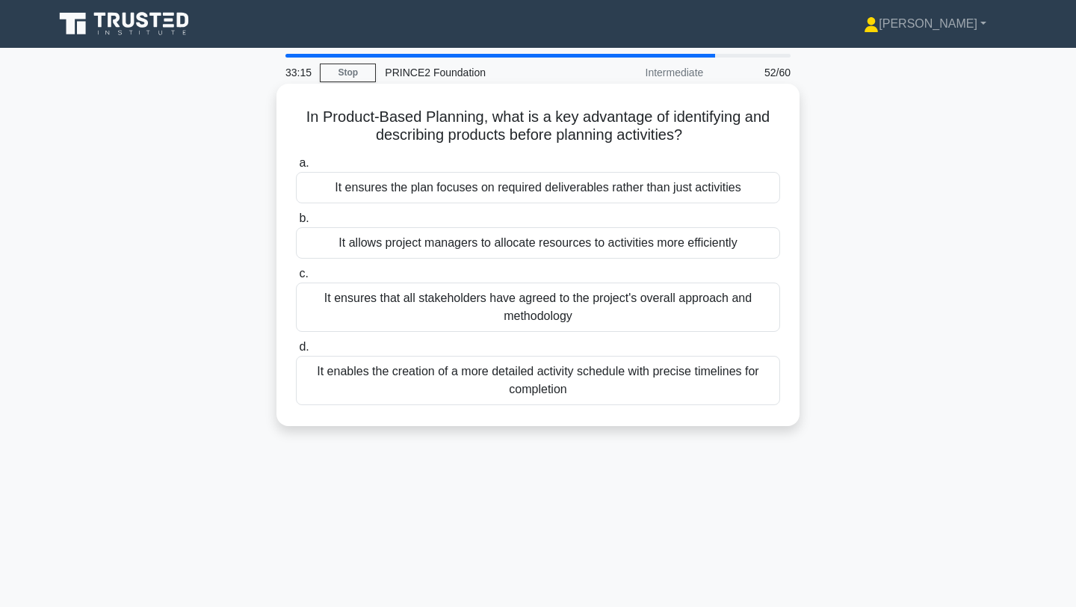
click at [567, 309] on div "It ensures that all stakeholders have agreed to the project's overall approach …" at bounding box center [538, 306] width 484 height 49
click at [296, 279] on input "c. It ensures that all stakeholders have agreed to the project's overall approa…" at bounding box center [296, 274] width 0 height 10
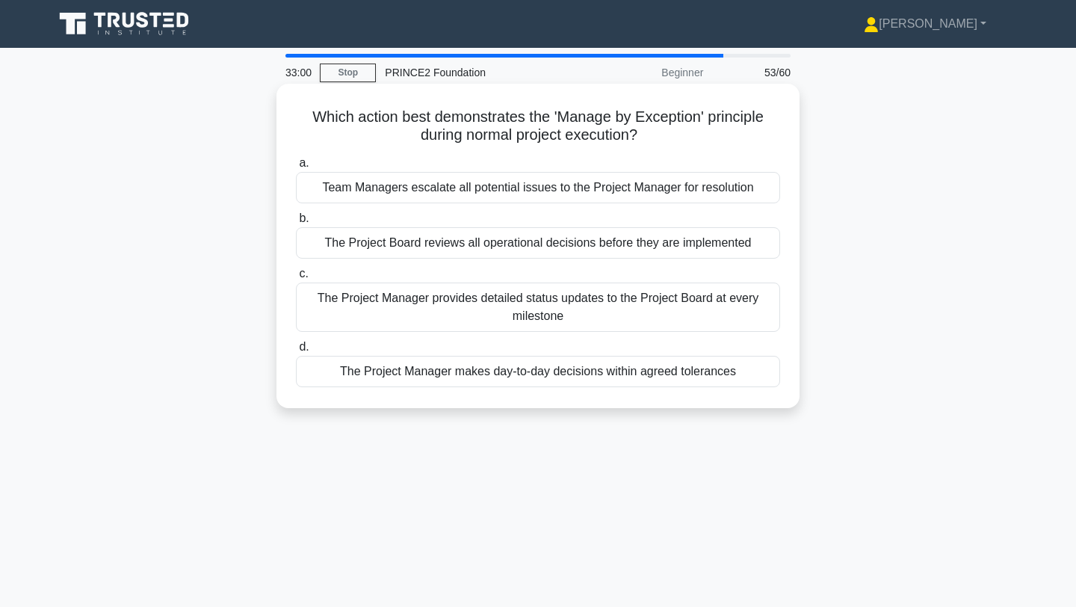
click at [476, 377] on div "The Project Manager makes day-to-day decisions within agreed tolerances" at bounding box center [538, 371] width 484 height 31
click at [296, 352] on input "d. The Project Manager makes day-to-day decisions within agreed tolerances" at bounding box center [296, 347] width 0 height 10
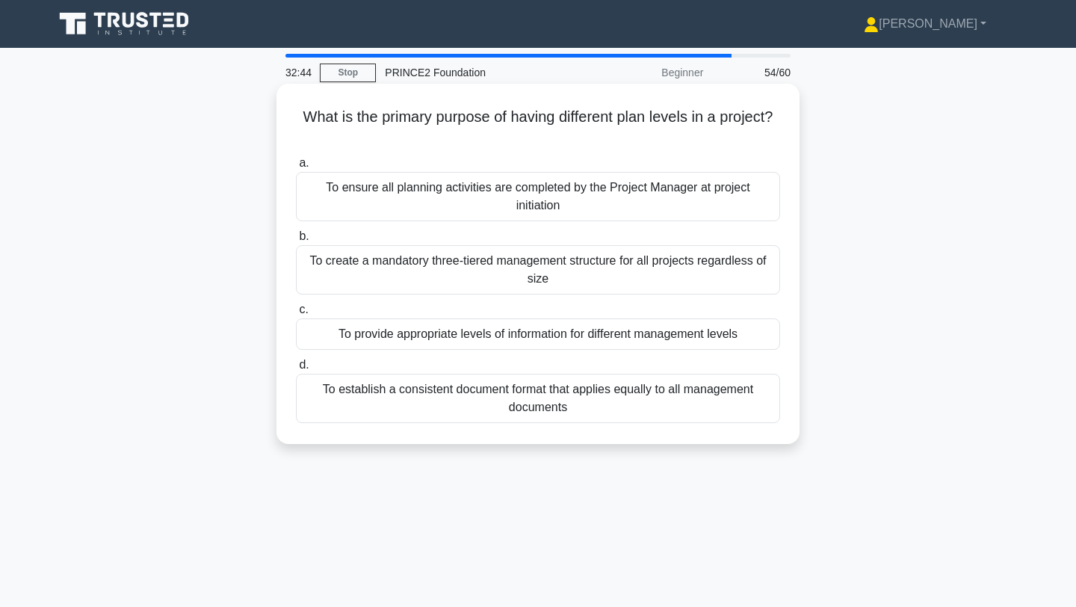
click at [524, 339] on div "To provide appropriate levels of information for different management levels" at bounding box center [538, 333] width 484 height 31
click at [296, 315] on input "c. To provide appropriate levels of information for different management levels" at bounding box center [296, 310] width 0 height 10
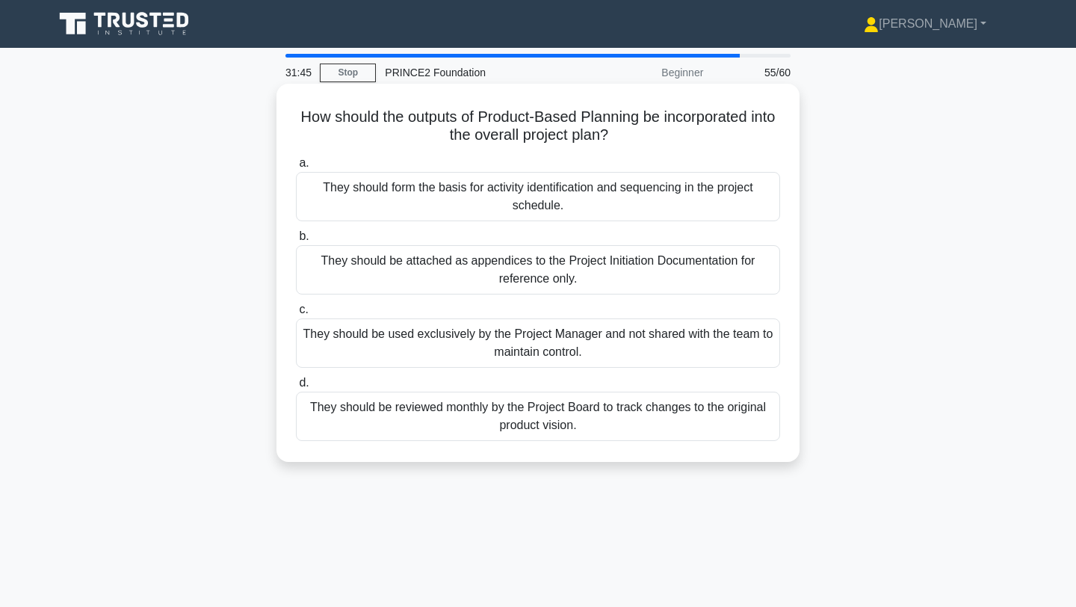
click at [597, 187] on div "They should form the basis for activity identification and sequencing in the pr…" at bounding box center [538, 196] width 484 height 49
click at [296, 168] on input "a. They should form the basis for activity identification and sequencing in the…" at bounding box center [296, 163] width 0 height 10
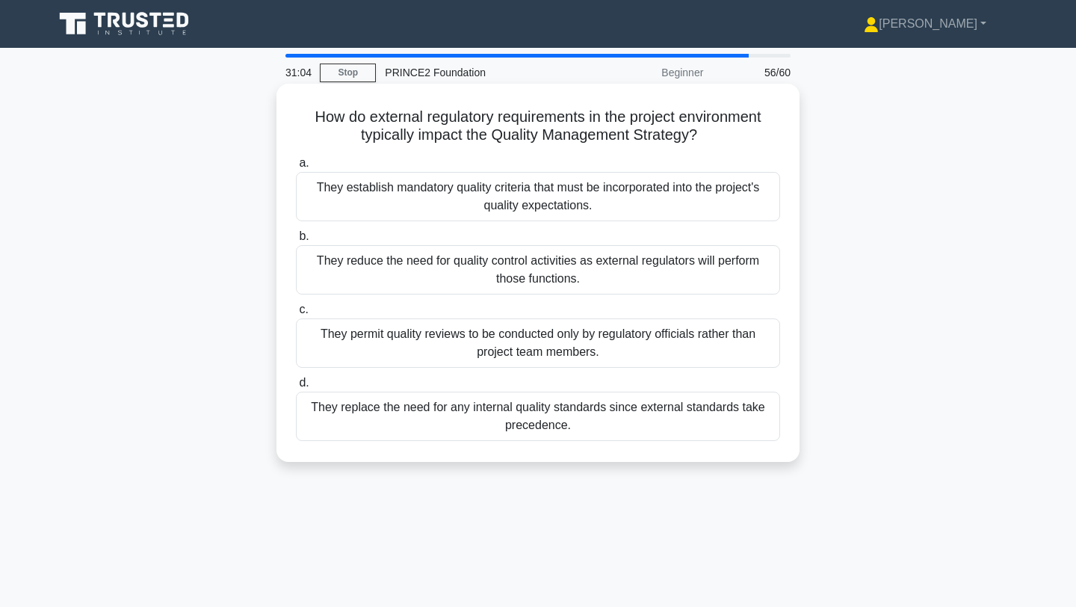
click at [528, 198] on div "They establish mandatory quality criteria that must be incorporated into the pr…" at bounding box center [538, 196] width 484 height 49
click at [296, 168] on input "a. They establish mandatory quality criteria that must be incorporated into the…" at bounding box center [296, 163] width 0 height 10
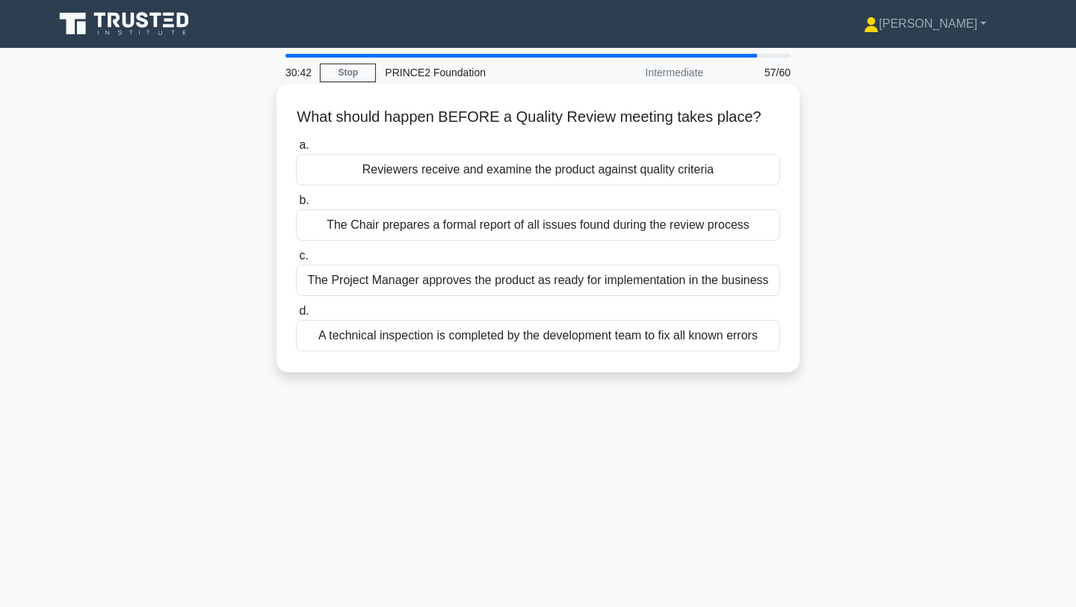
click at [572, 176] on div "Reviewers receive and examine the product against quality criteria" at bounding box center [538, 169] width 484 height 31
click at [296, 150] on input "a. Reviewers receive and examine the product against quality criteria" at bounding box center [296, 145] width 0 height 10
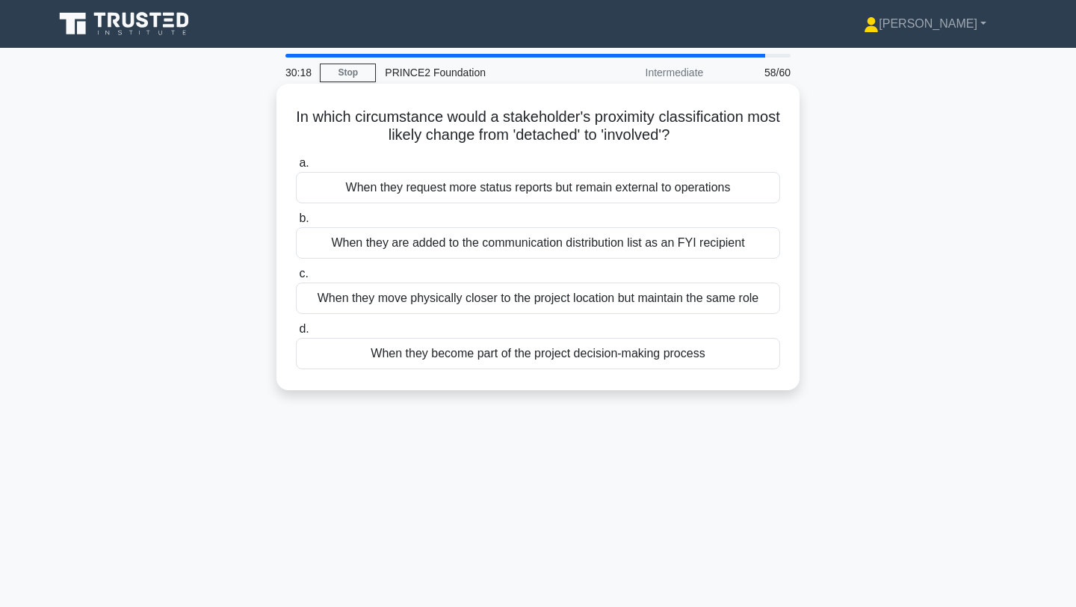
click at [538, 353] on div "When they become part of the project decision-making process" at bounding box center [538, 353] width 484 height 31
click at [296, 334] on input "d. When they become part of the project decision-making process" at bounding box center [296, 329] width 0 height 10
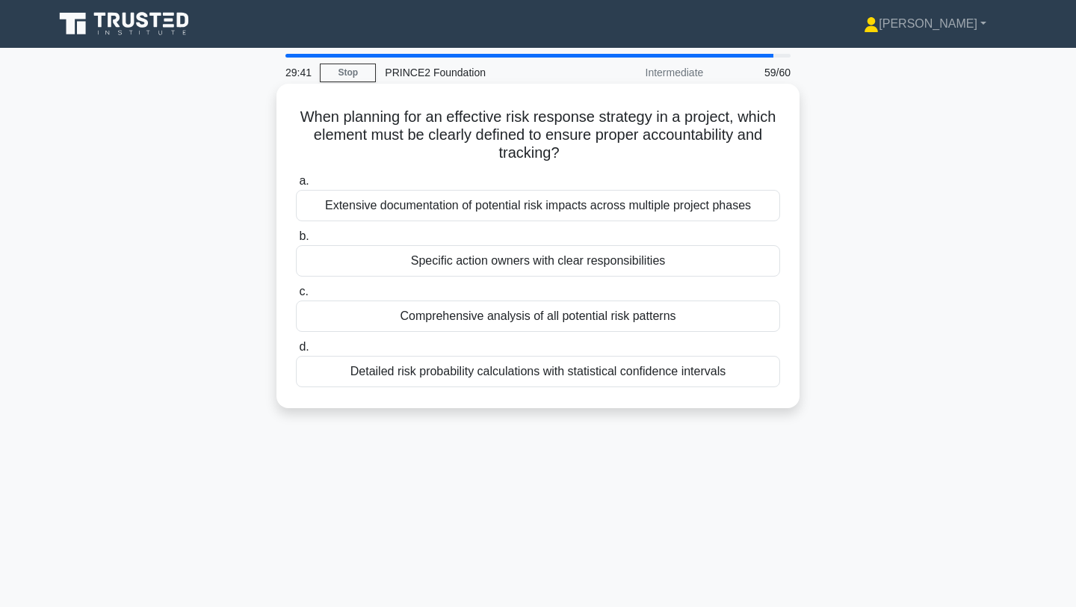
click at [576, 204] on div "Extensive documentation of potential risk impacts across multiple project phases" at bounding box center [538, 205] width 484 height 31
click at [296, 186] on input "a. Extensive documentation of potential risk impacts across multiple project ph…" at bounding box center [296, 181] width 0 height 10
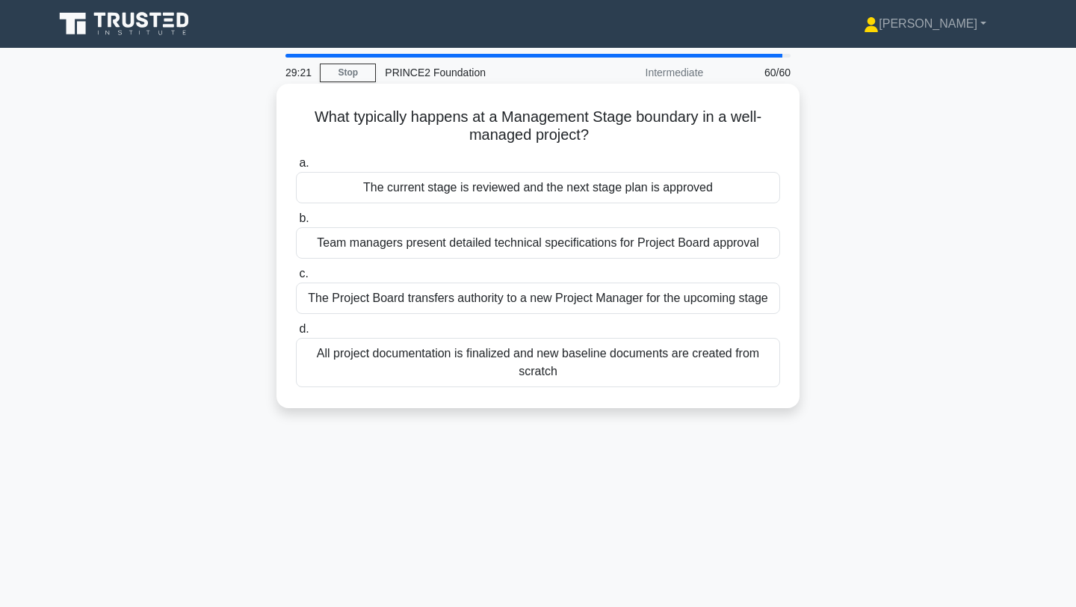
click at [579, 194] on div "The current stage is reviewed and the next stage plan is approved" at bounding box center [538, 187] width 484 height 31
click at [296, 168] on input "a. The current stage is reviewed and the next stage plan is approved" at bounding box center [296, 163] width 0 height 10
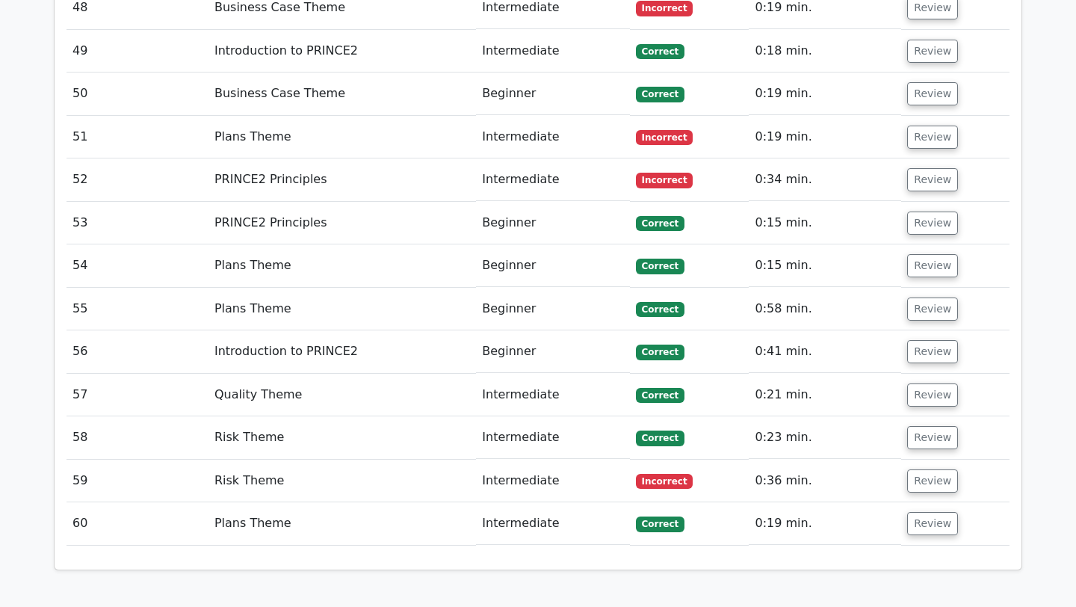
scroll to position [3837, 0]
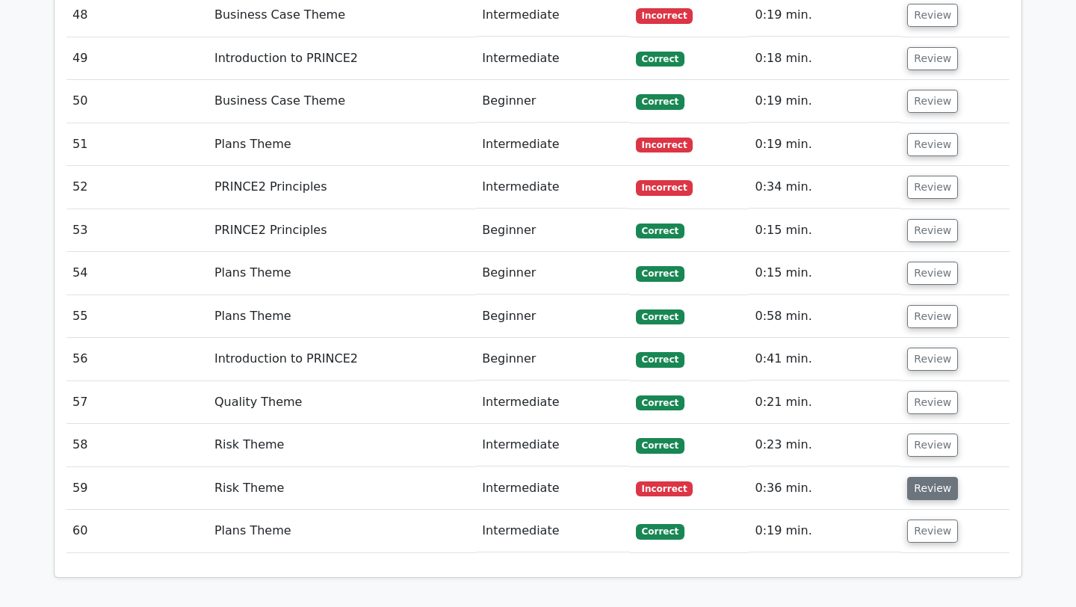
click at [921, 477] on button "Review" at bounding box center [932, 488] width 51 height 23
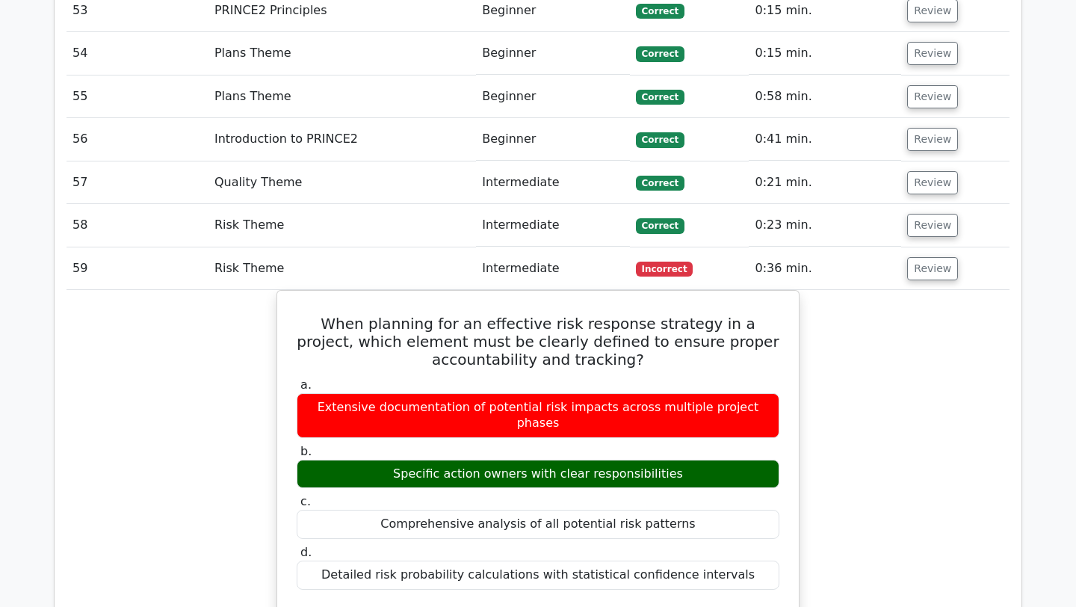
scroll to position [4059, 0]
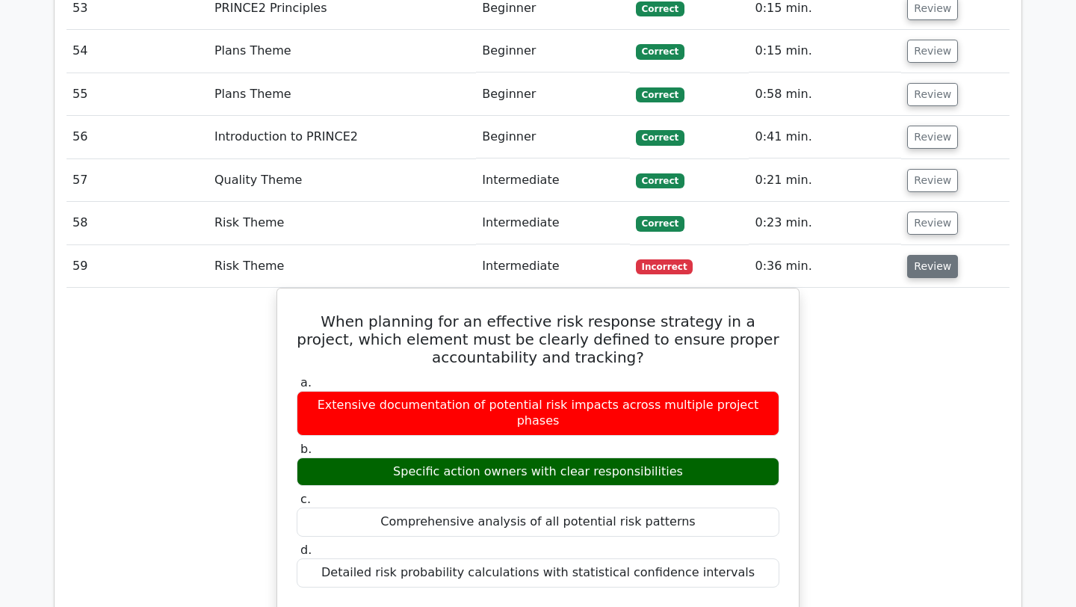
click at [919, 255] on button "Review" at bounding box center [932, 266] width 51 height 23
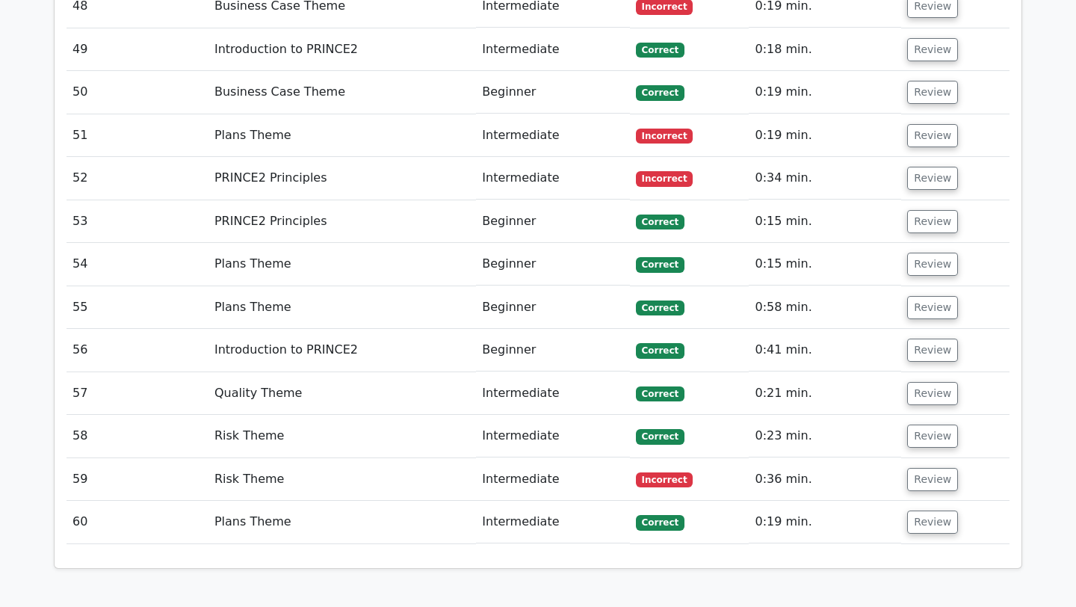
scroll to position [3900, 0]
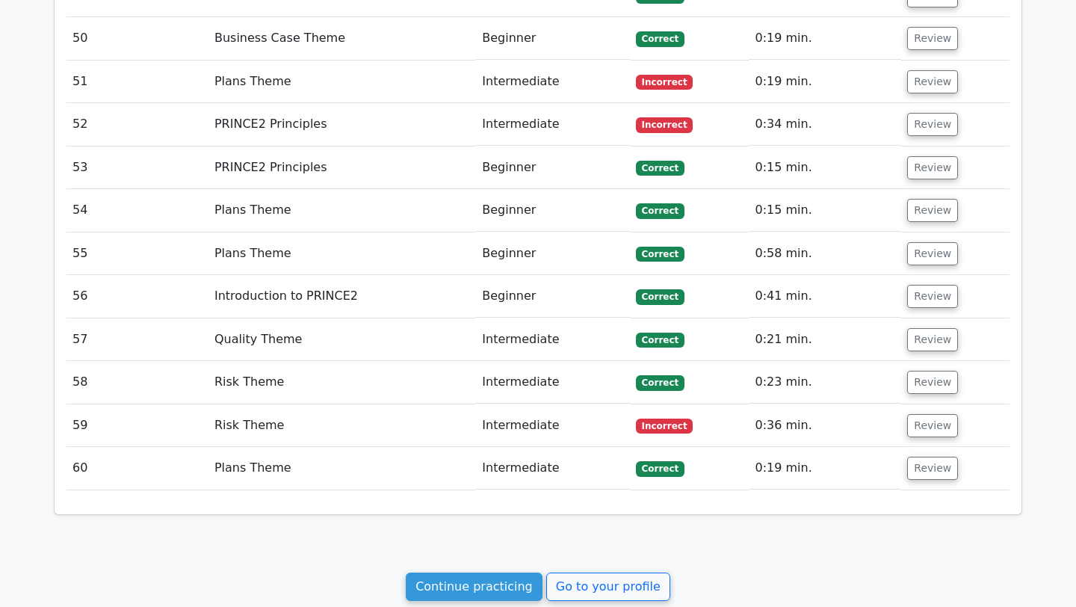
click at [761, 361] on td "0:23 min." at bounding box center [825, 382] width 152 height 43
click at [924, 414] on button "Review" at bounding box center [932, 425] width 51 height 23
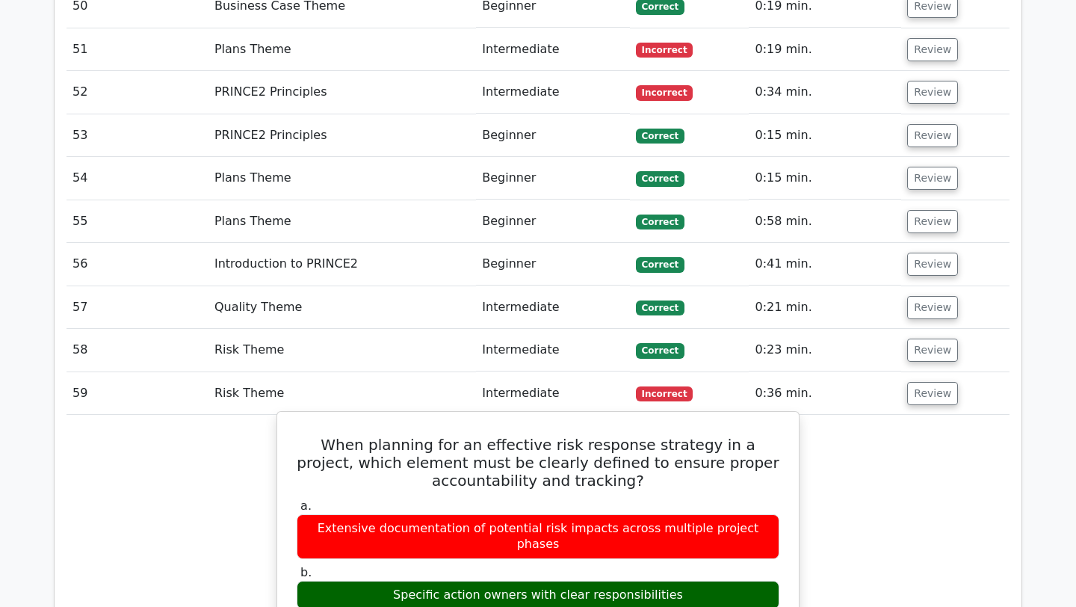
scroll to position [3953, 0]
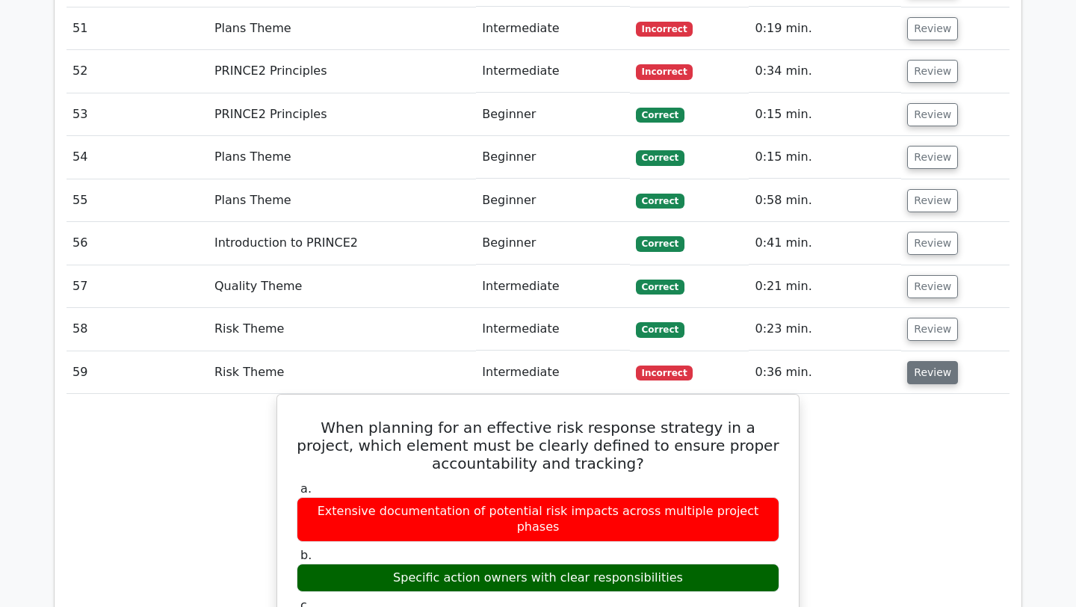
click at [936, 361] on button "Review" at bounding box center [932, 372] width 51 height 23
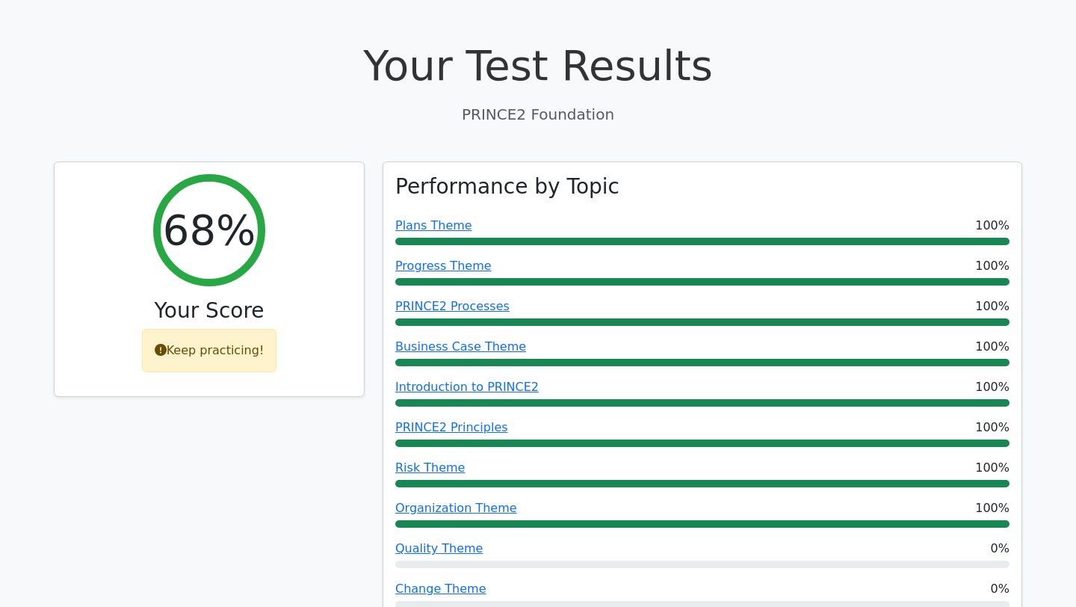
scroll to position [0, 0]
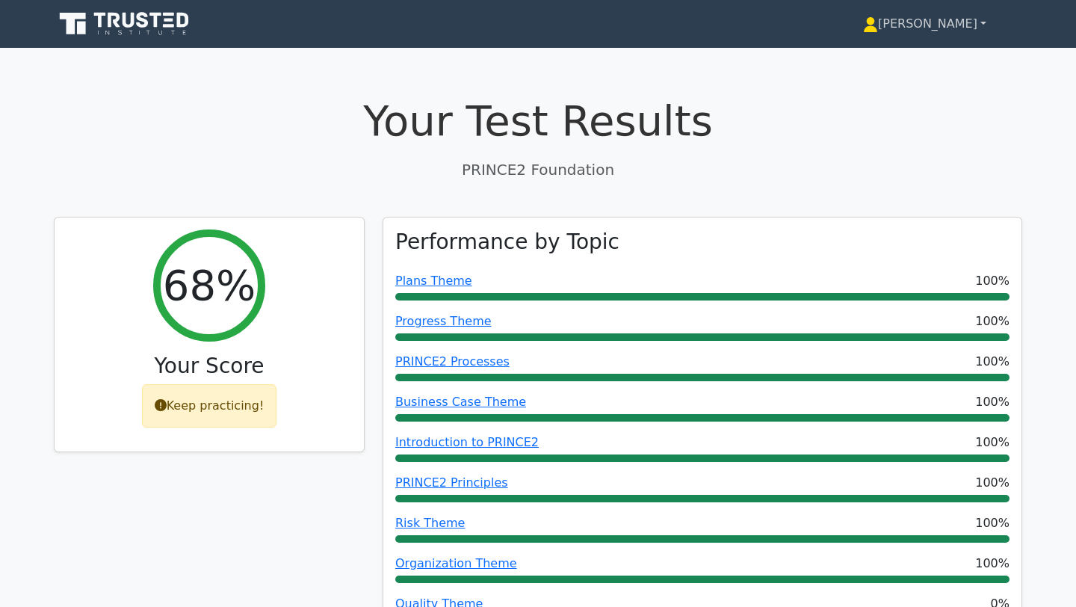
click at [939, 10] on link "[PERSON_NAME]" at bounding box center [924, 24] width 195 height 30
click at [909, 49] on link "Profile" at bounding box center [887, 59] width 118 height 24
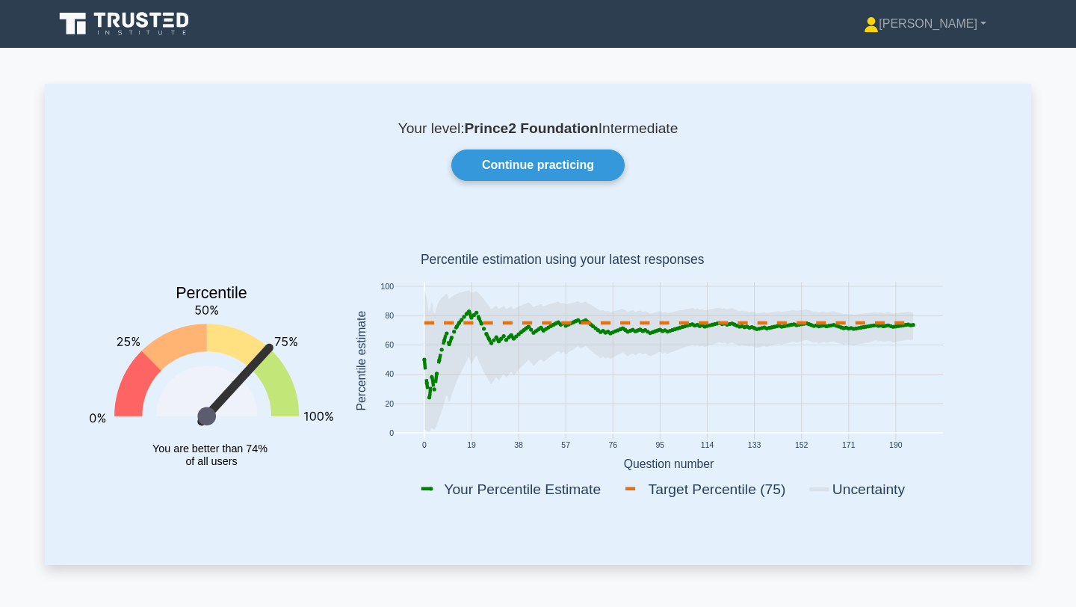
drag, startPoint x: 760, startPoint y: 242, endPoint x: 733, endPoint y: 291, distance: 56.2
click at [759, 244] on rect at bounding box center [668, 364] width 653 height 294
